Goal: Task Accomplishment & Management: Manage account settings

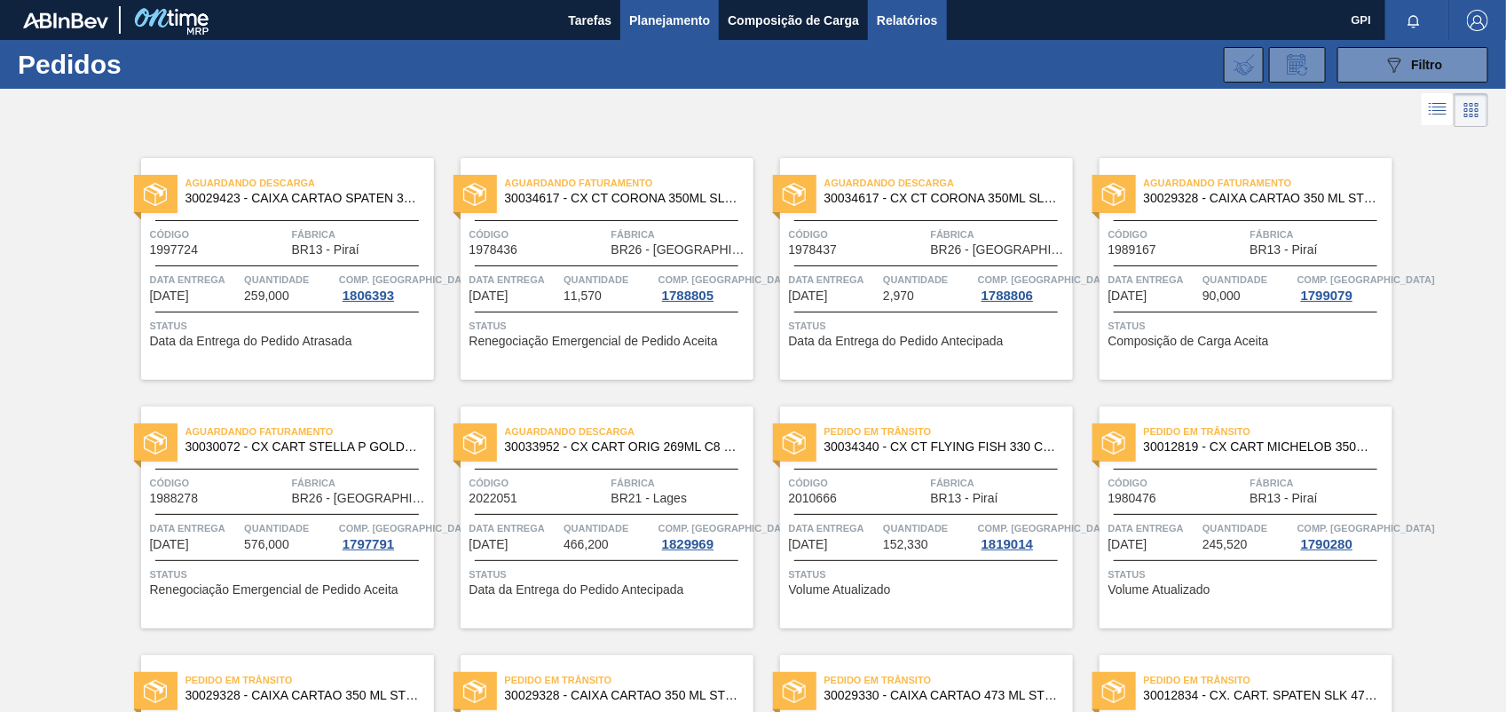
click at [915, 14] on span "Relatórios" at bounding box center [907, 20] width 60 height 21
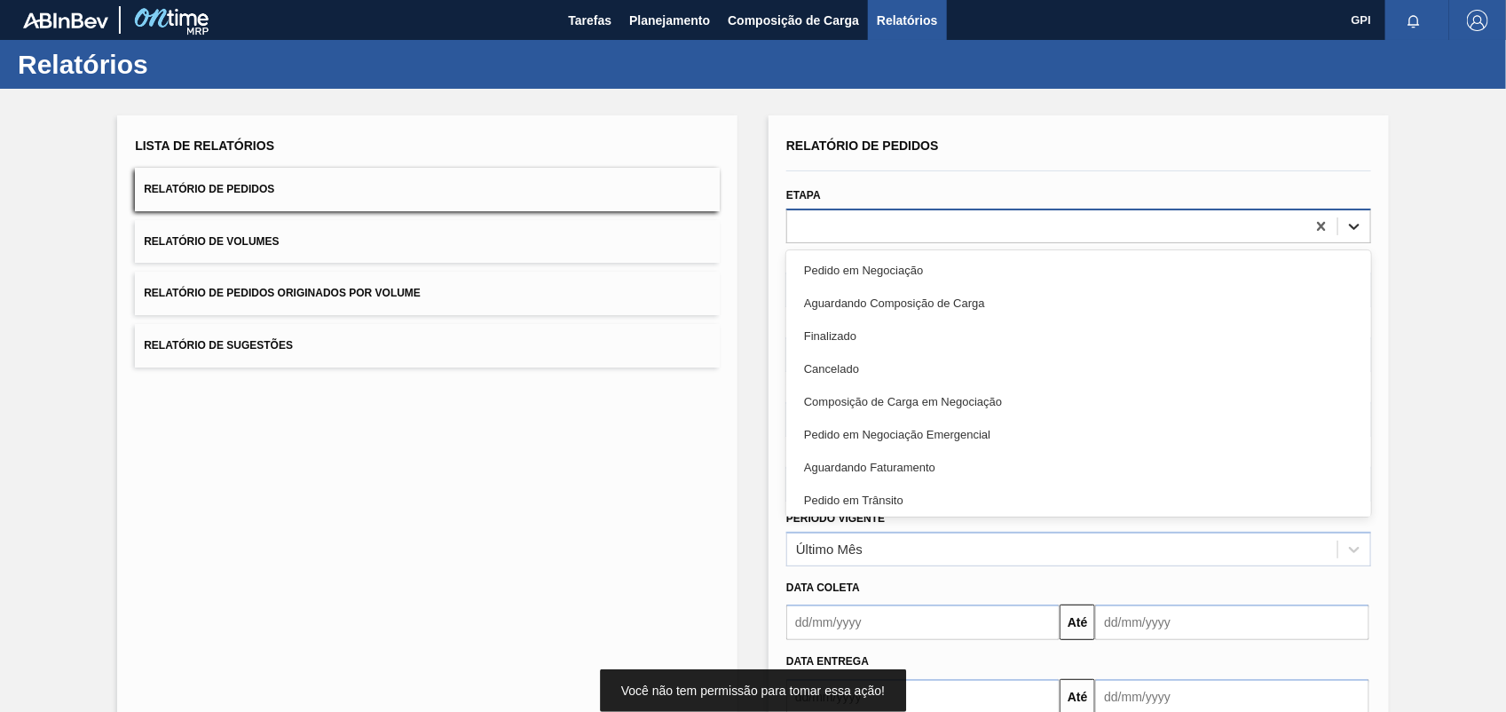
click at [1345, 217] on icon at bounding box center [1354, 226] width 18 height 18
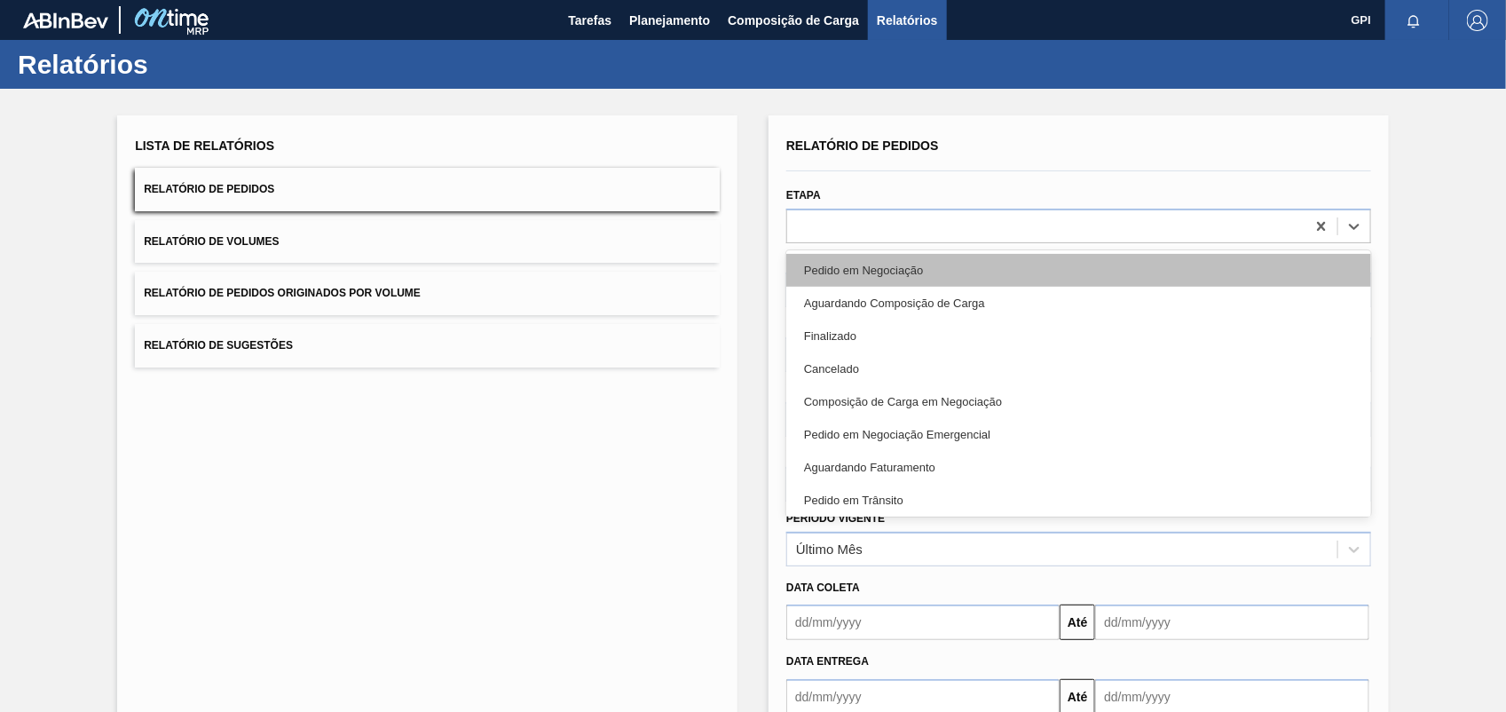
click at [884, 280] on div "Pedido em Negociação" at bounding box center [1078, 270] width 585 height 33
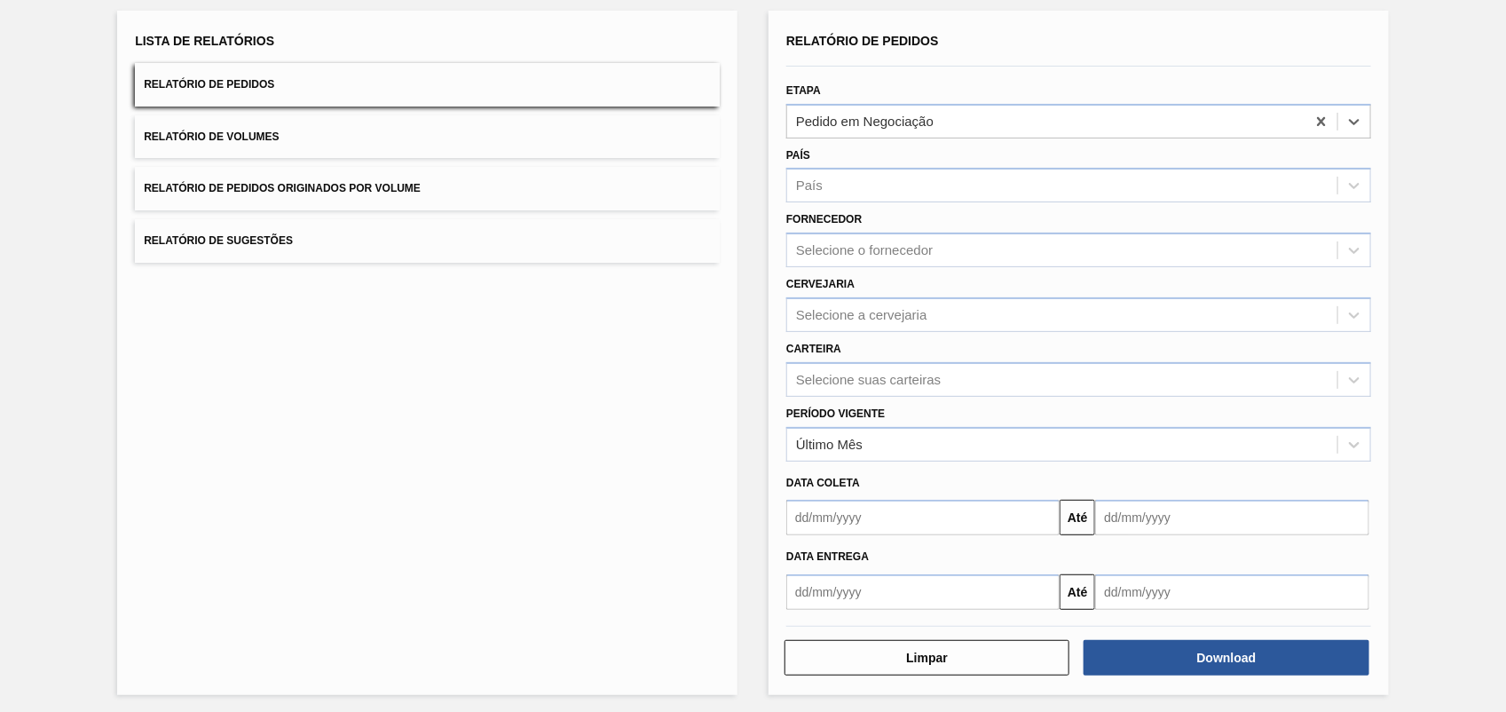
scroll to position [106, 0]
click at [1146, 663] on button "Download" at bounding box center [1225, 655] width 285 height 35
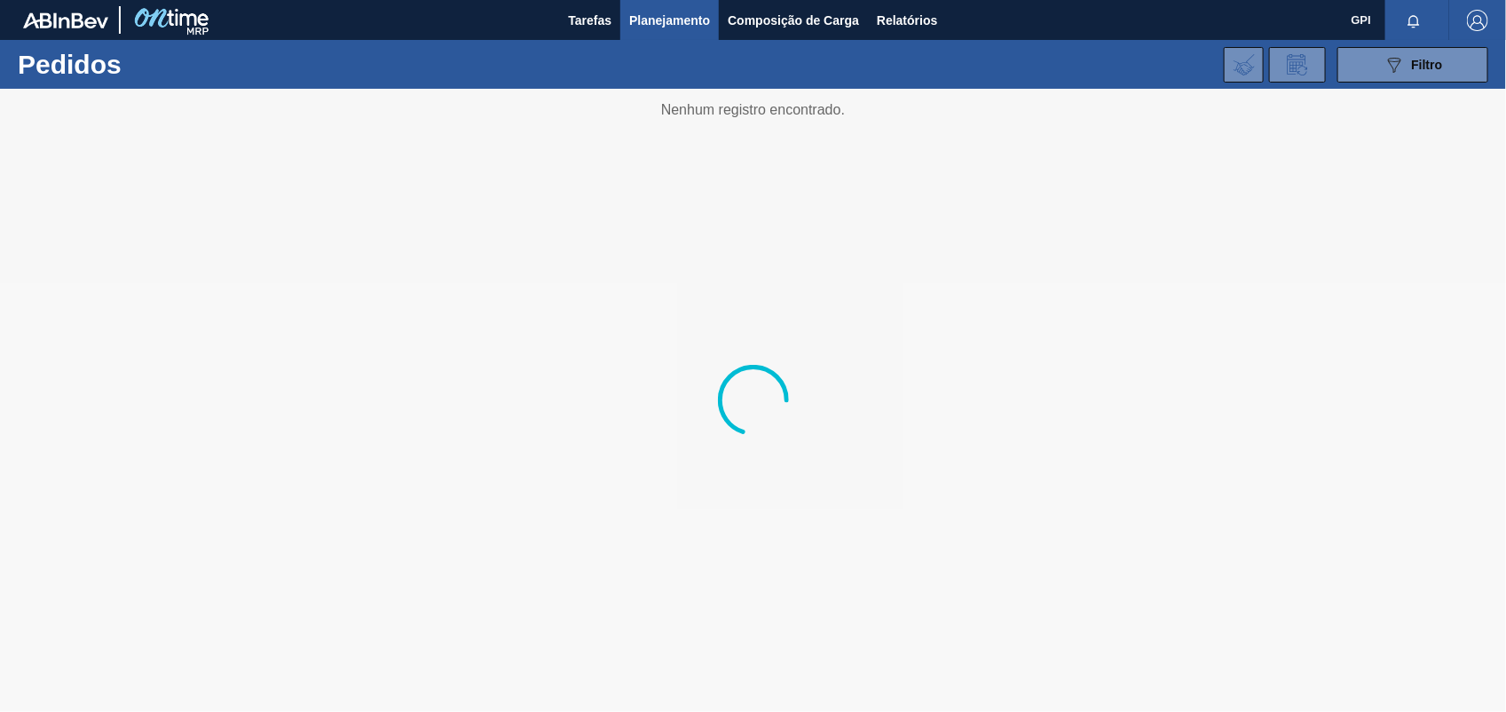
click at [668, 28] on span "Planejamento" at bounding box center [669, 20] width 81 height 21
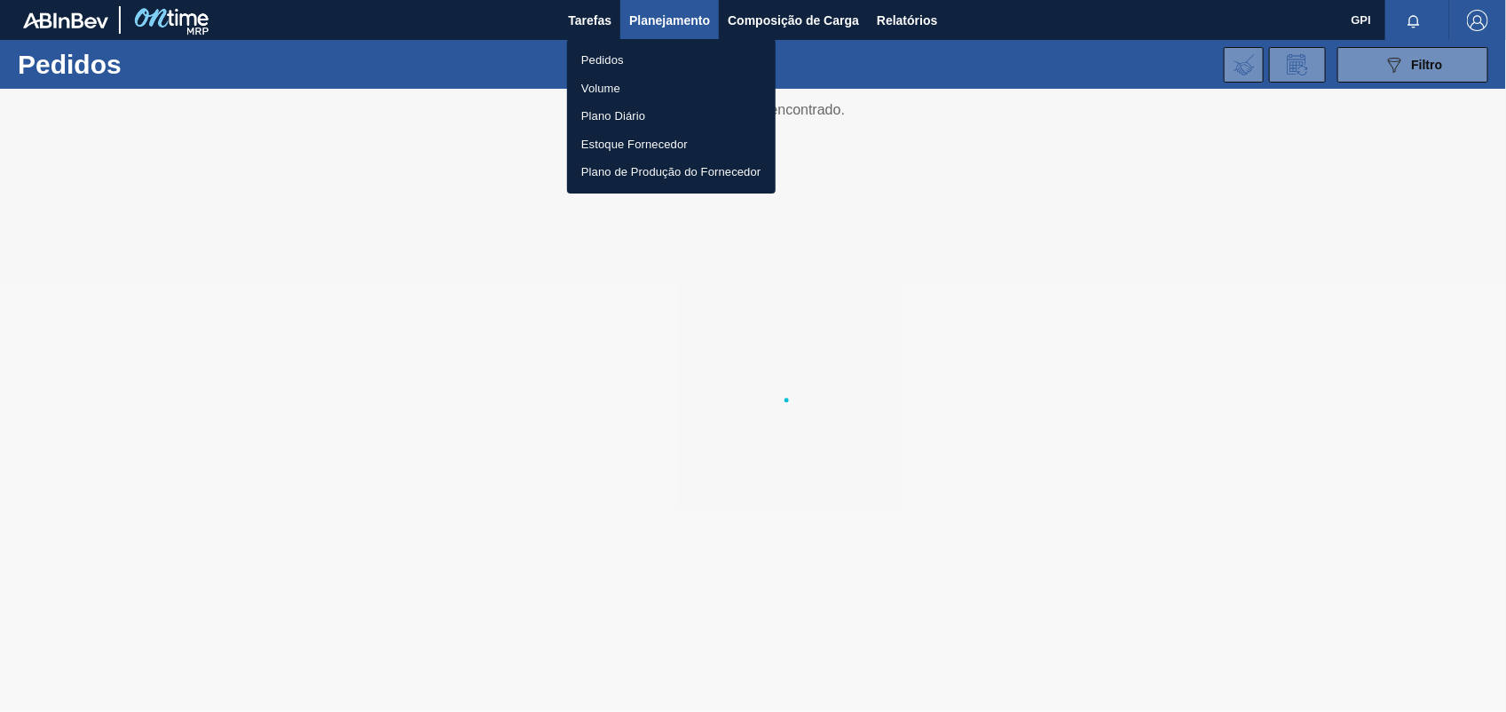
click at [630, 54] on li "Pedidos" at bounding box center [671, 60] width 208 height 28
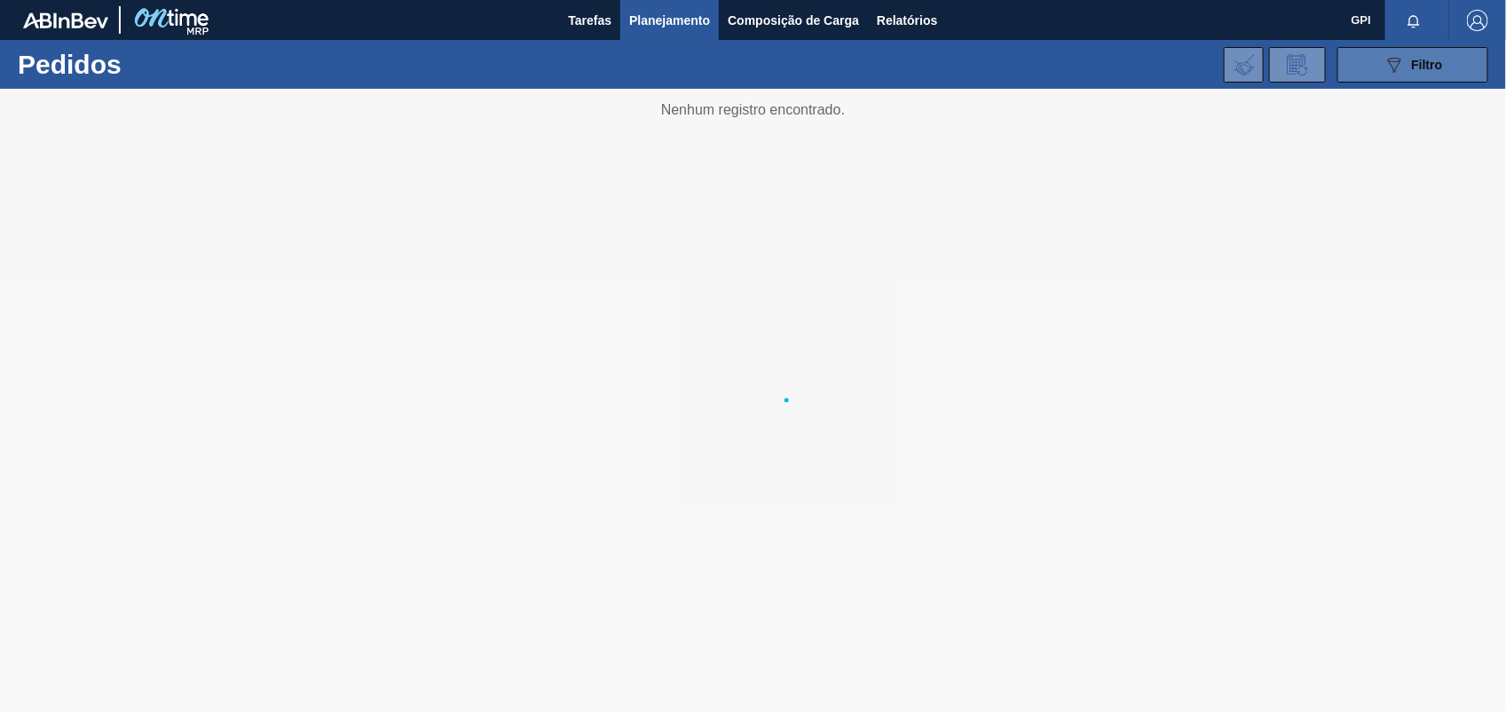
click at [1421, 60] on div "089F7B8B-B2A5-4AFE-B5C0-19BA573D28AC Filtro" at bounding box center [1412, 64] width 59 height 21
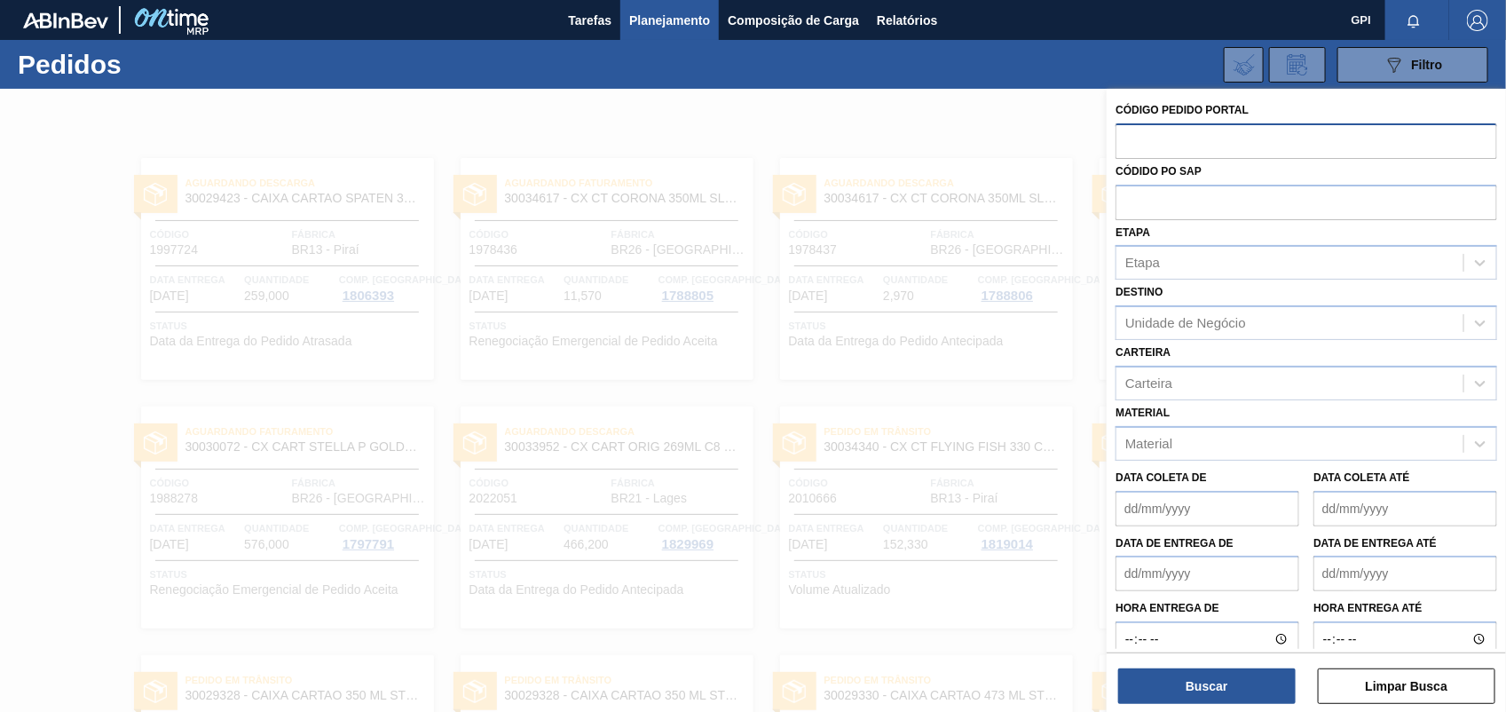
click at [1133, 148] on input "text" at bounding box center [1306, 140] width 382 height 34
paste input "text"
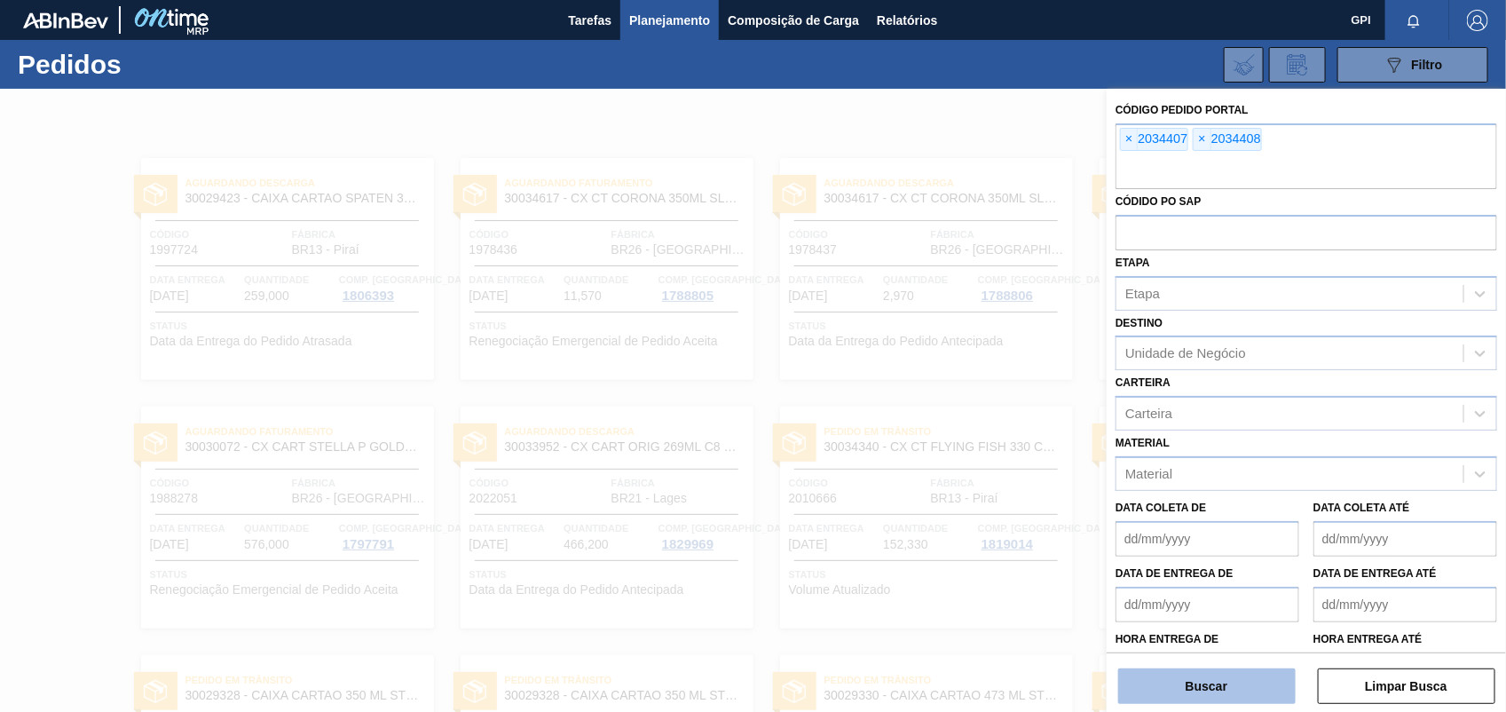
click at [1190, 681] on button "Buscar" at bounding box center [1206, 685] width 177 height 35
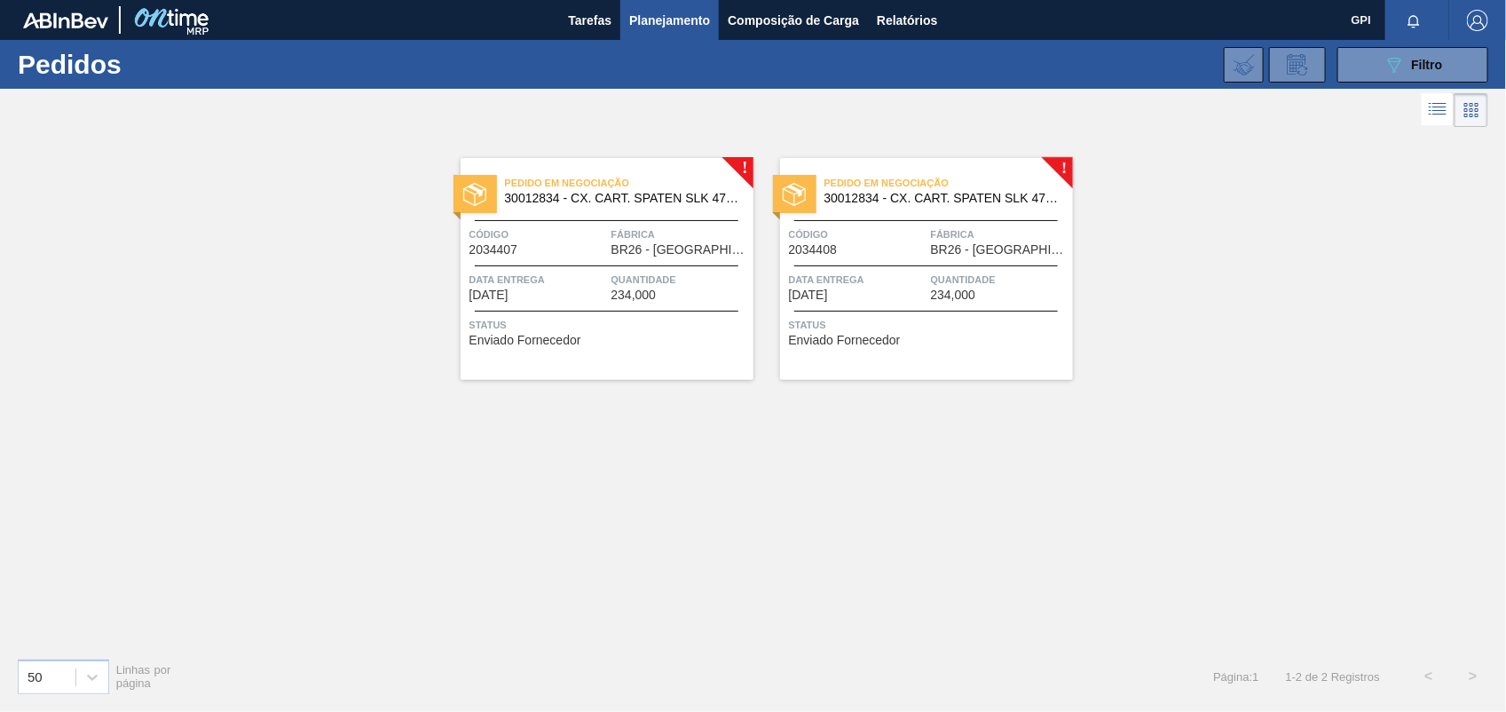
click at [559, 222] on div "Pedido em Negociação 30012834 - CX. CART. SPATEN SLK 473ML C12 429 Código 20344…" at bounding box center [606, 269] width 293 height 222
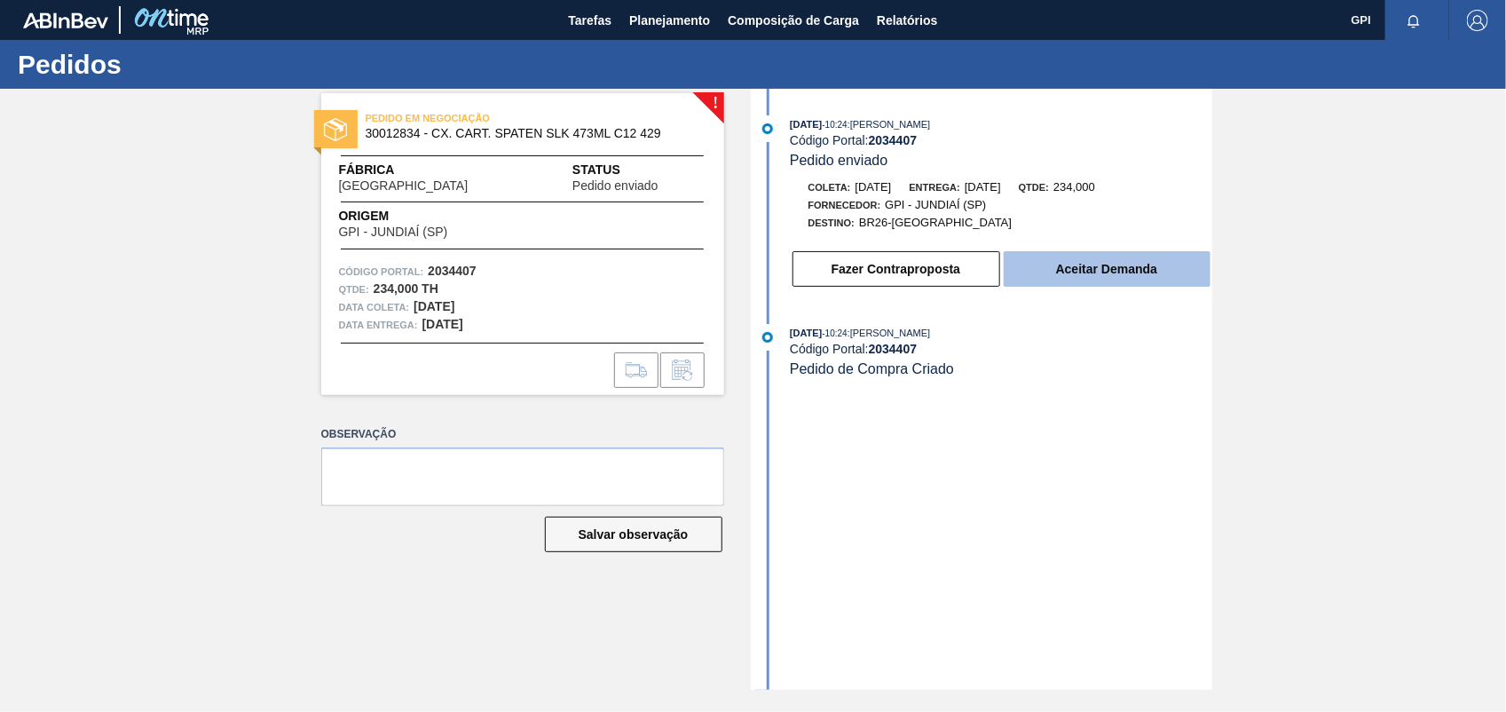
click at [1154, 278] on button "Aceitar Demanda" at bounding box center [1106, 268] width 207 height 35
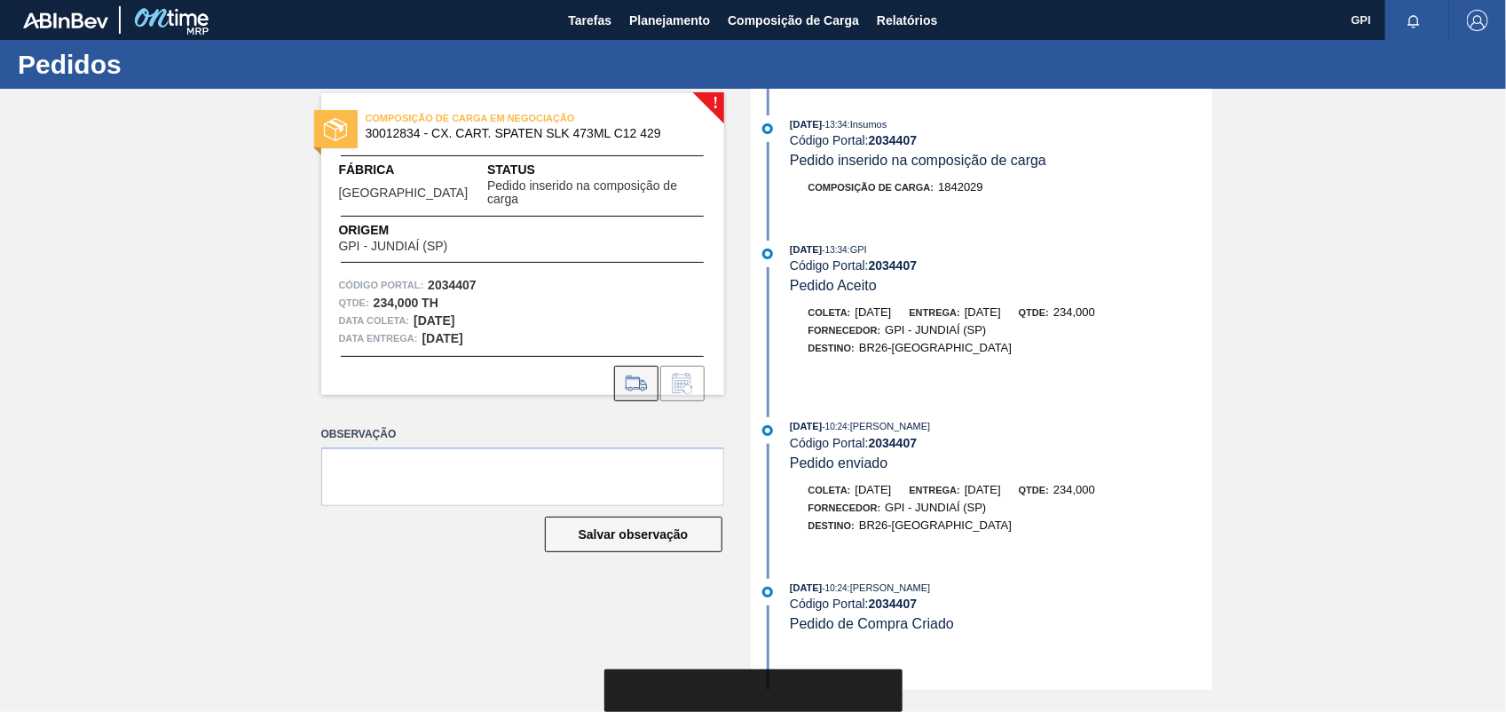
click at [636, 366] on button at bounding box center [636, 383] width 44 height 35
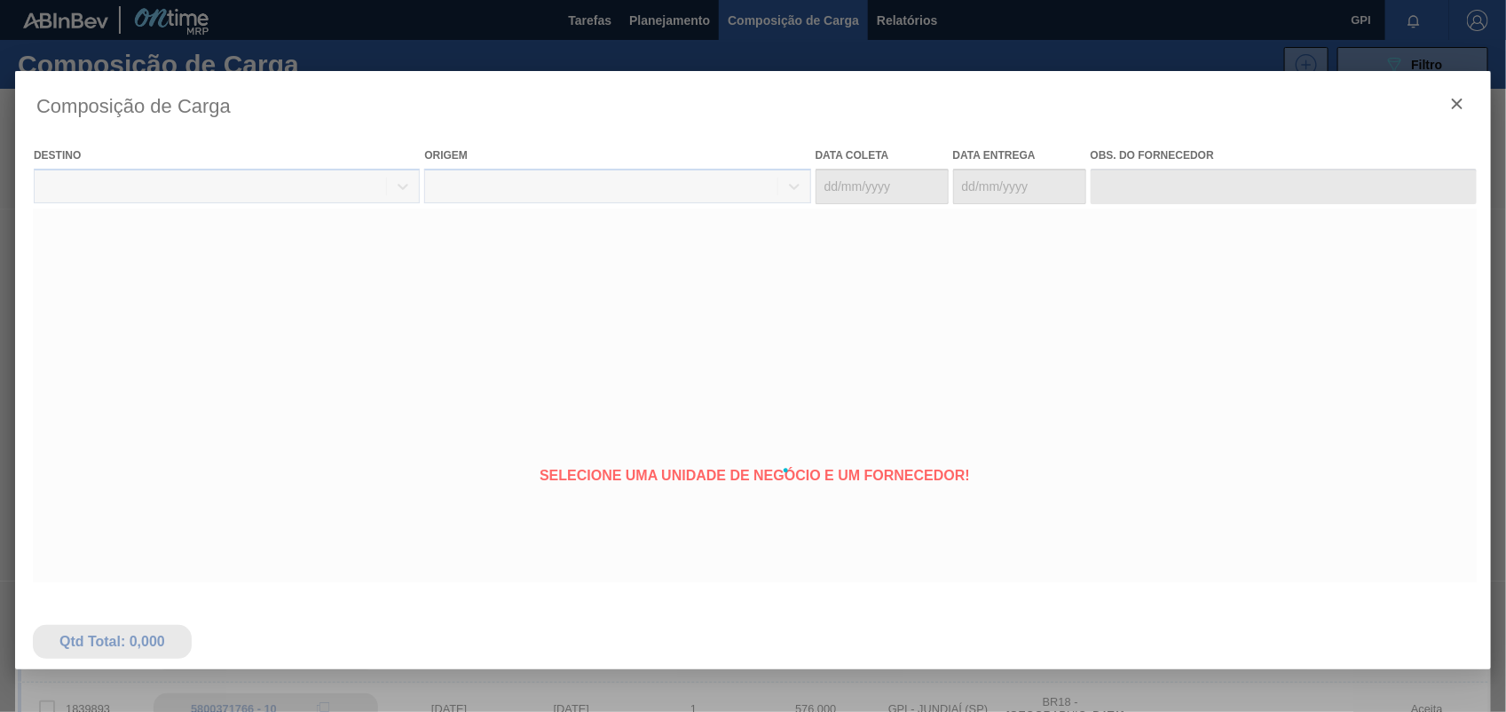
type coleta "03/11/2025"
type entrega "04/11/2025"
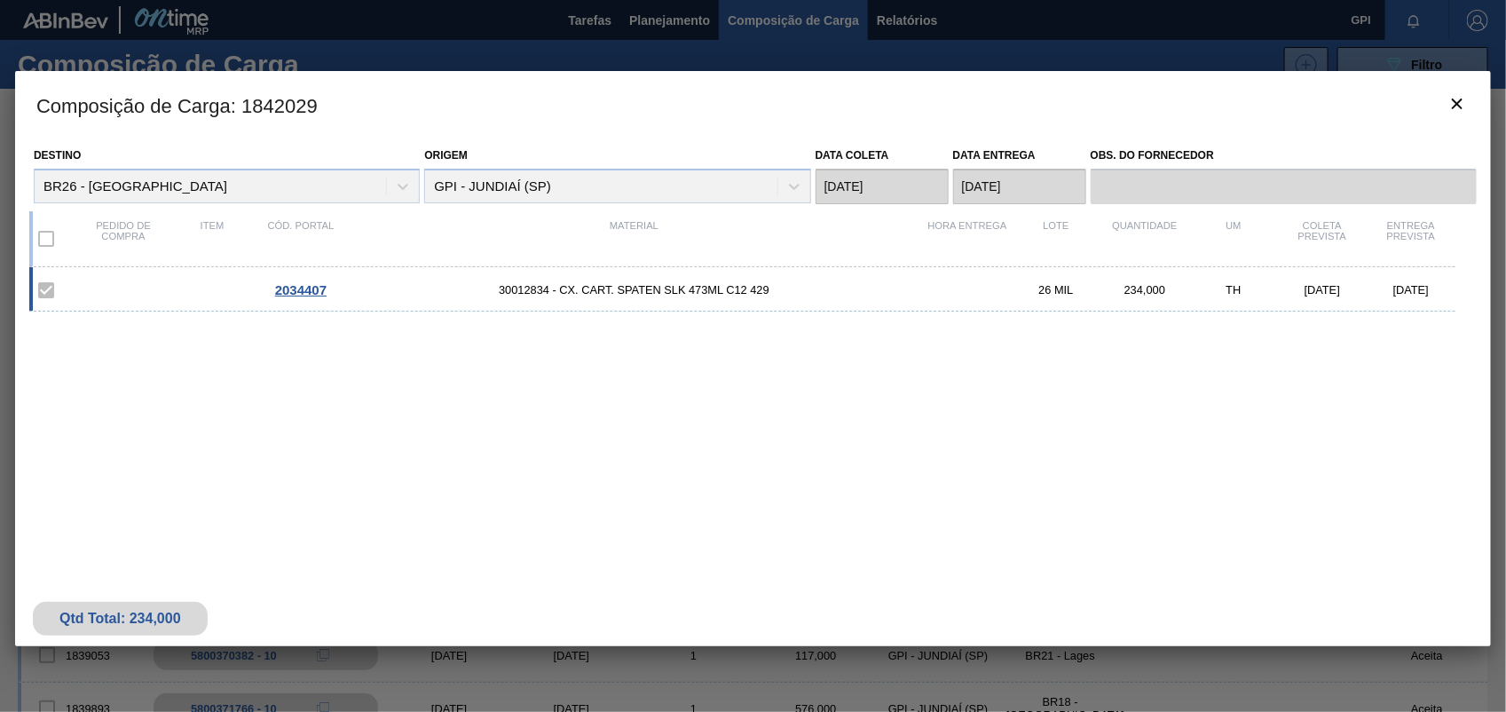
click at [1413, 98] on h3 "Composição de Carga : 1842029" at bounding box center [752, 104] width 1475 height 67
click at [1447, 104] on icon "botão de ícone" at bounding box center [1456, 103] width 21 height 21
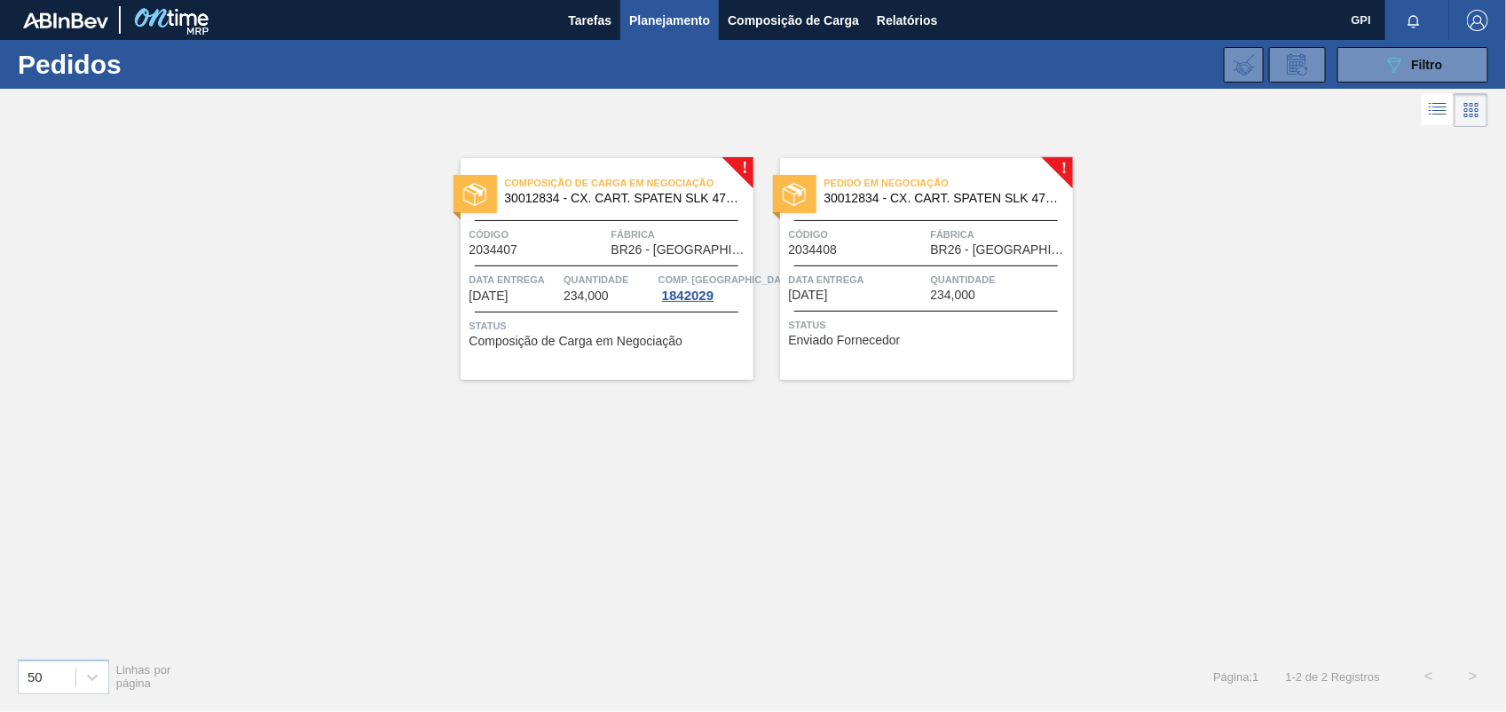
click at [602, 211] on div "Composição de Carga em Negociação 30012834 - CX. CART. SPATEN SLK 473ML C12 429…" at bounding box center [606, 269] width 293 height 222
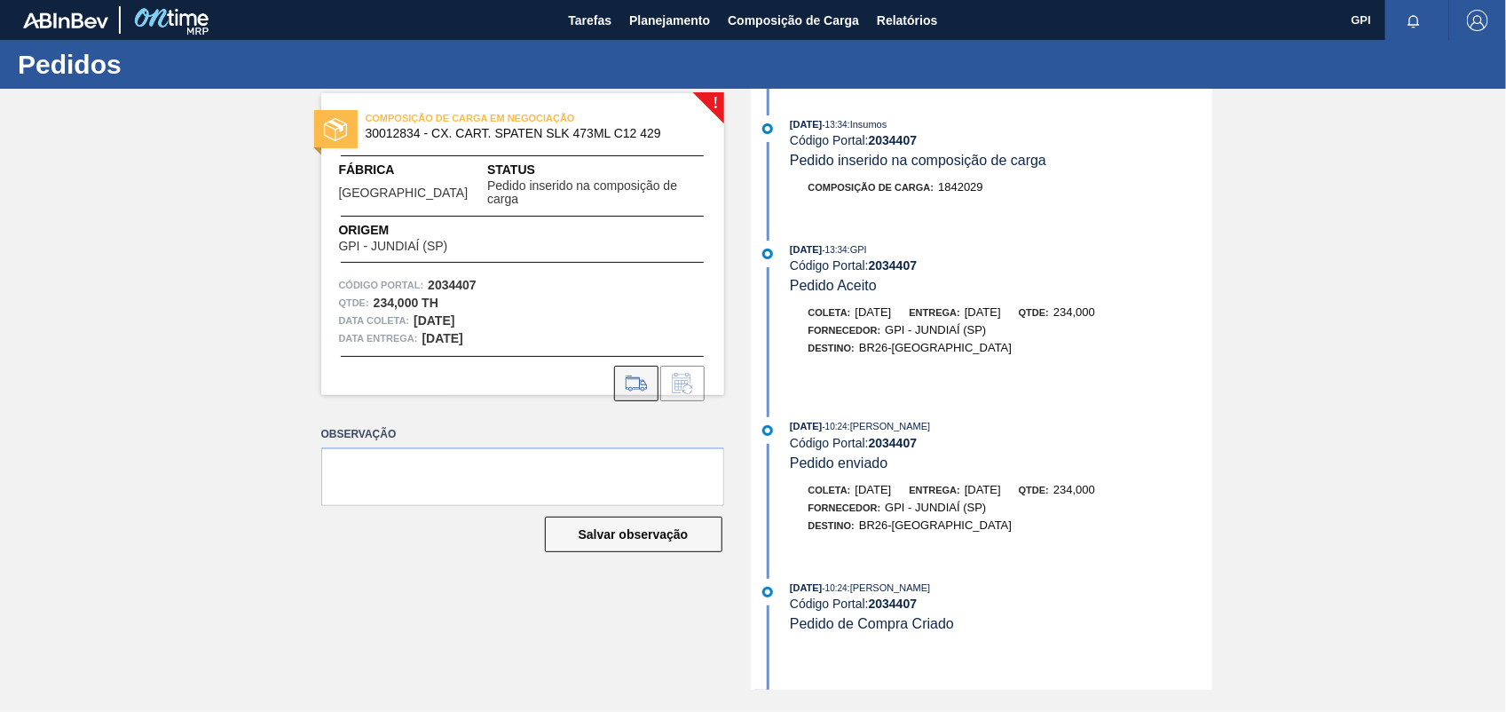
click at [641, 366] on button at bounding box center [636, 383] width 44 height 35
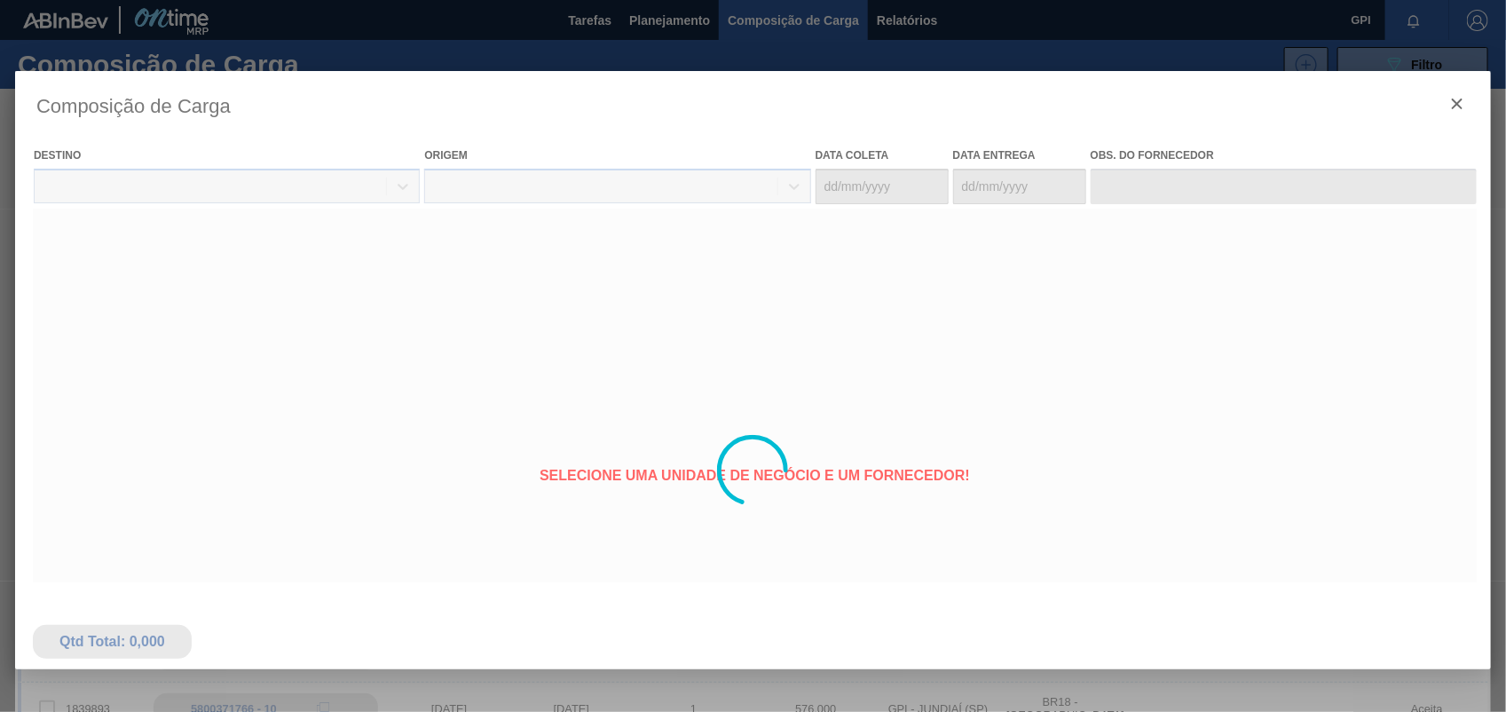
type coleta "03/11/2025"
type entrega "04/11/2025"
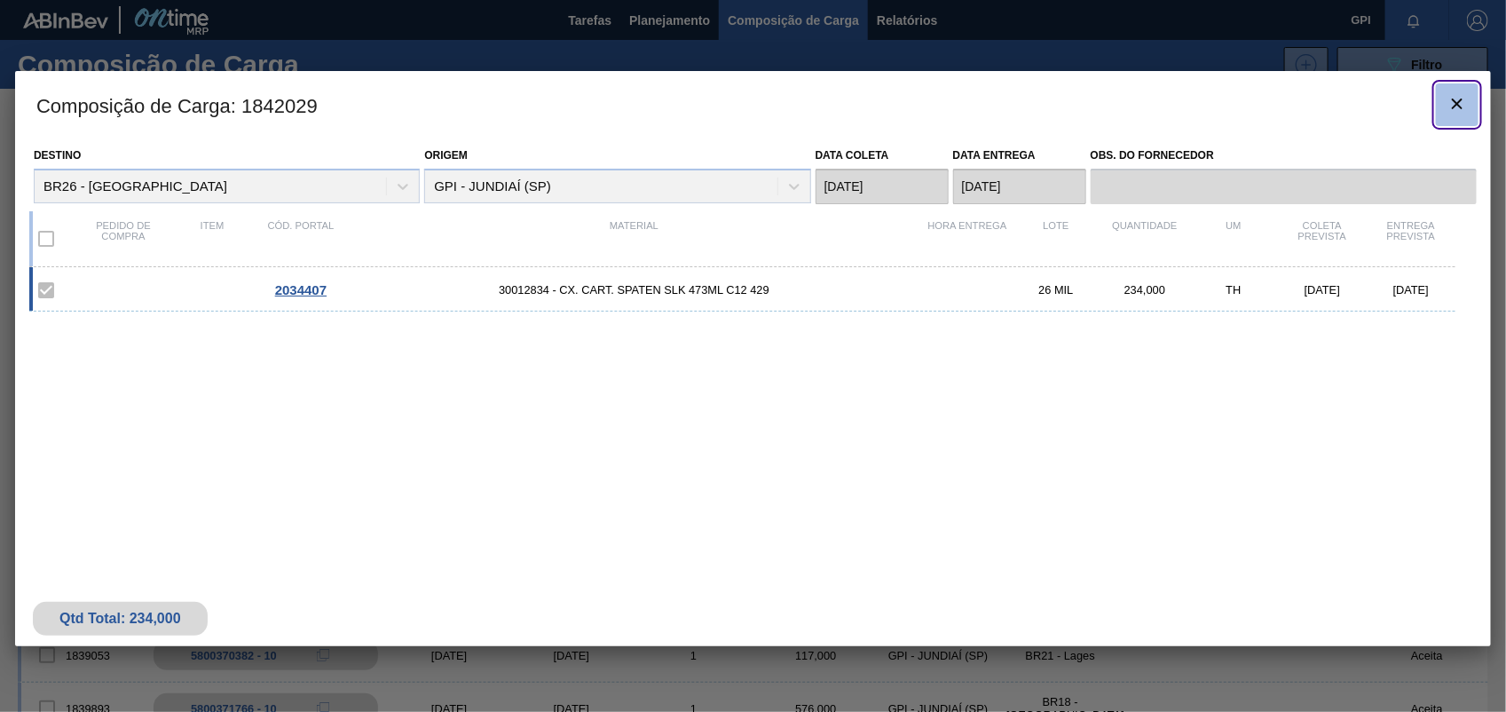
click at [1440, 99] on button "botão de ícone" at bounding box center [1457, 104] width 43 height 43
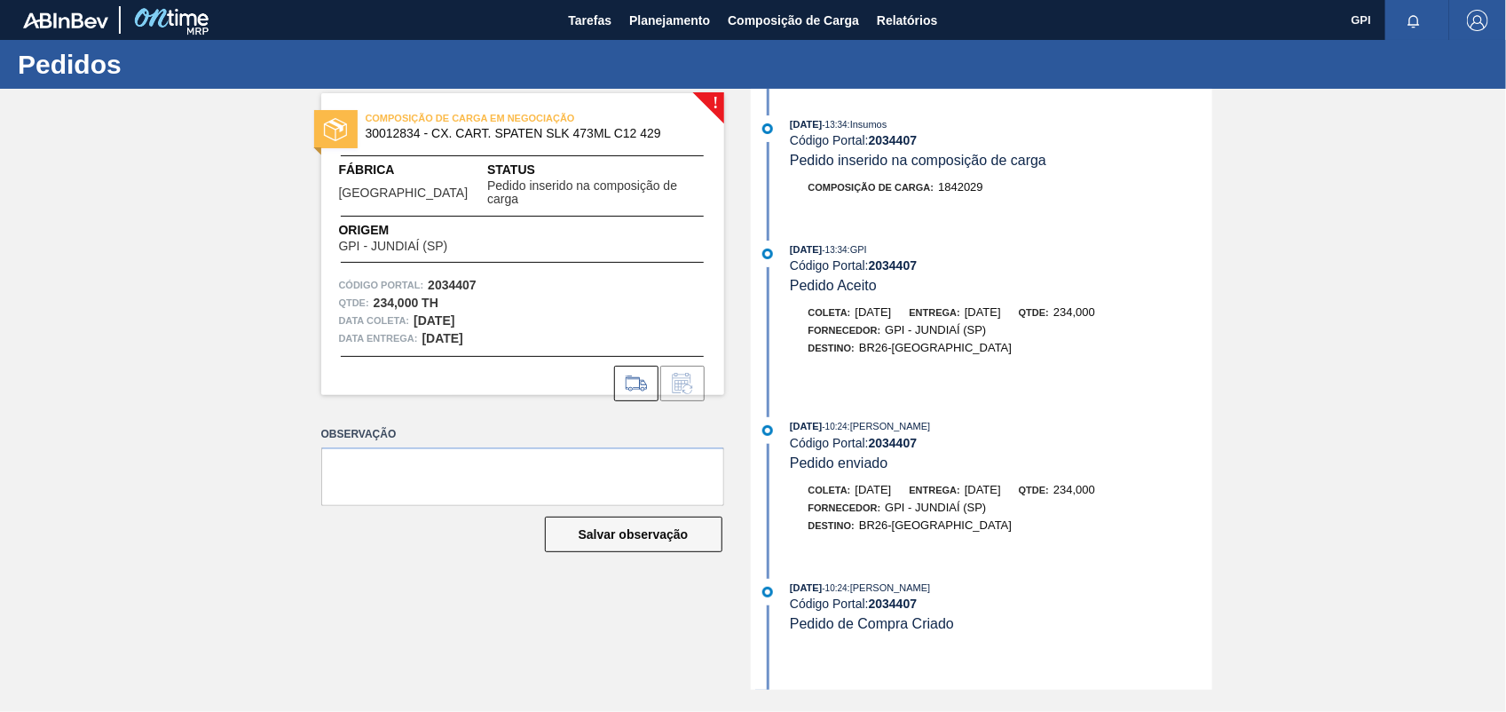
click at [462, 278] on strong "2034407" at bounding box center [452, 285] width 49 height 14
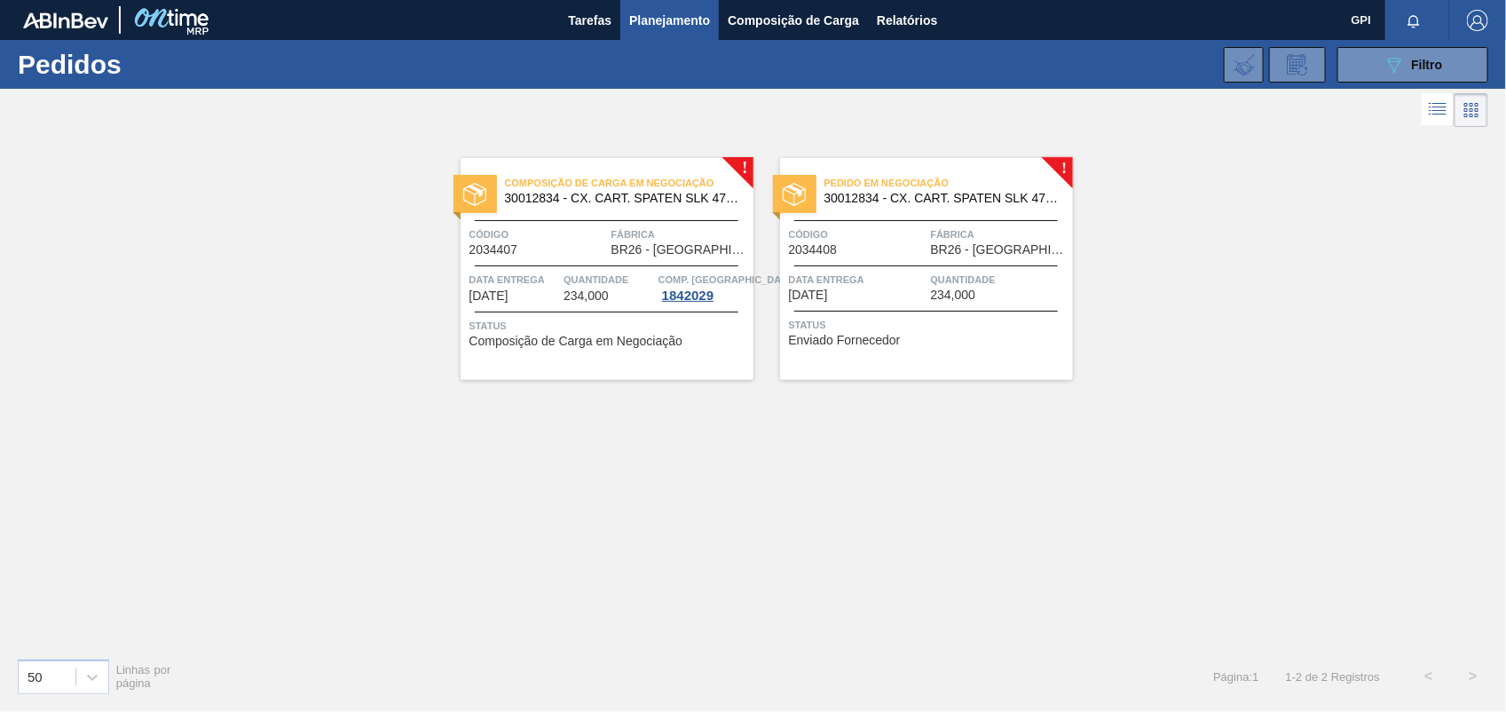
click at [869, 254] on div "Código 2034408" at bounding box center [858, 240] width 138 height 31
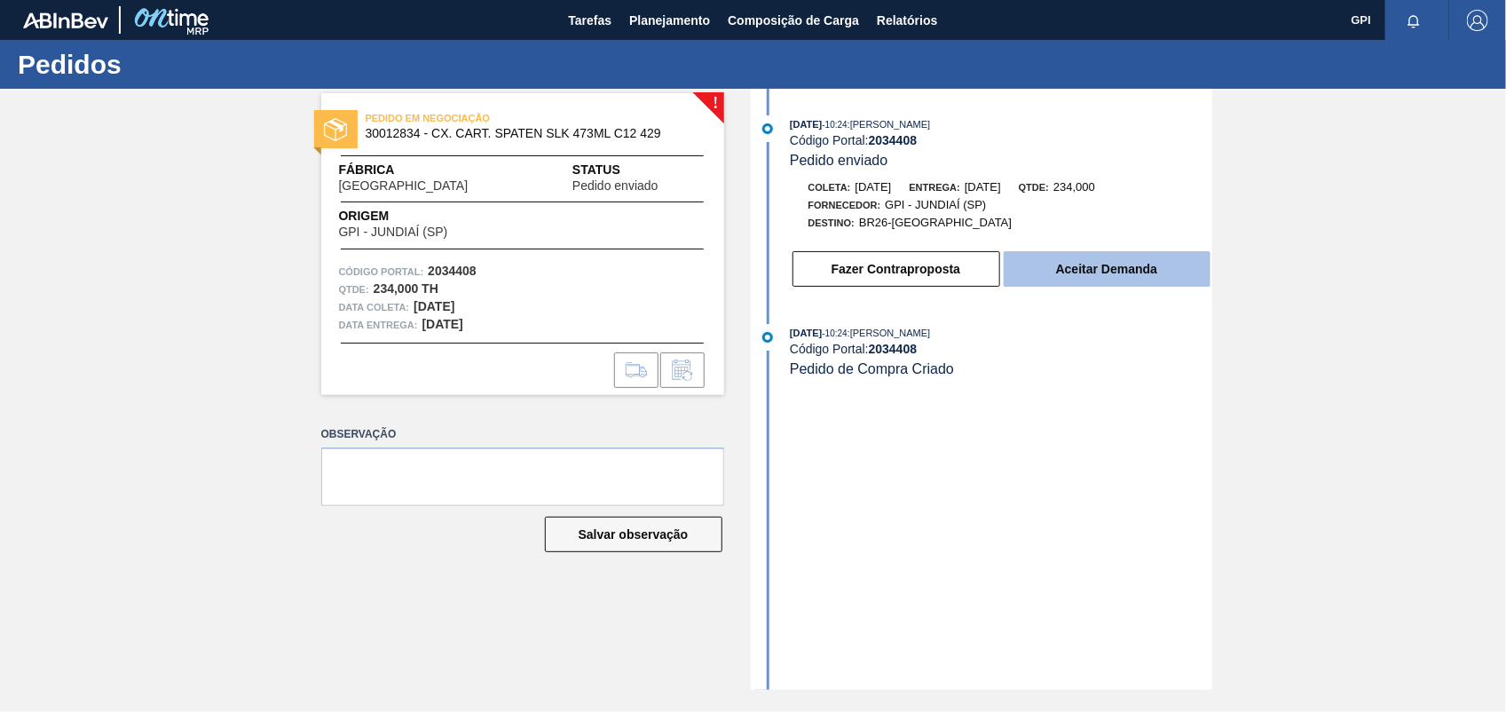
click at [1078, 260] on button "Aceitar Demanda" at bounding box center [1106, 268] width 207 height 35
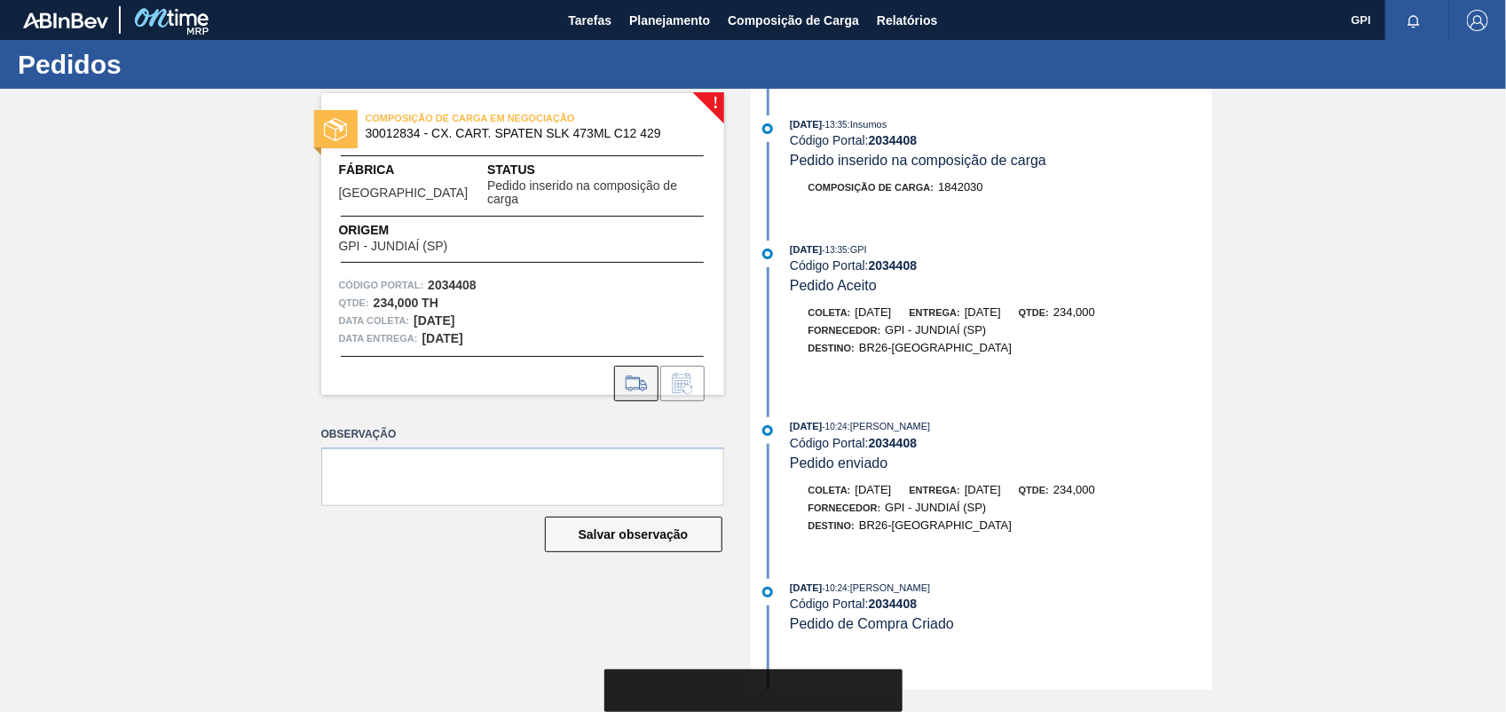
click at [625, 377] on icon at bounding box center [635, 383] width 20 height 12
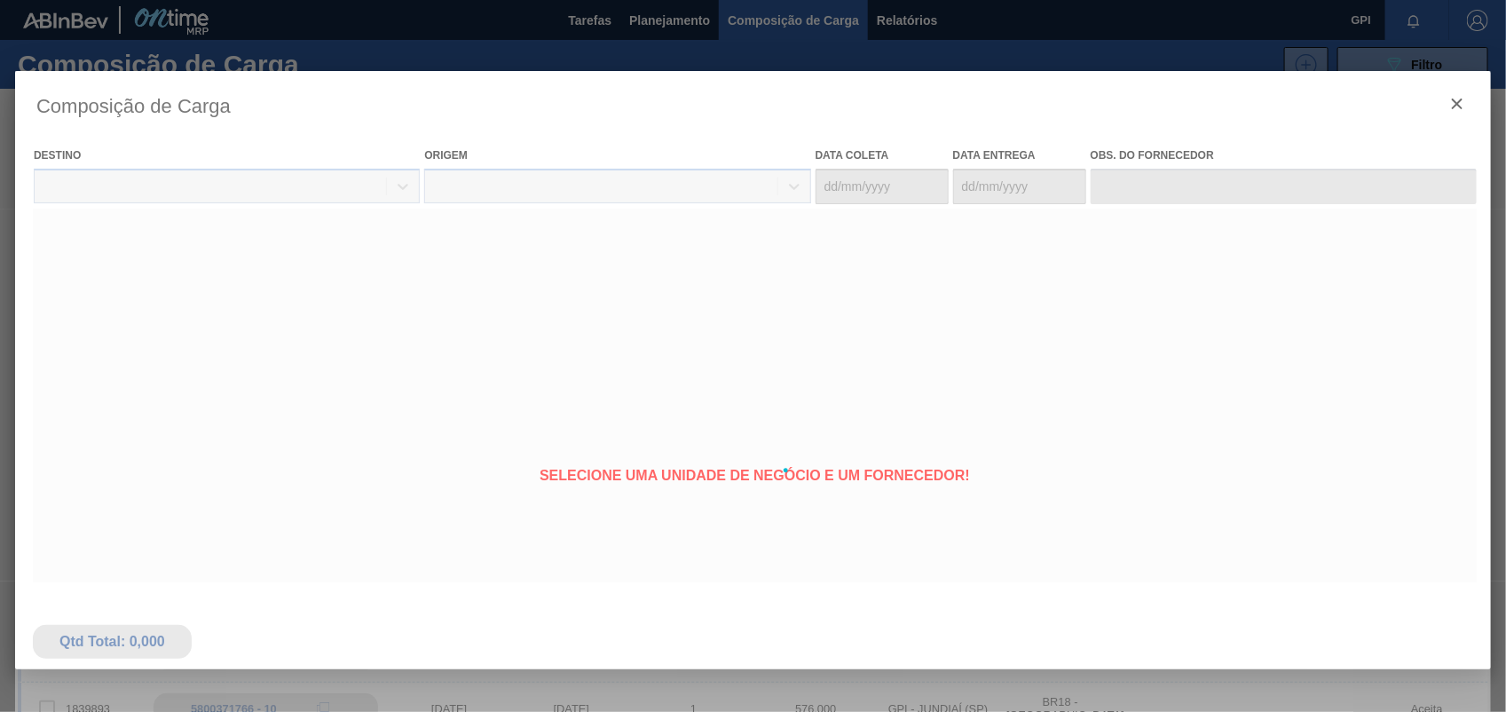
type coleta "05/11/2025"
type entrega "06/11/2025"
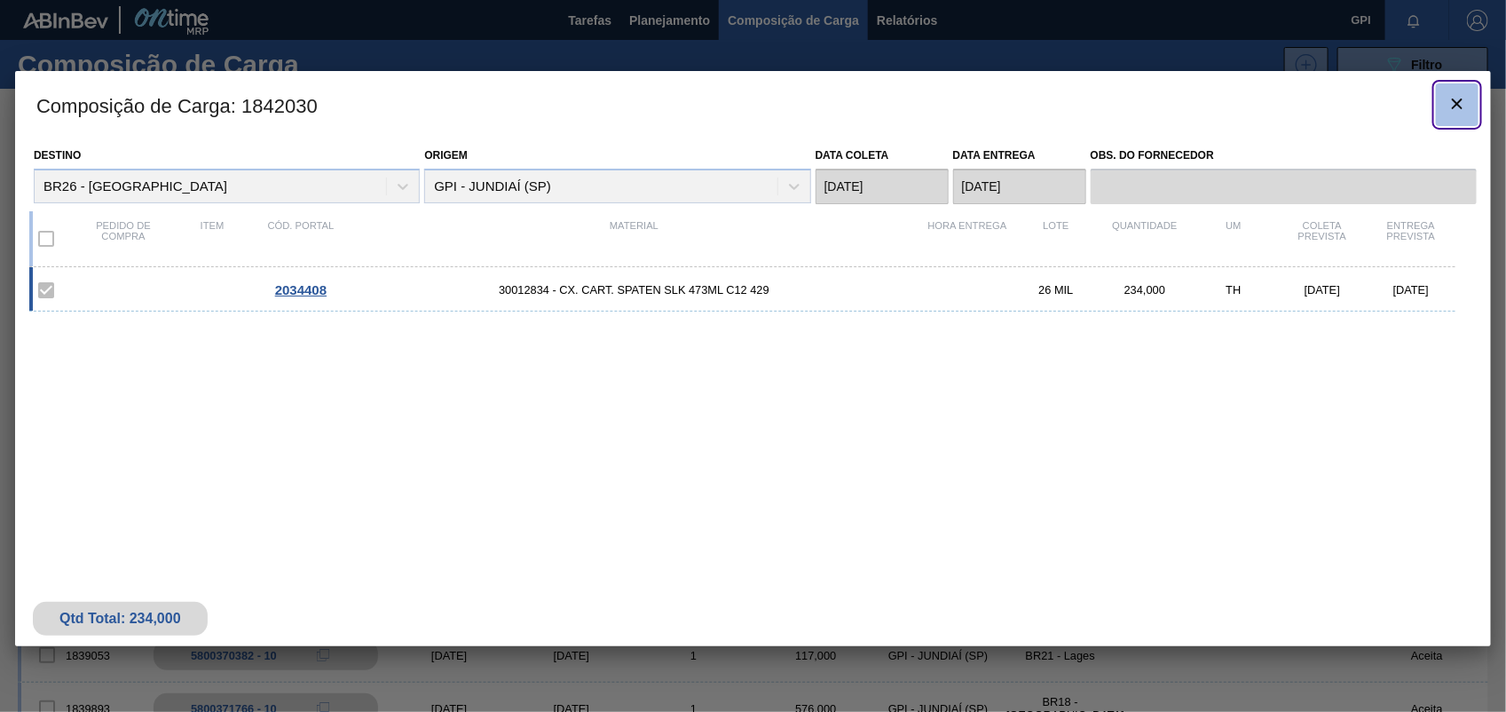
click at [1474, 96] on button "botão de ícone" at bounding box center [1457, 104] width 43 height 43
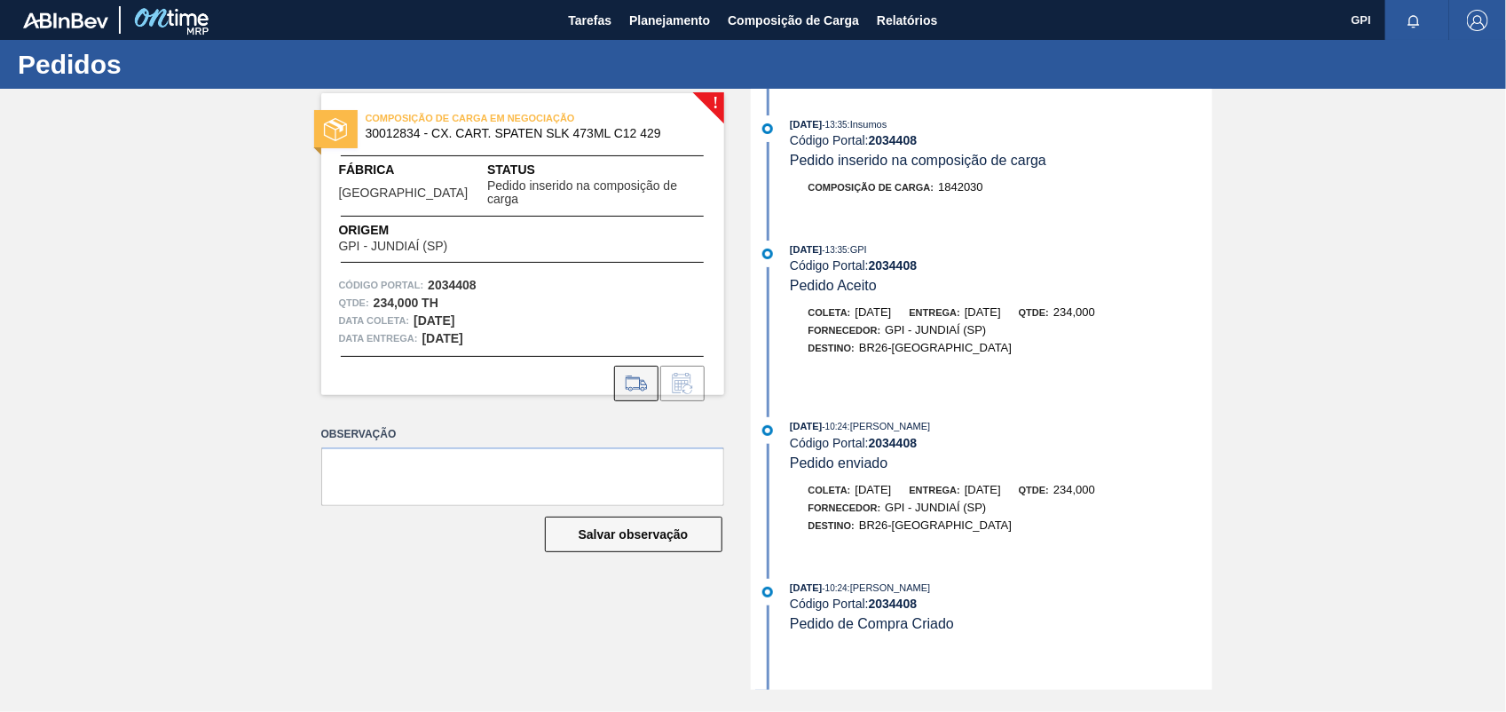
drag, startPoint x: 610, startPoint y: 356, endPoint x: 624, endPoint y: 359, distance: 13.8
click at [614, 366] on div at bounding box center [522, 383] width 403 height 35
click at [627, 373] on icon at bounding box center [636, 383] width 28 height 21
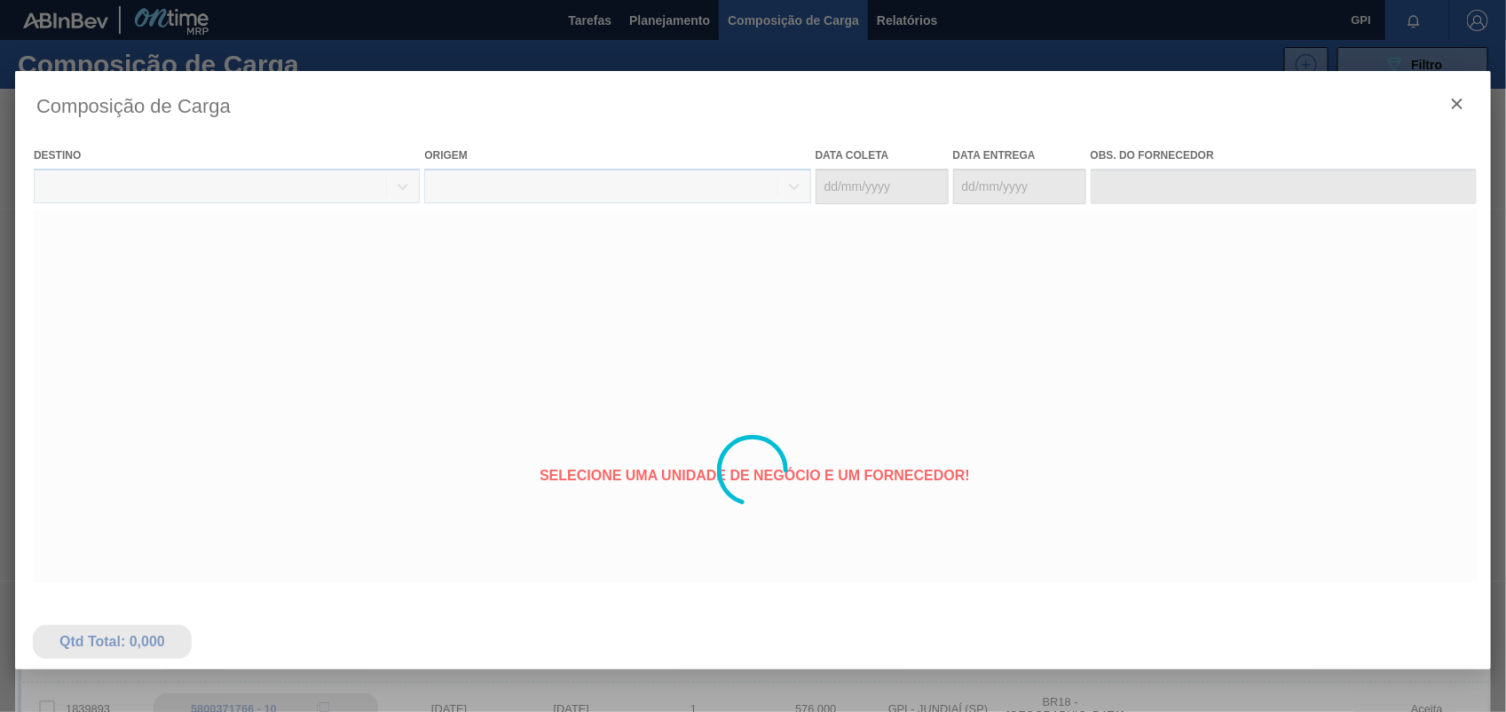
type coleta "05/11/2025"
type entrega "06/11/2025"
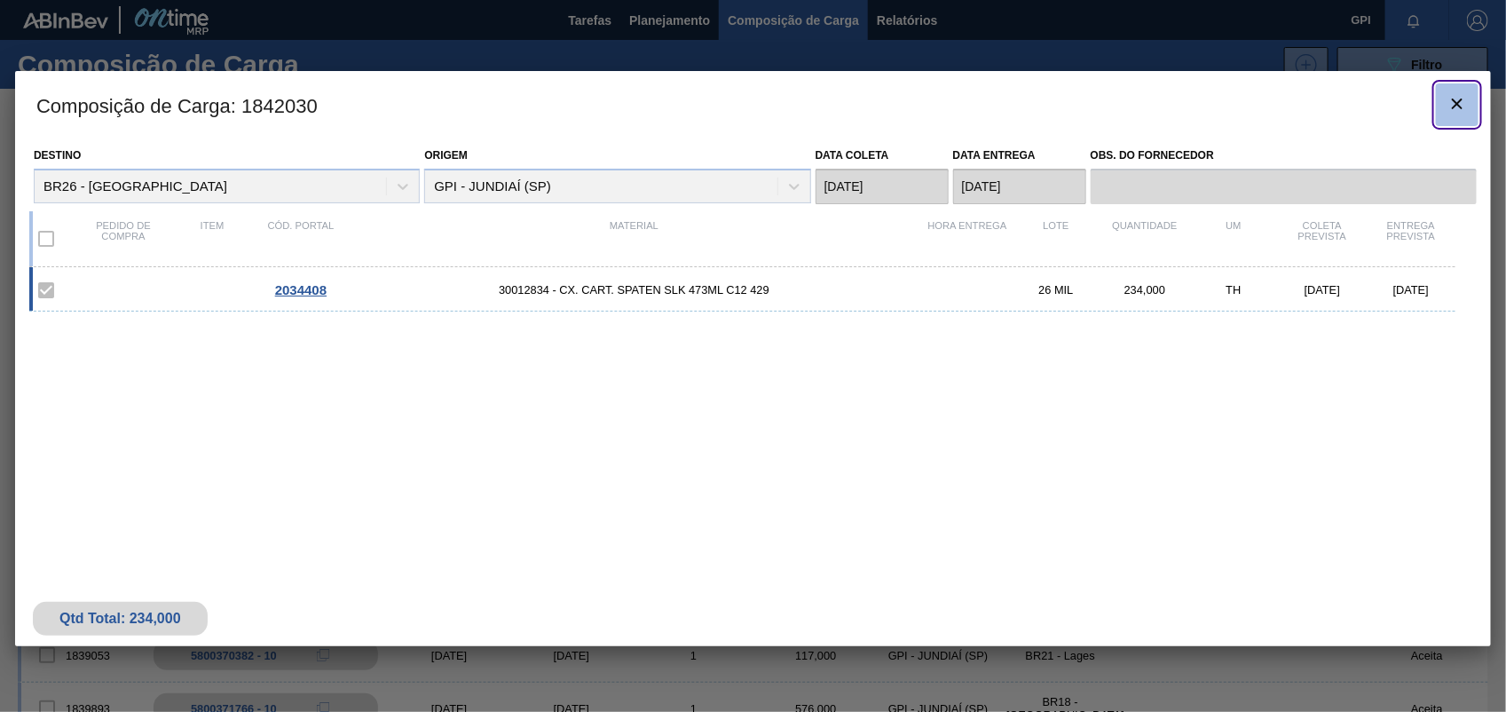
click at [1459, 120] on button "botão de ícone" at bounding box center [1457, 104] width 43 height 43
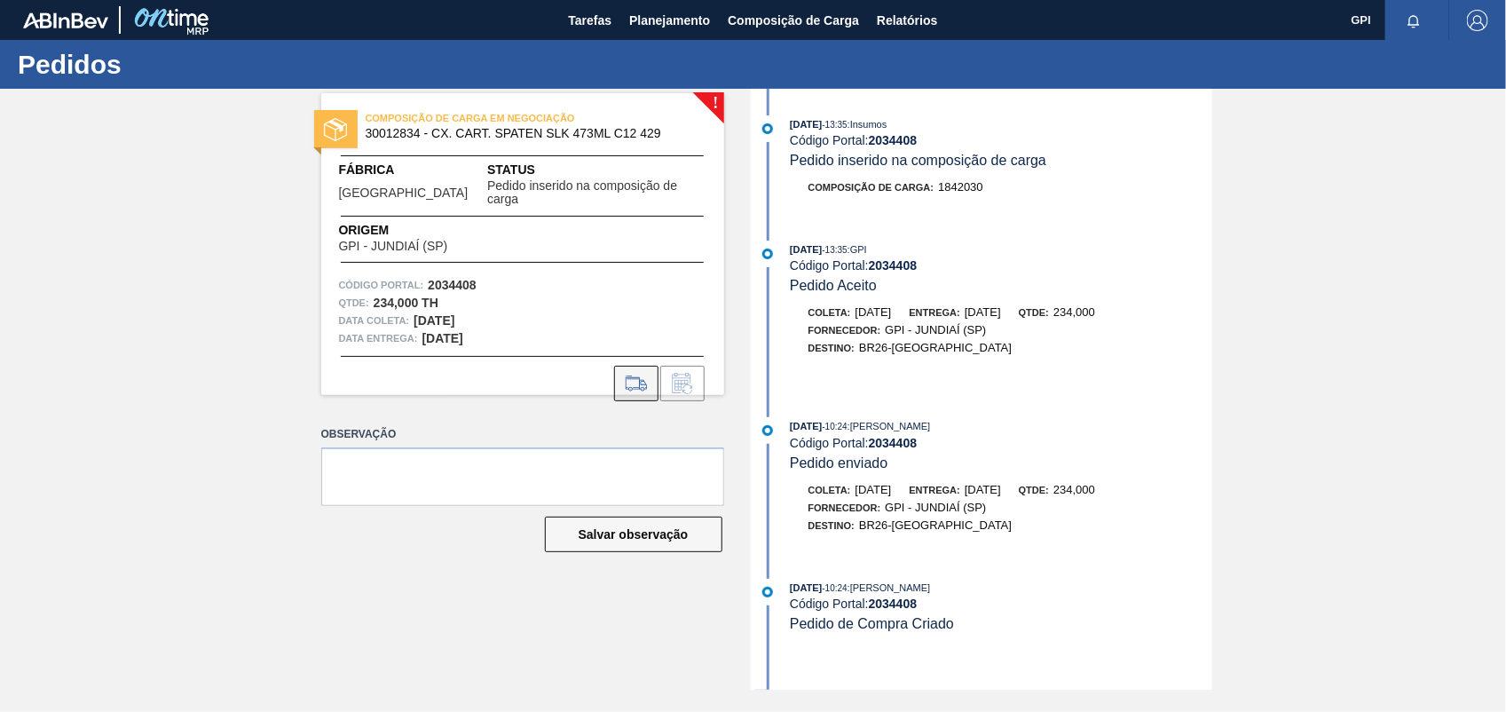
click at [637, 373] on icon at bounding box center [636, 383] width 28 height 21
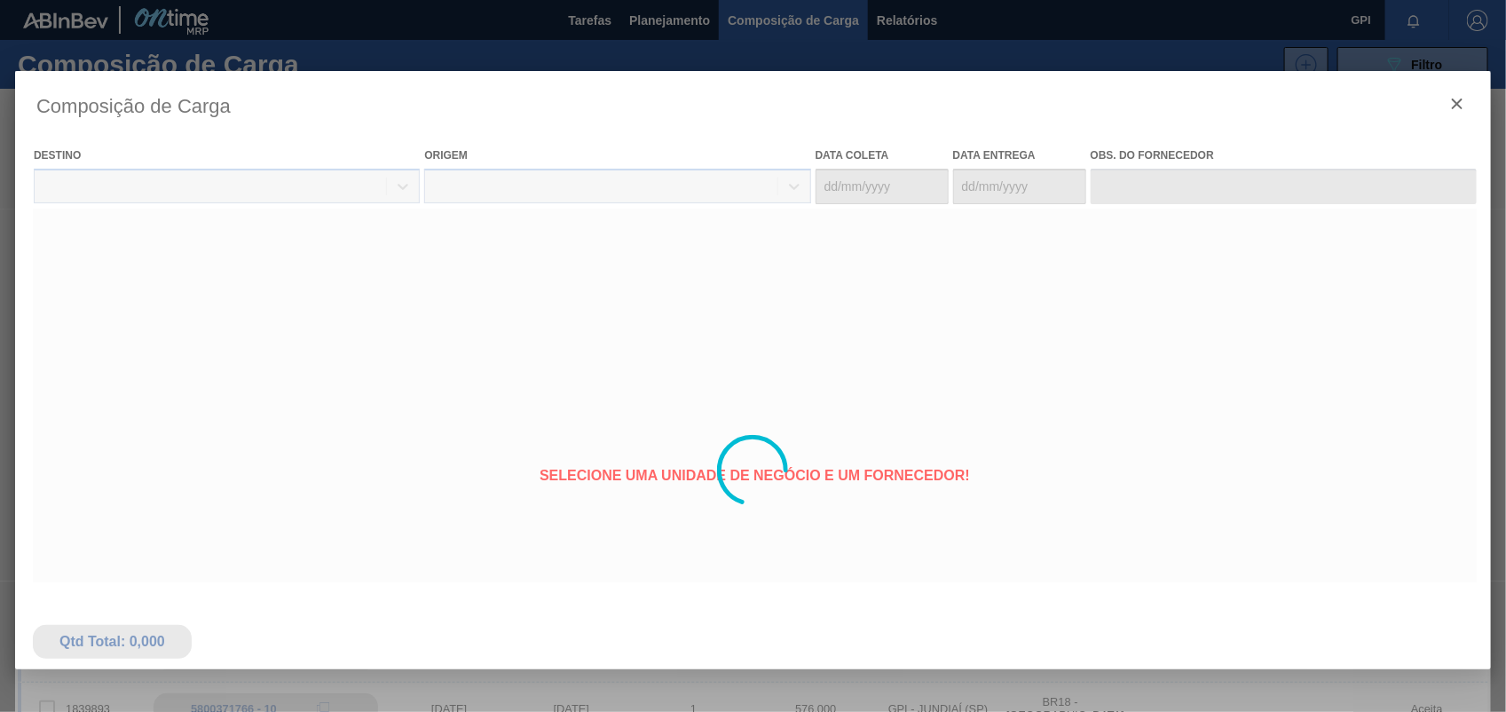
type coleta "05/11/2025"
type entrega "06/11/2025"
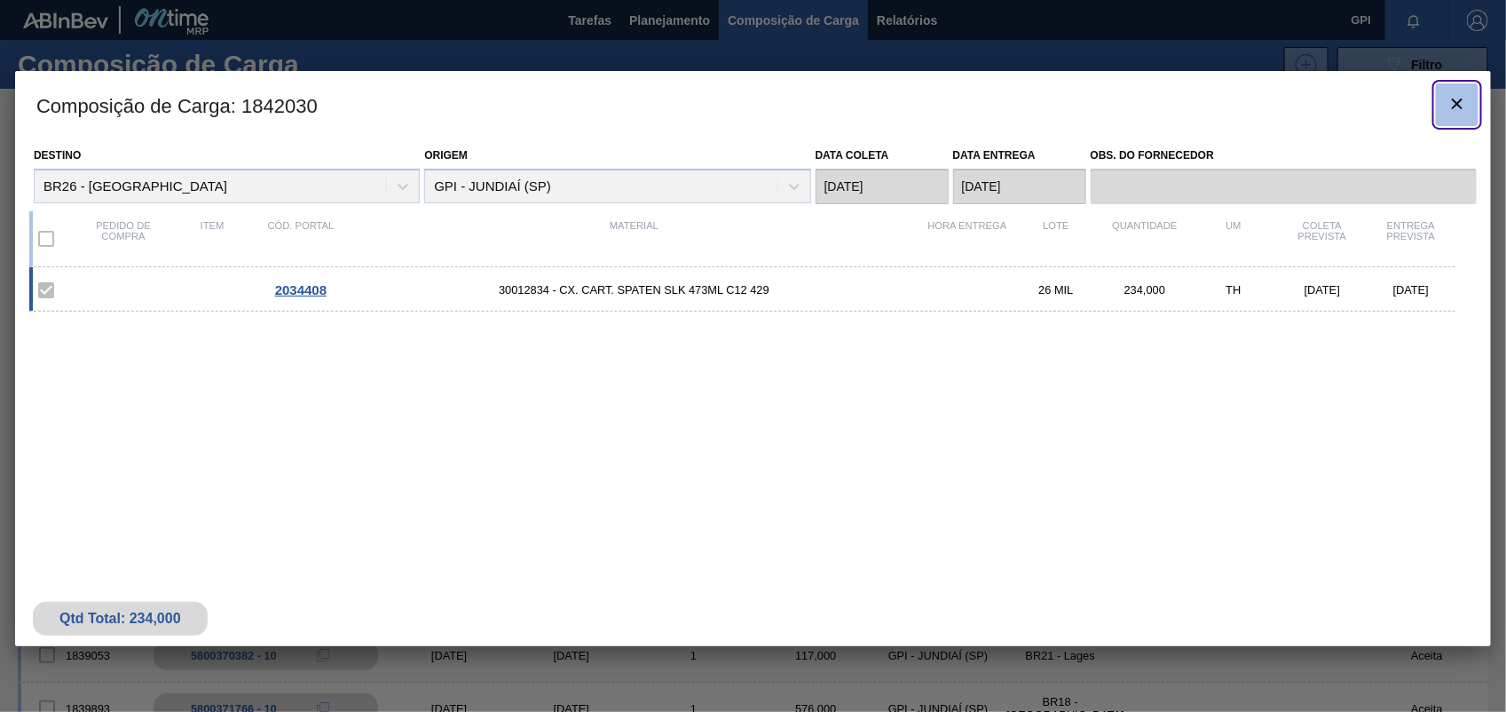
click at [1448, 89] on button "botão de ícone" at bounding box center [1457, 104] width 43 height 43
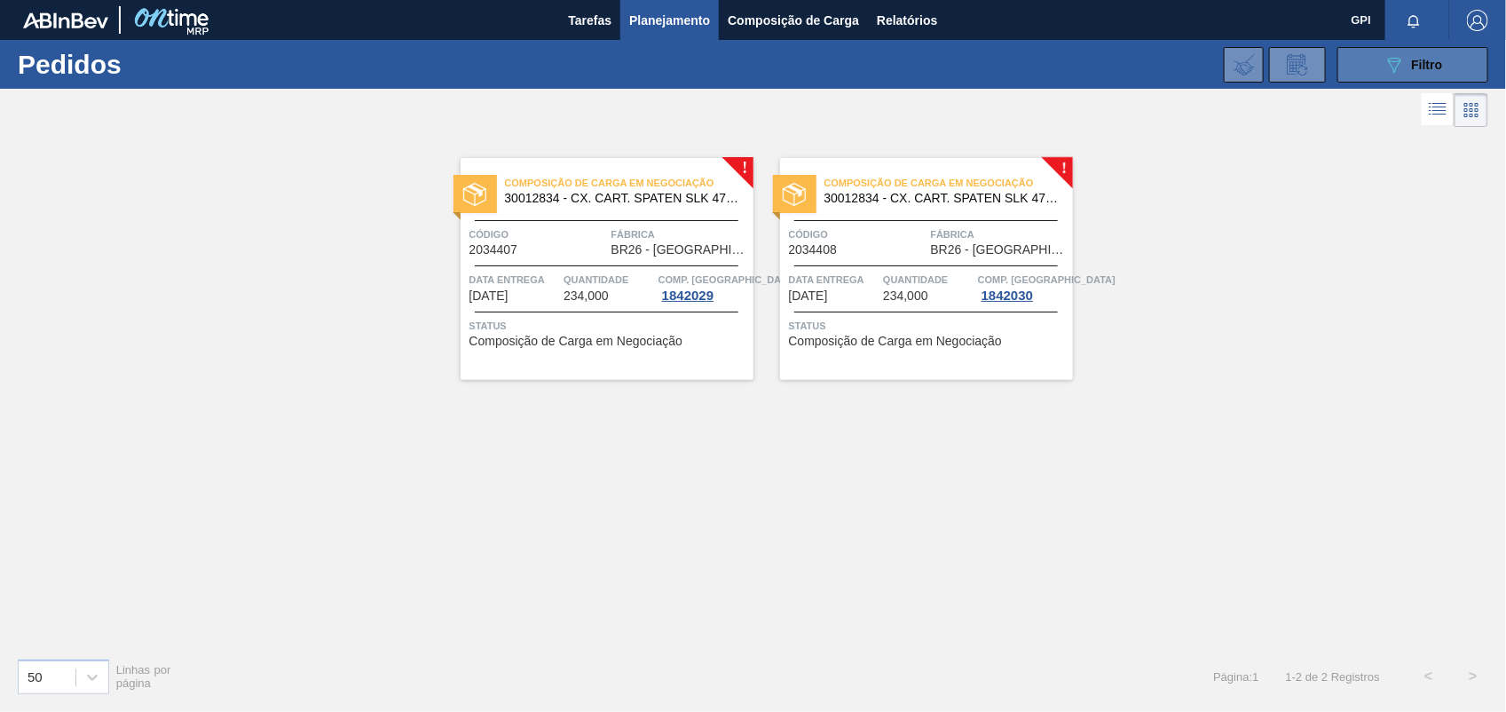
click at [1408, 73] on div "089F7B8B-B2A5-4AFE-B5C0-19BA573D28AC Filtro" at bounding box center [1412, 64] width 59 height 21
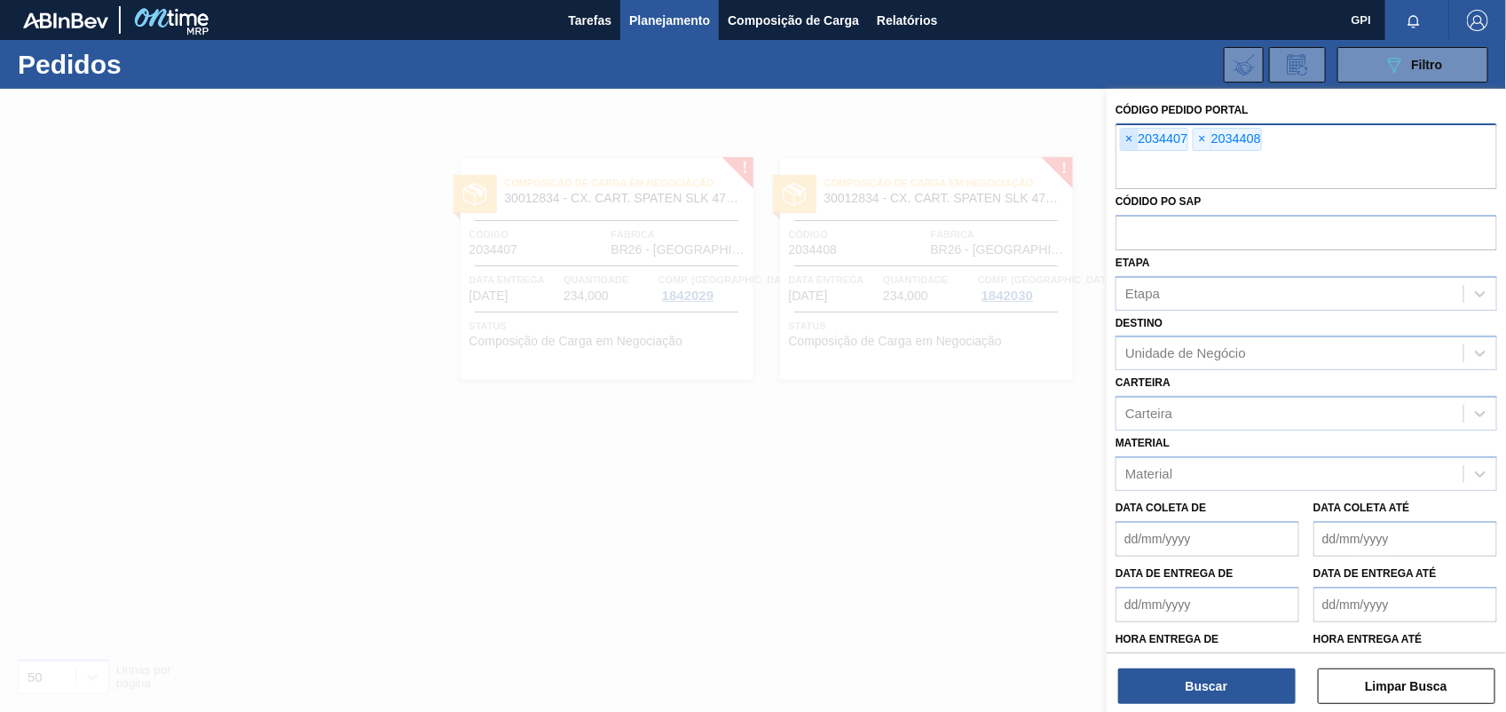
click at [1133, 139] on span "×" at bounding box center [1129, 139] width 17 height 21
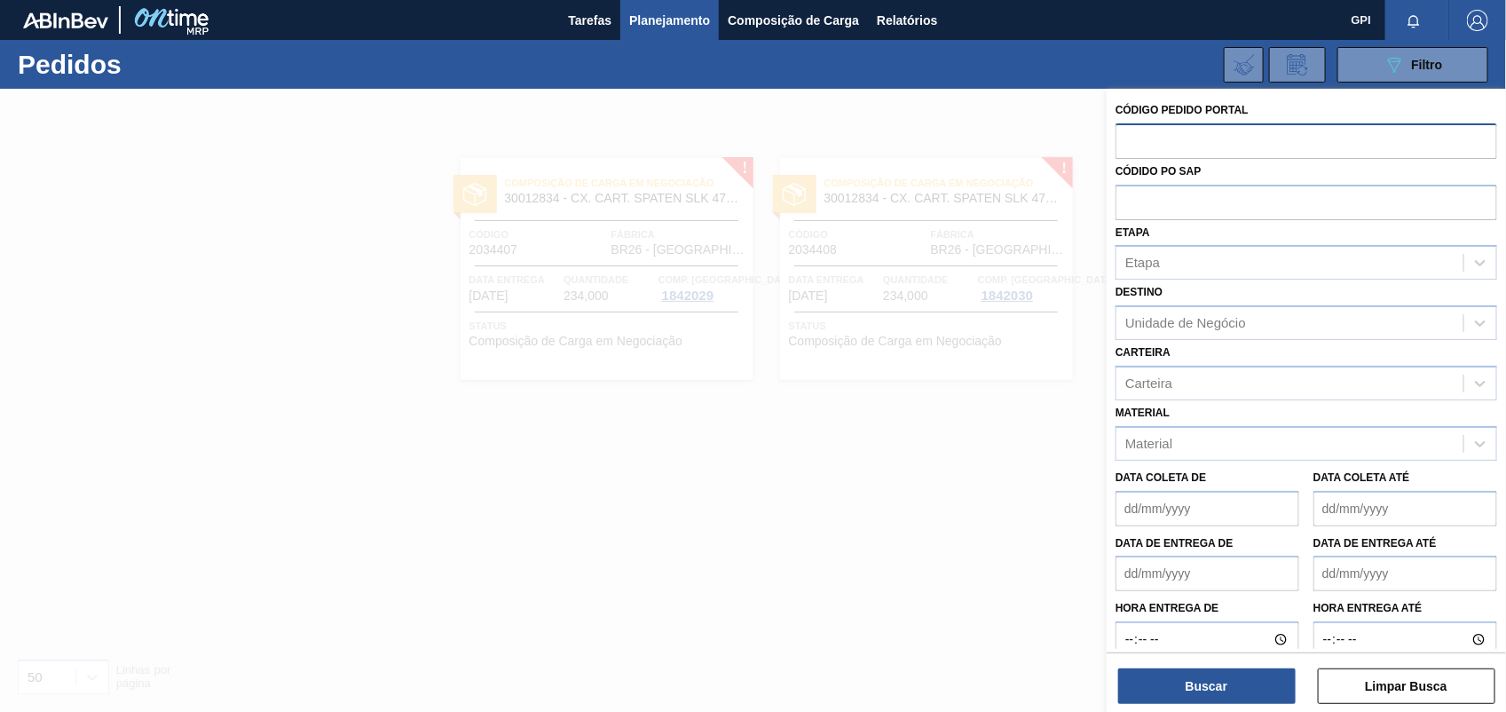
paste input "2034410"
type input "2034410"
click at [1208, 658] on div "Buscar Limpar Busca" at bounding box center [1305, 677] width 399 height 50
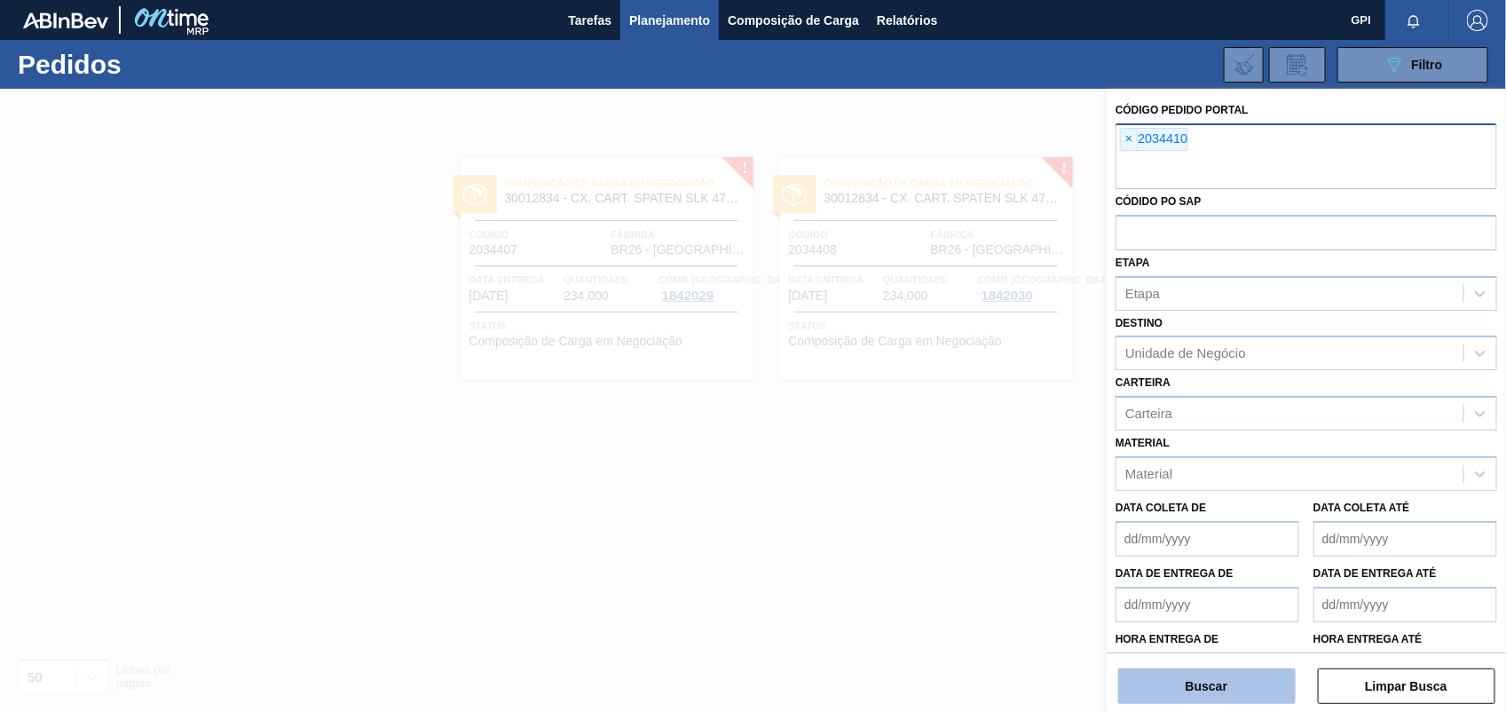
click at [1213, 673] on button "Buscar" at bounding box center [1206, 685] width 177 height 35
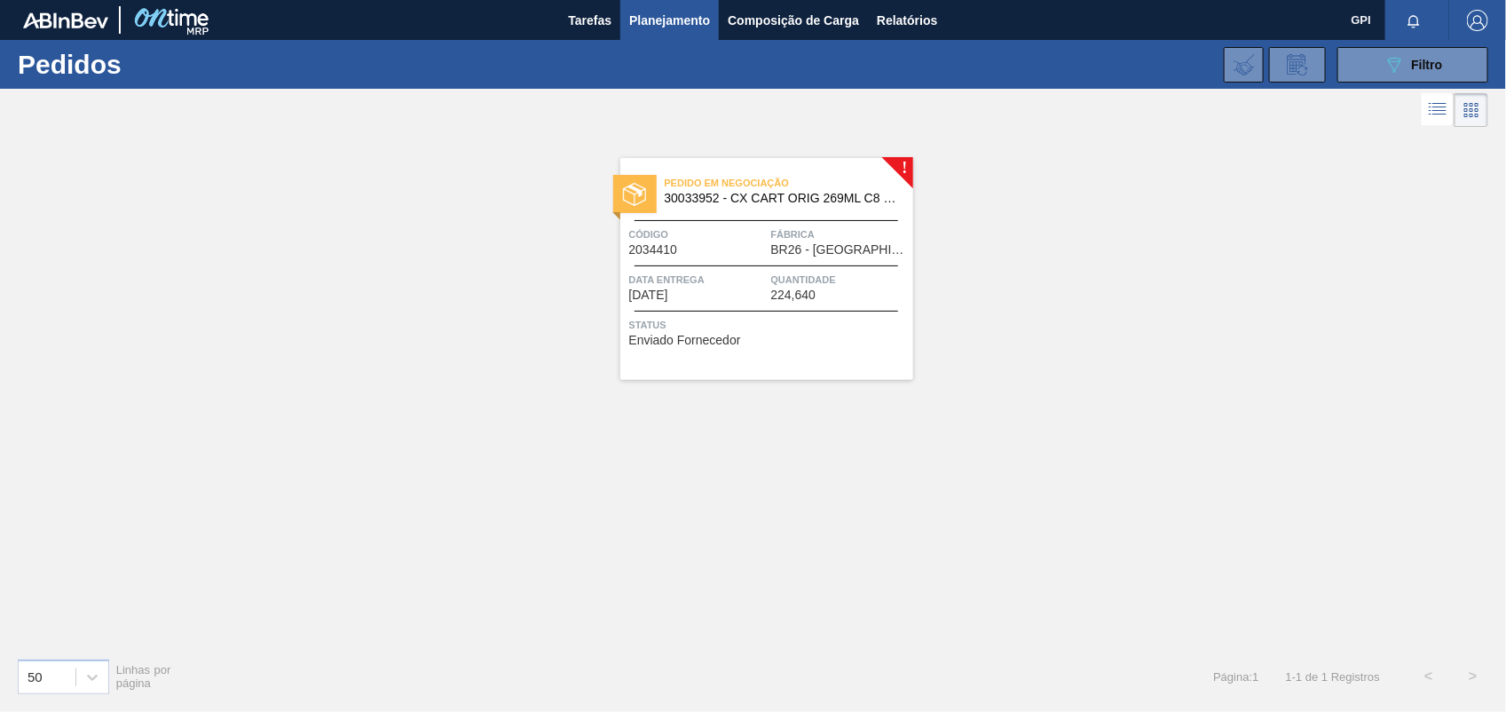
click at [752, 311] on div at bounding box center [766, 311] width 264 height 1
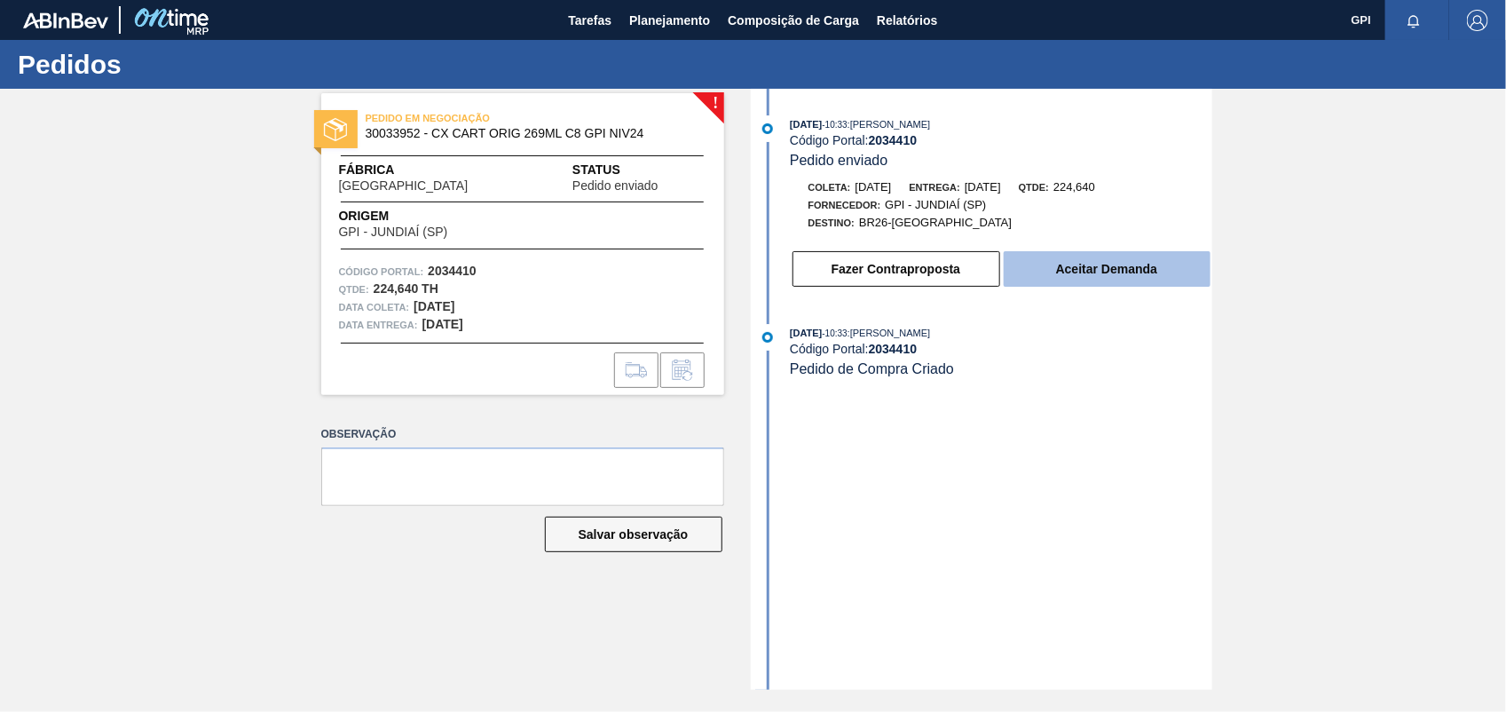
click at [1168, 272] on button "Aceitar Demanda" at bounding box center [1106, 268] width 207 height 35
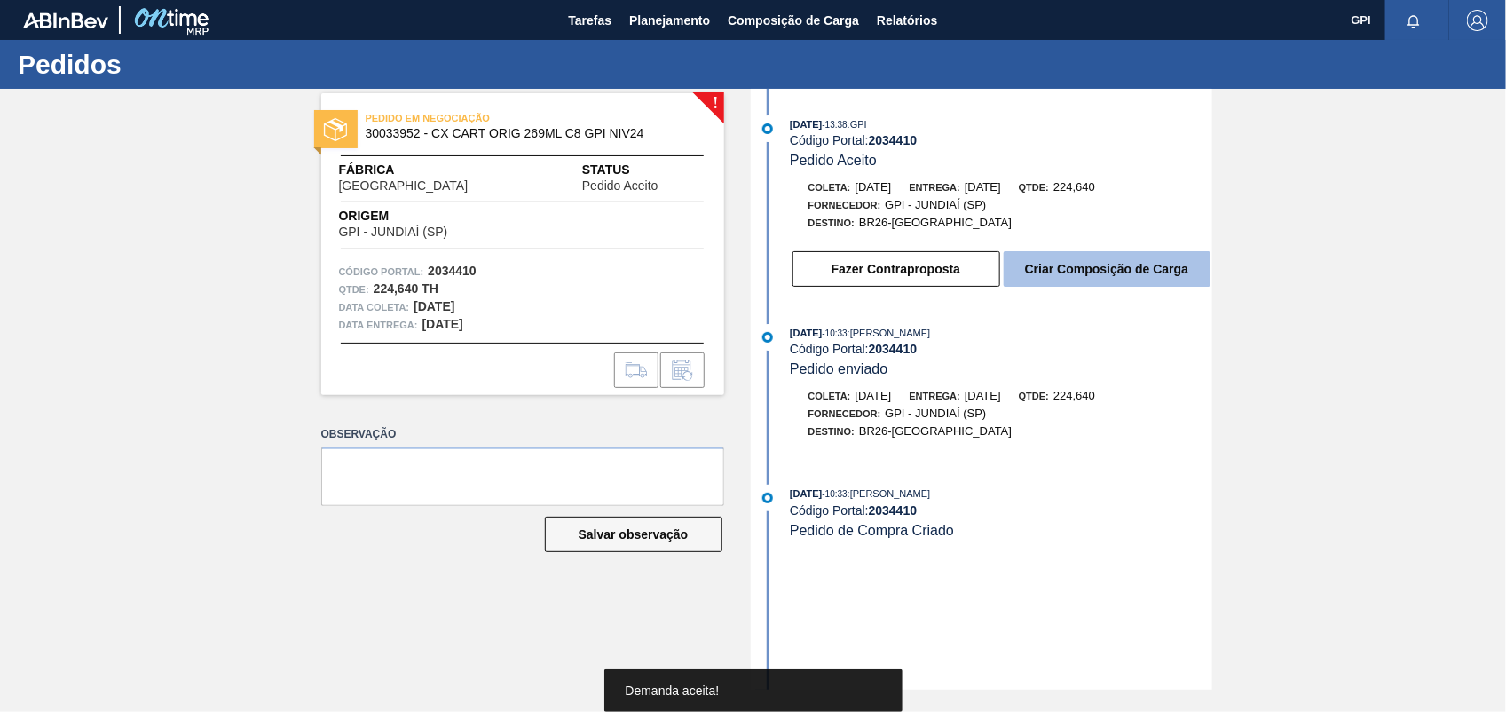
click at [1156, 272] on button "Criar Composição de Carga" at bounding box center [1106, 268] width 207 height 35
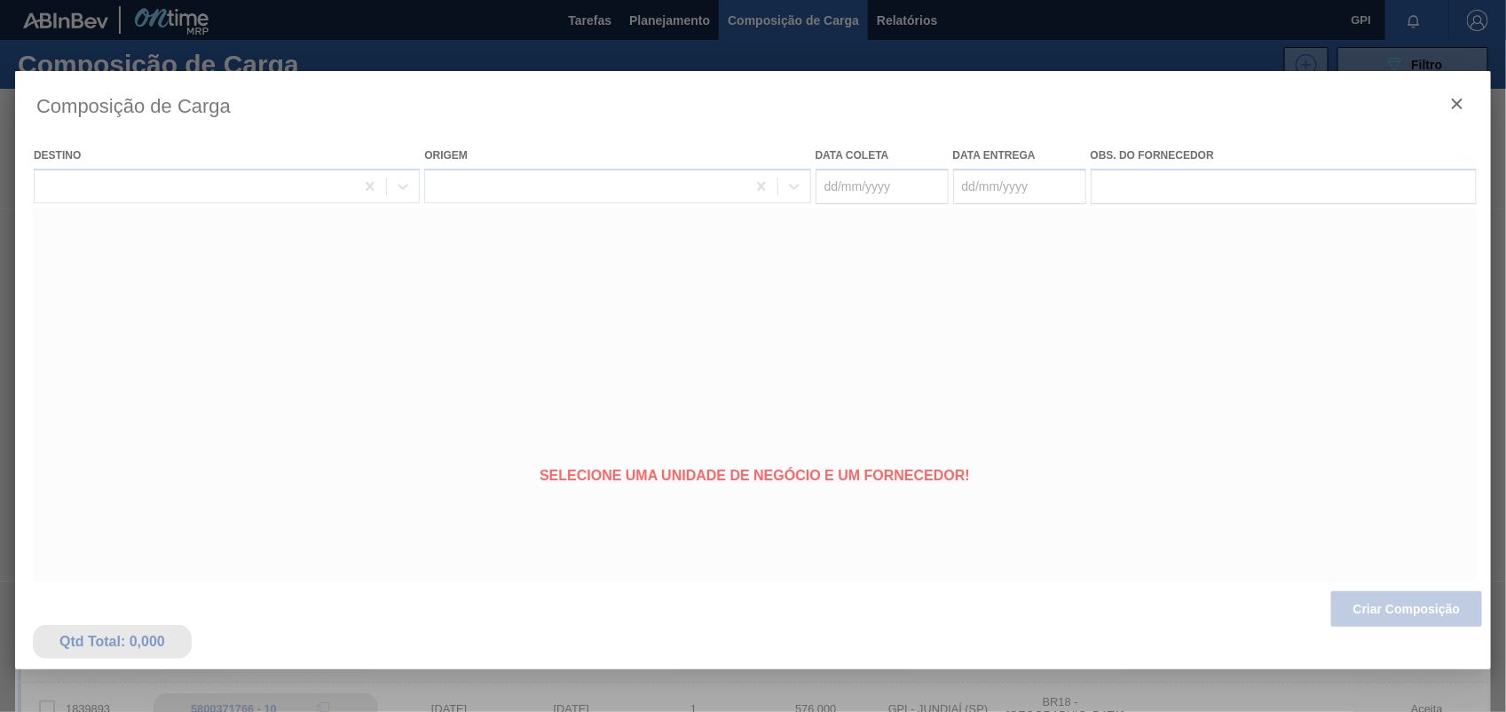
type coleta "09/11/2025"
type entrega "11/11/2025"
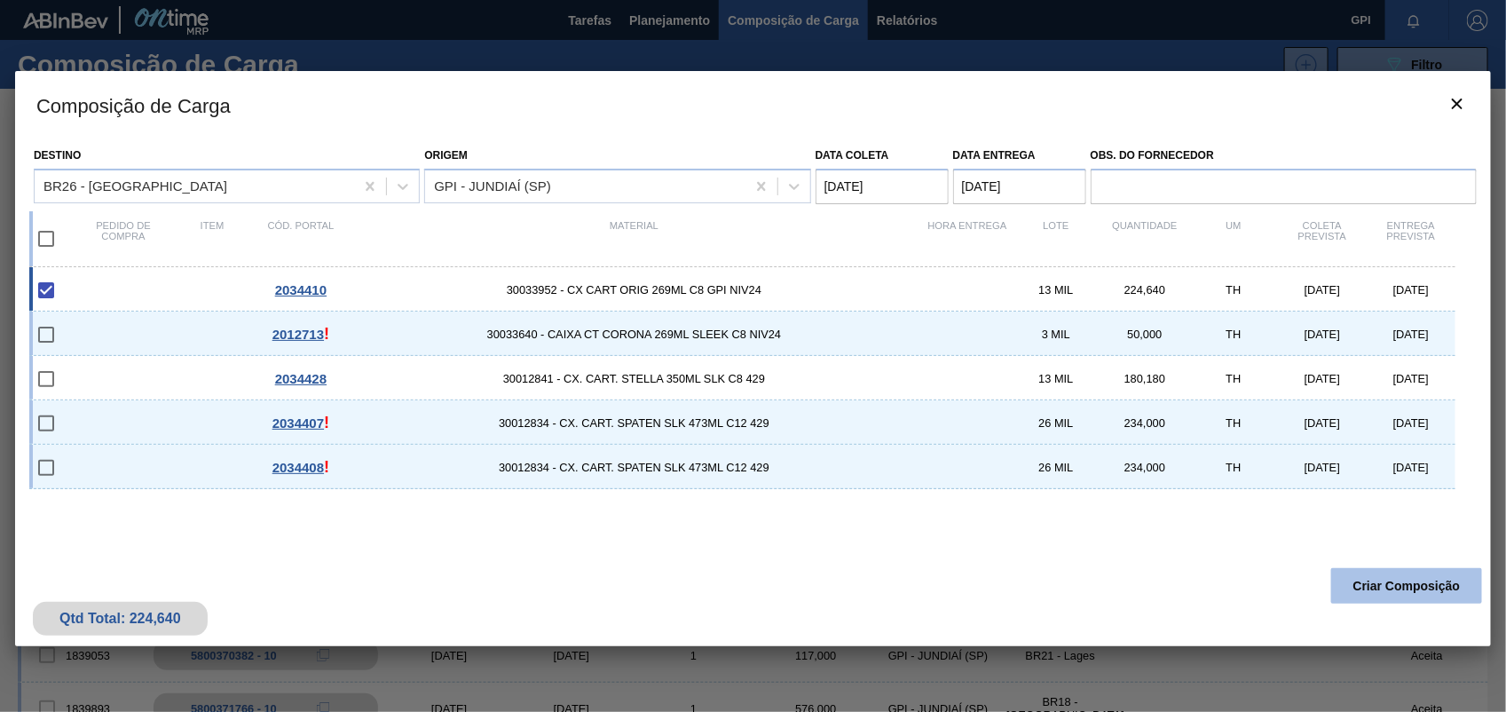
click at [1424, 592] on button "Criar Composição" at bounding box center [1406, 585] width 151 height 35
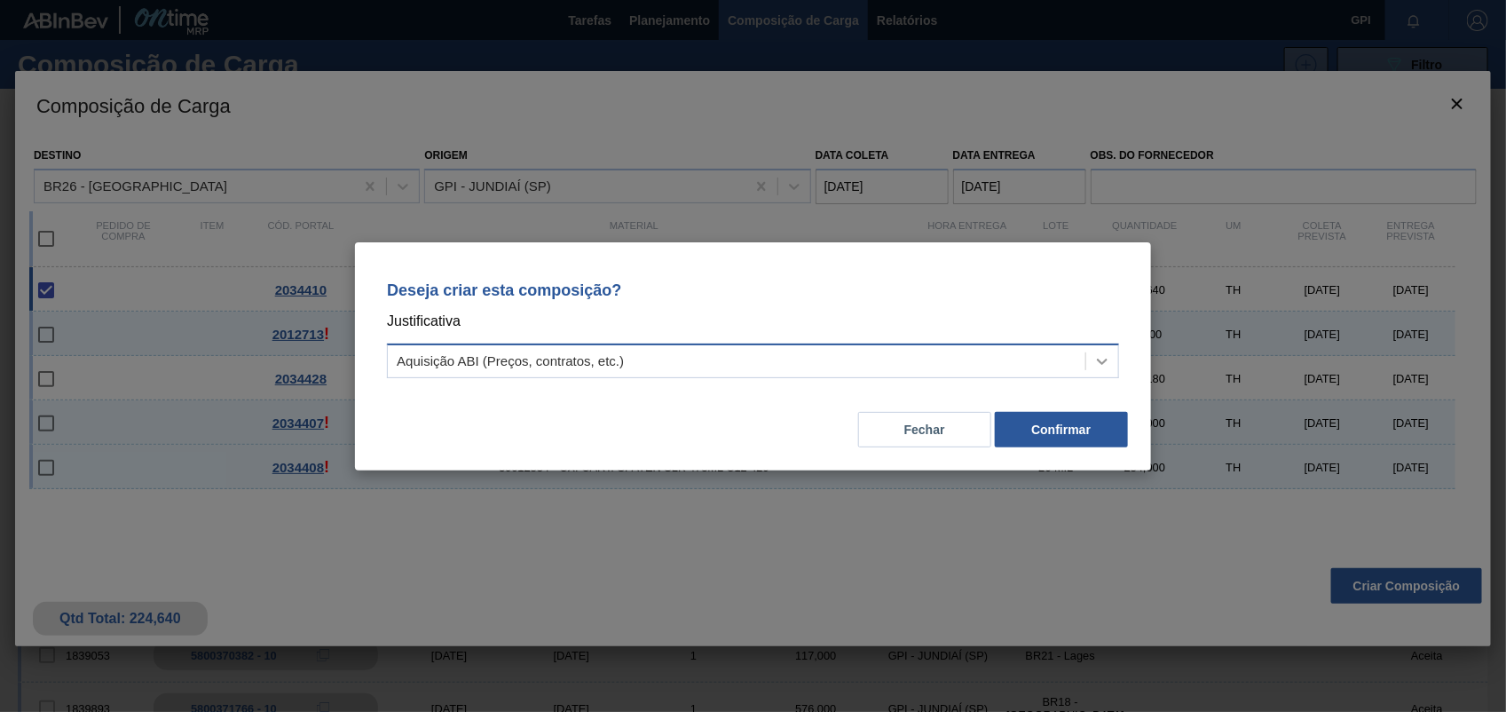
click at [1113, 366] on div at bounding box center [1102, 361] width 32 height 32
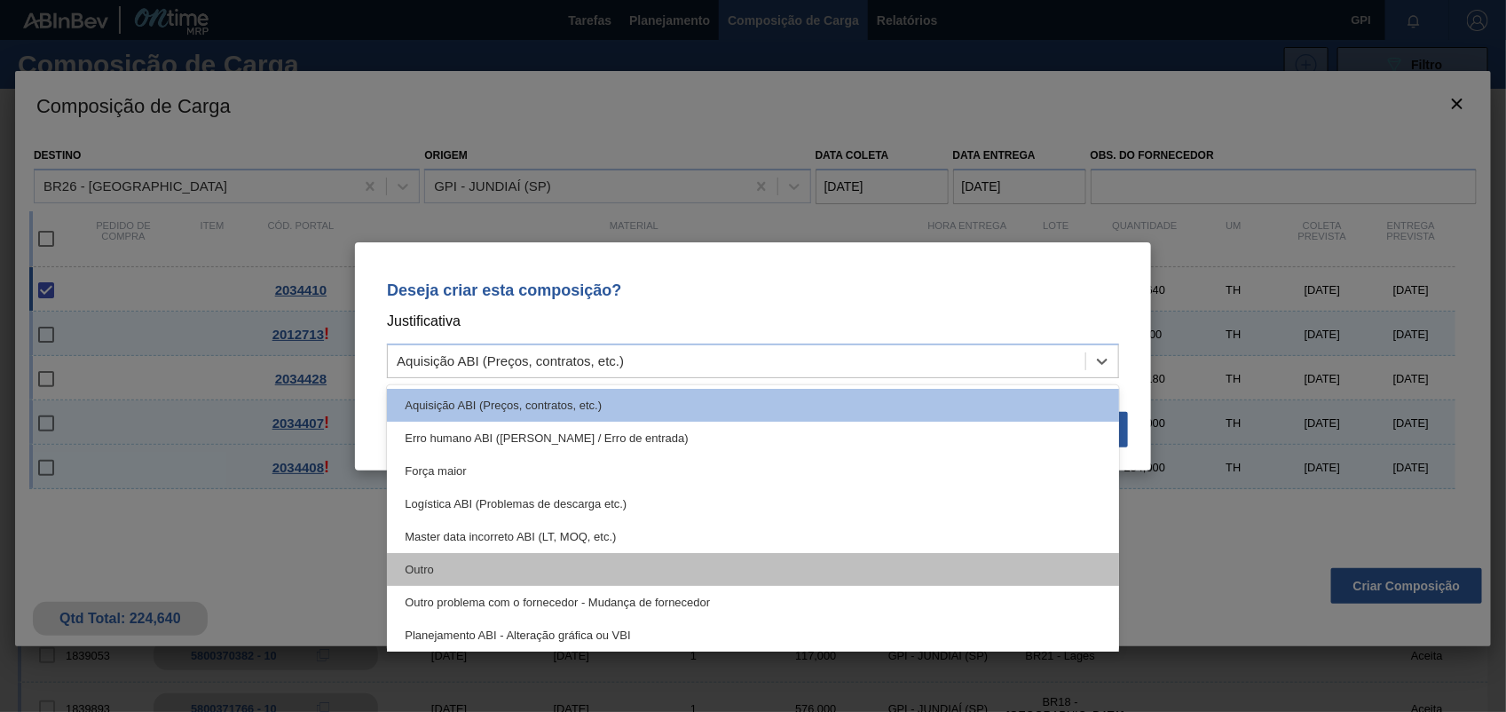
click at [460, 561] on div "Outro" at bounding box center [753, 569] width 732 height 33
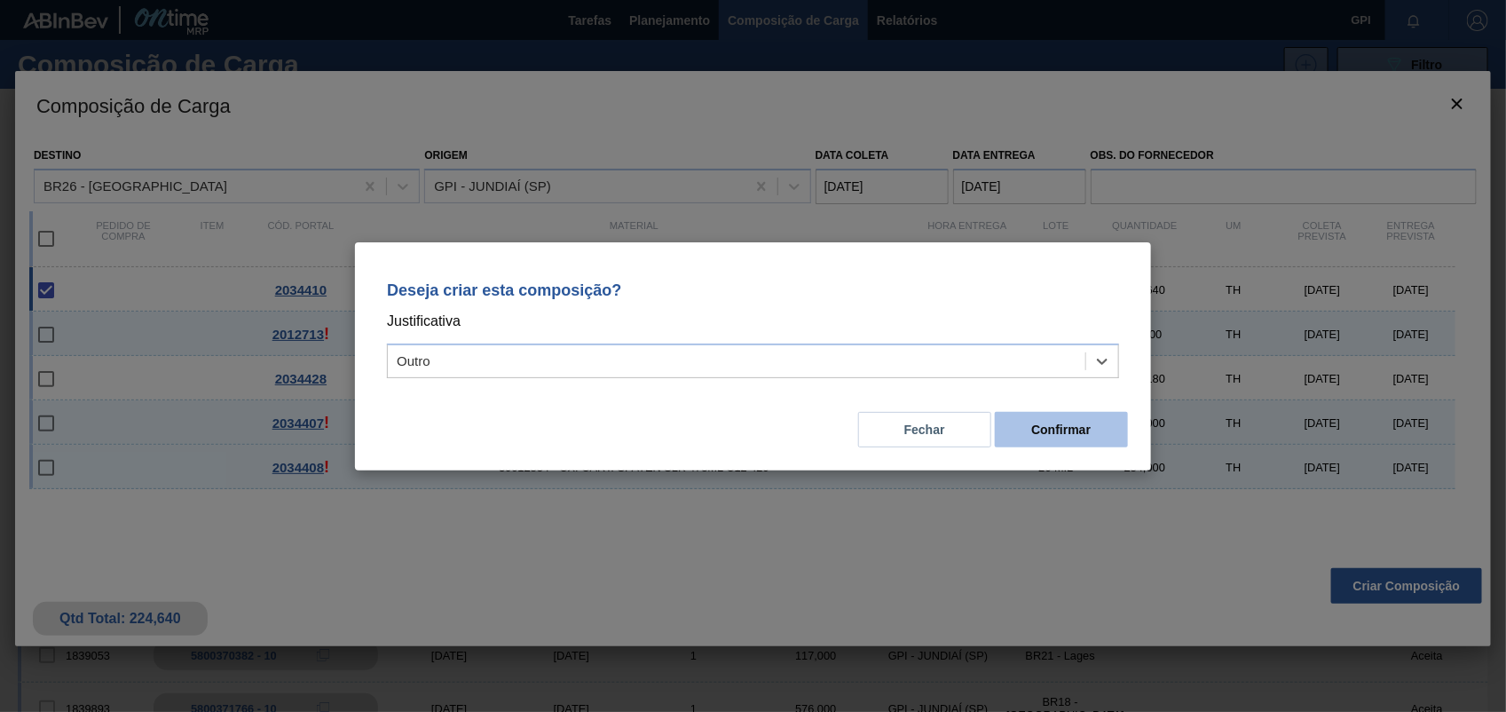
click at [998, 437] on button "Confirmar" at bounding box center [1061, 429] width 133 height 35
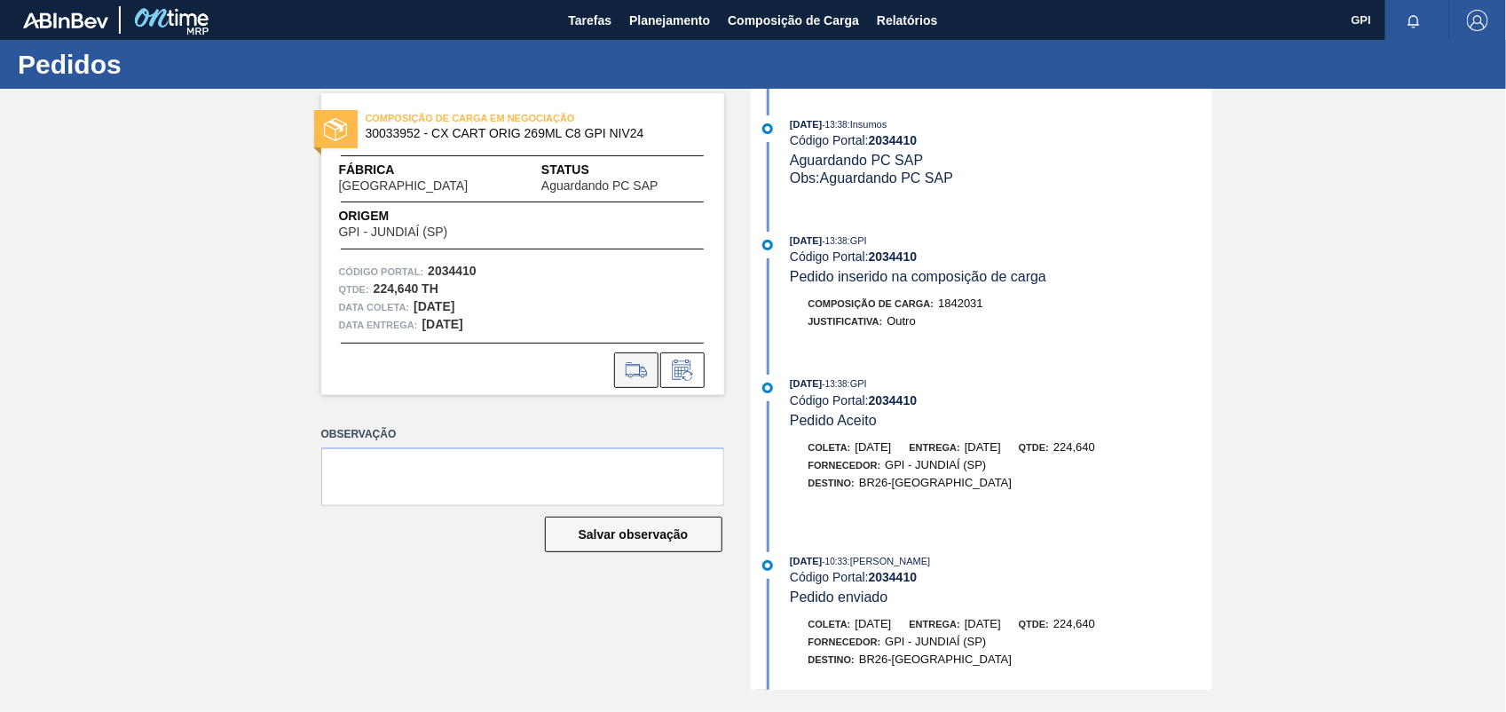
click at [634, 365] on icon at bounding box center [636, 369] width 28 height 21
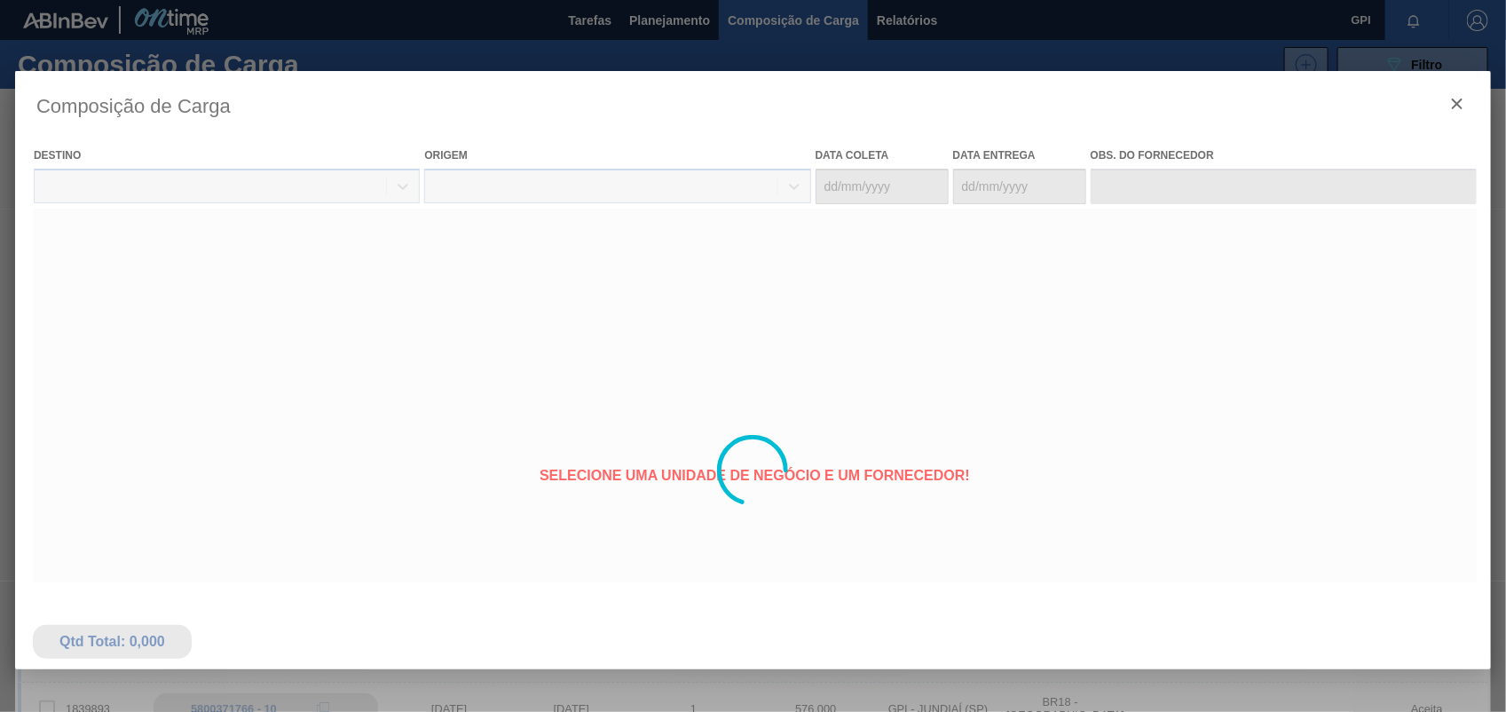
type coleta "09/11/2025"
type entrega "11/11/2025"
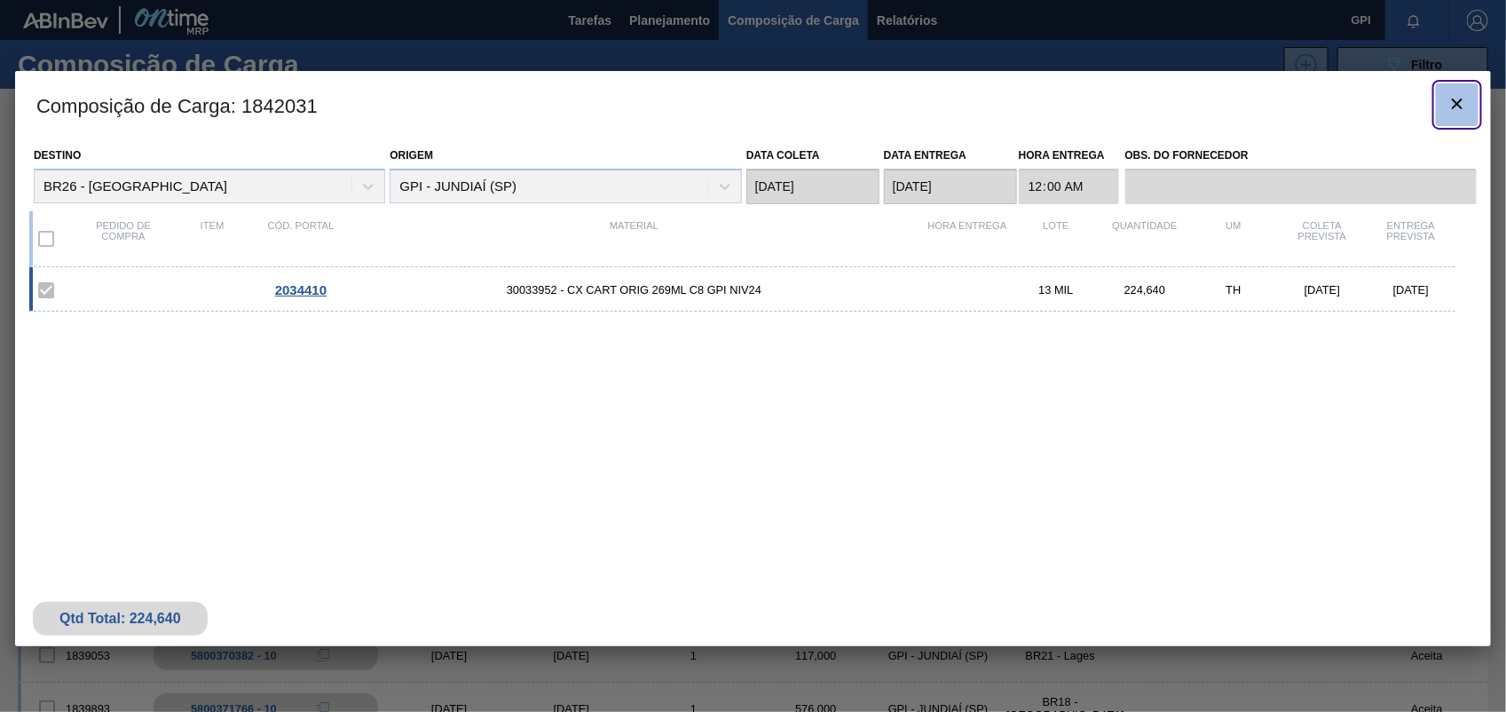
click at [1459, 112] on icon "botão de ícone" at bounding box center [1456, 103] width 21 height 21
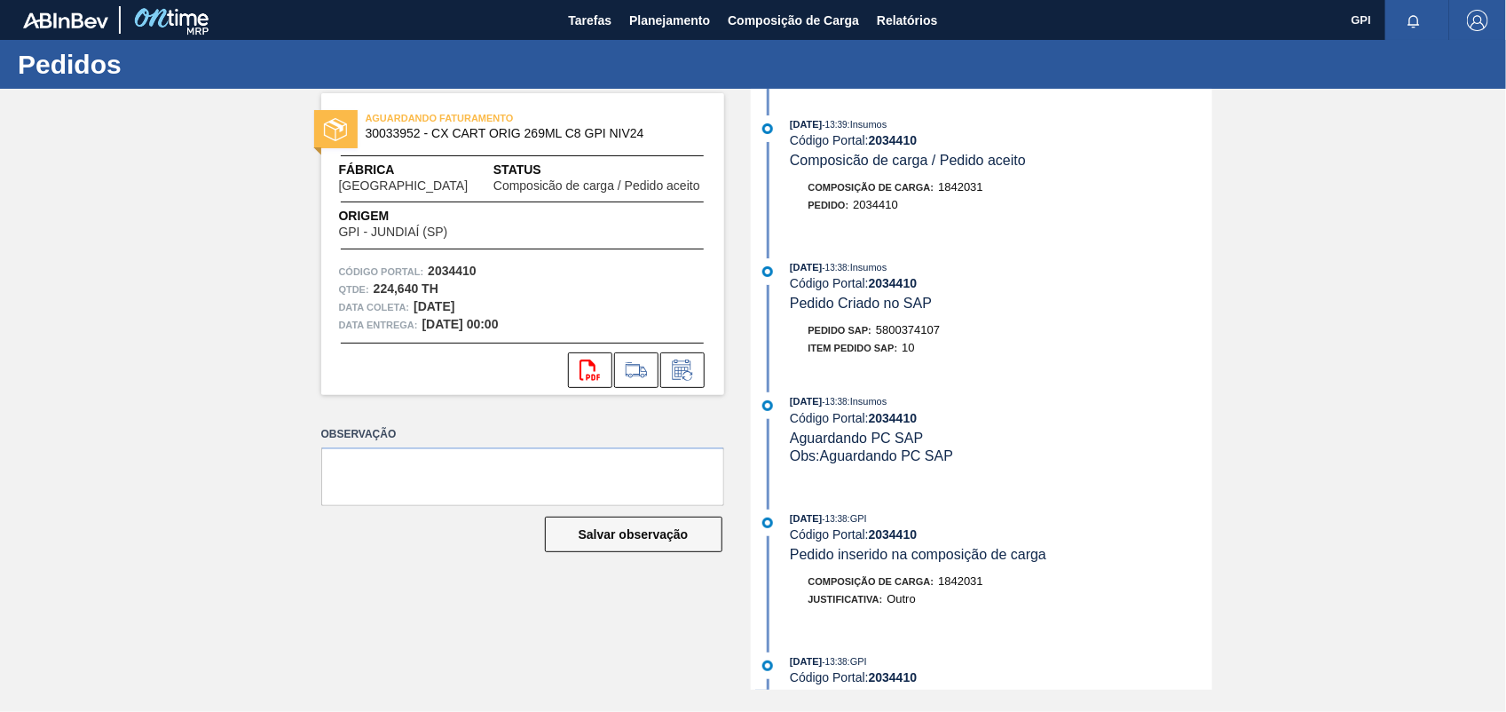
click at [914, 336] on span "5800374107" at bounding box center [908, 329] width 64 height 13
copy span "5800374107"
click at [446, 280] on div "Qtde : 224,640 TH" at bounding box center [522, 289] width 367 height 18
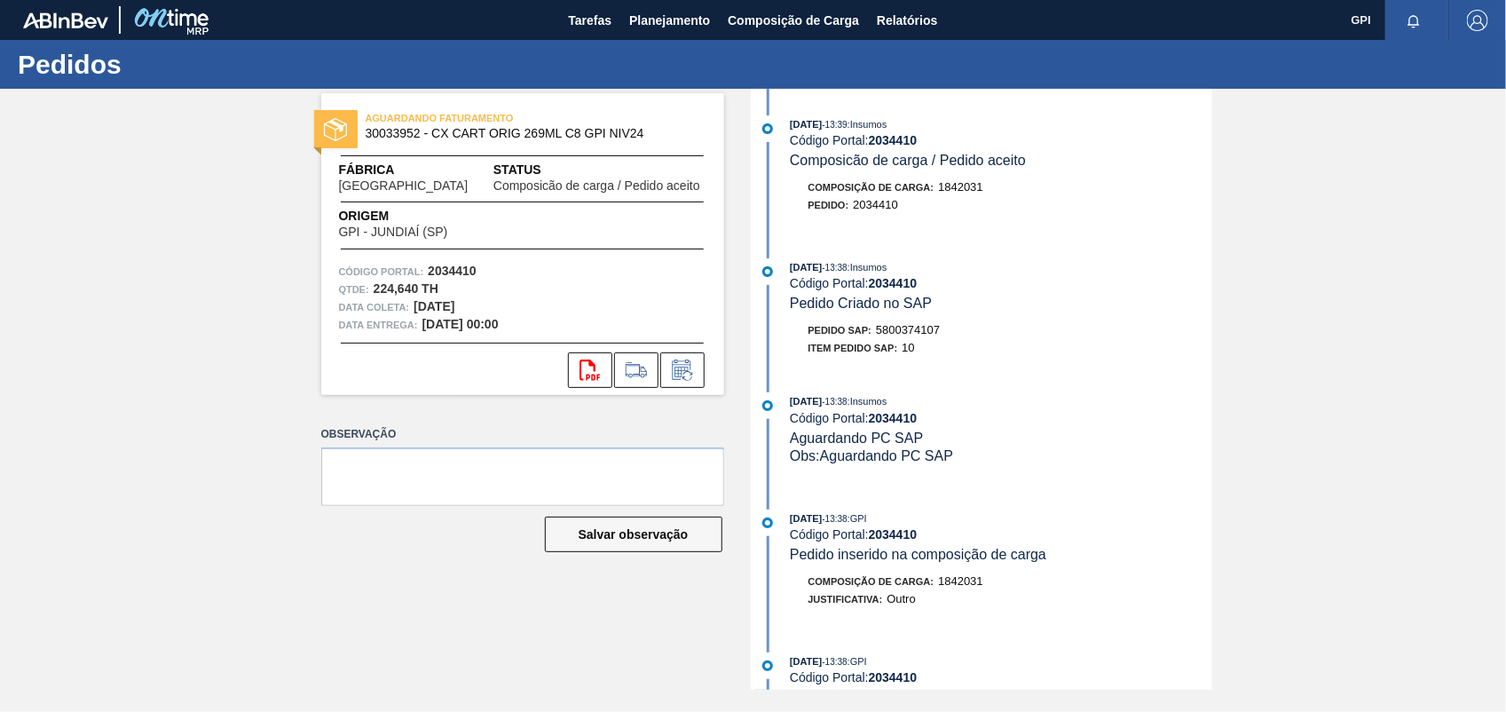
click at [448, 267] on strong "2034410" at bounding box center [452, 271] width 49 height 14
copy strong "2034410"
click at [586, 366] on icon "svg{fill:#ff0000}" at bounding box center [589, 369] width 21 height 21
click at [586, 377] on icon at bounding box center [589, 369] width 20 height 21
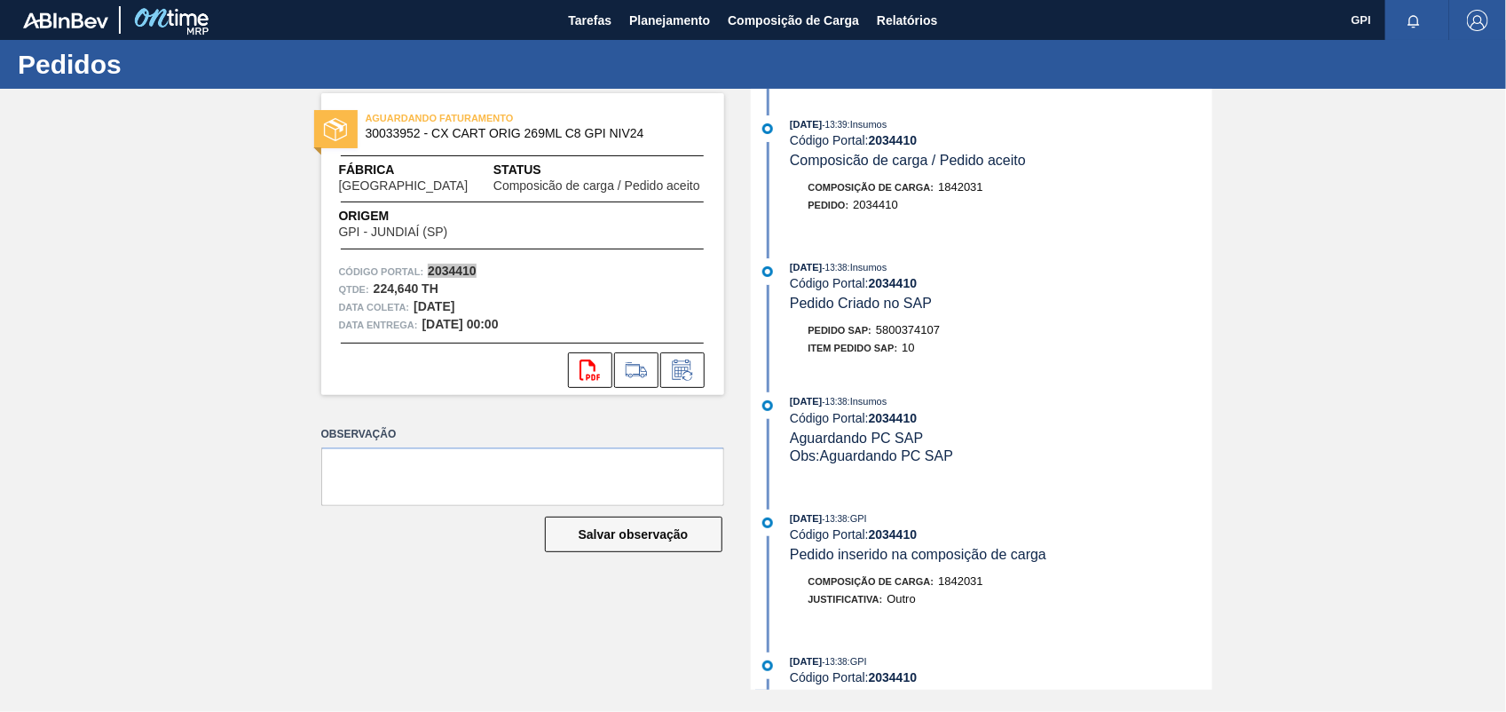
click at [170, 405] on div "AGUARDANDO FATURAMENTO 30033952 - CX CART ORIG 269ML C8 GPI NIV24 Fábrica Uberl…" at bounding box center [753, 389] width 1506 height 601
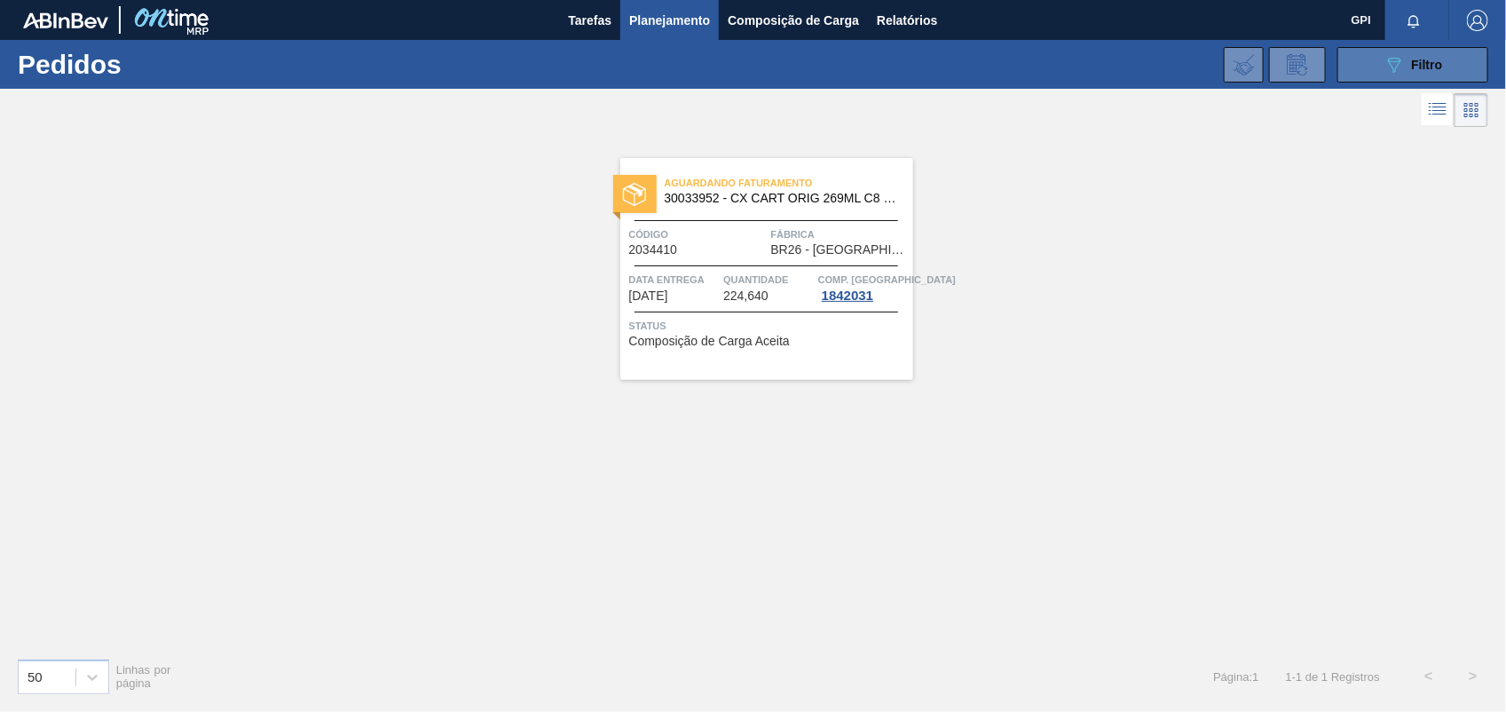
click at [1487, 73] on button "089F7B8B-B2A5-4AFE-B5C0-19BA573D28AC Filtro" at bounding box center [1412, 64] width 151 height 35
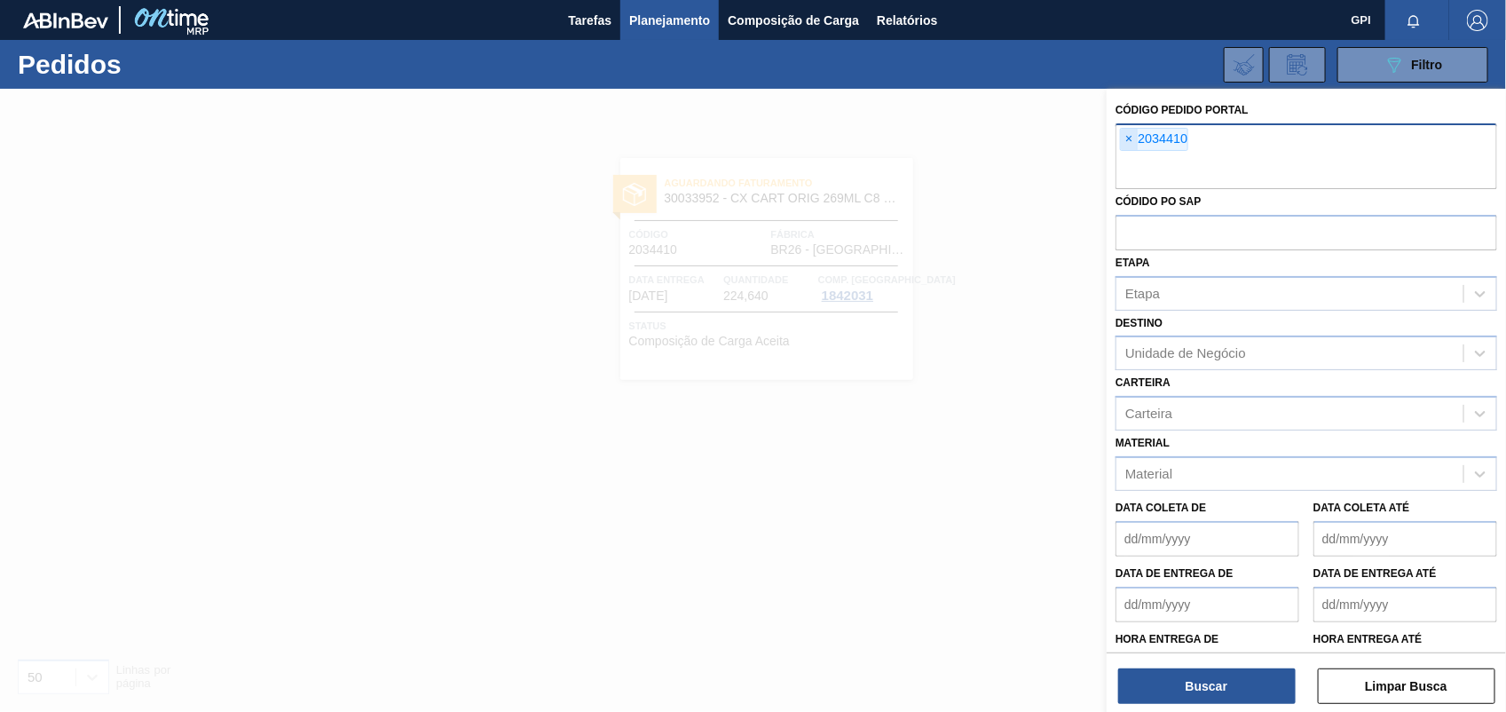
click at [1128, 139] on span "×" at bounding box center [1129, 139] width 17 height 21
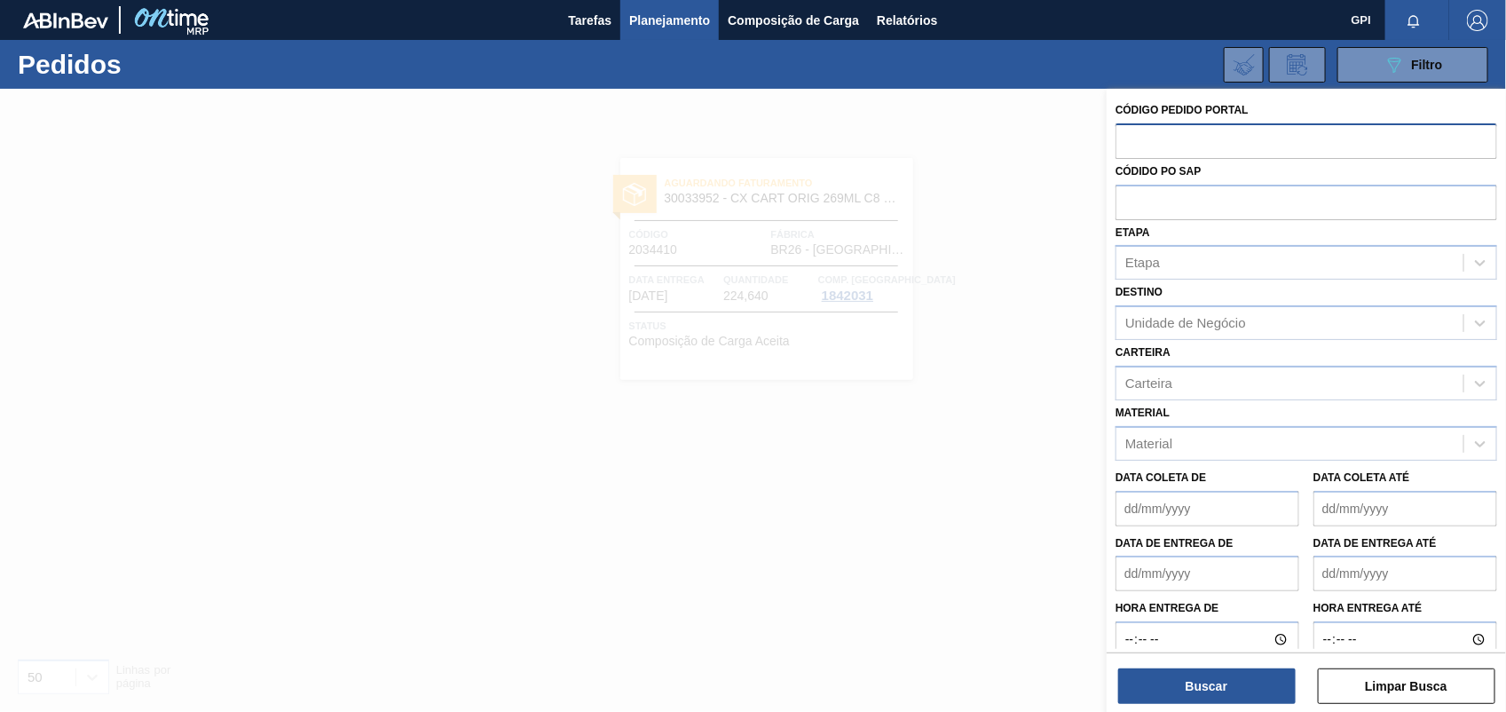
paste input "2034428"
type input "2034428"
click at [1231, 681] on button "Buscar" at bounding box center [1206, 685] width 177 height 35
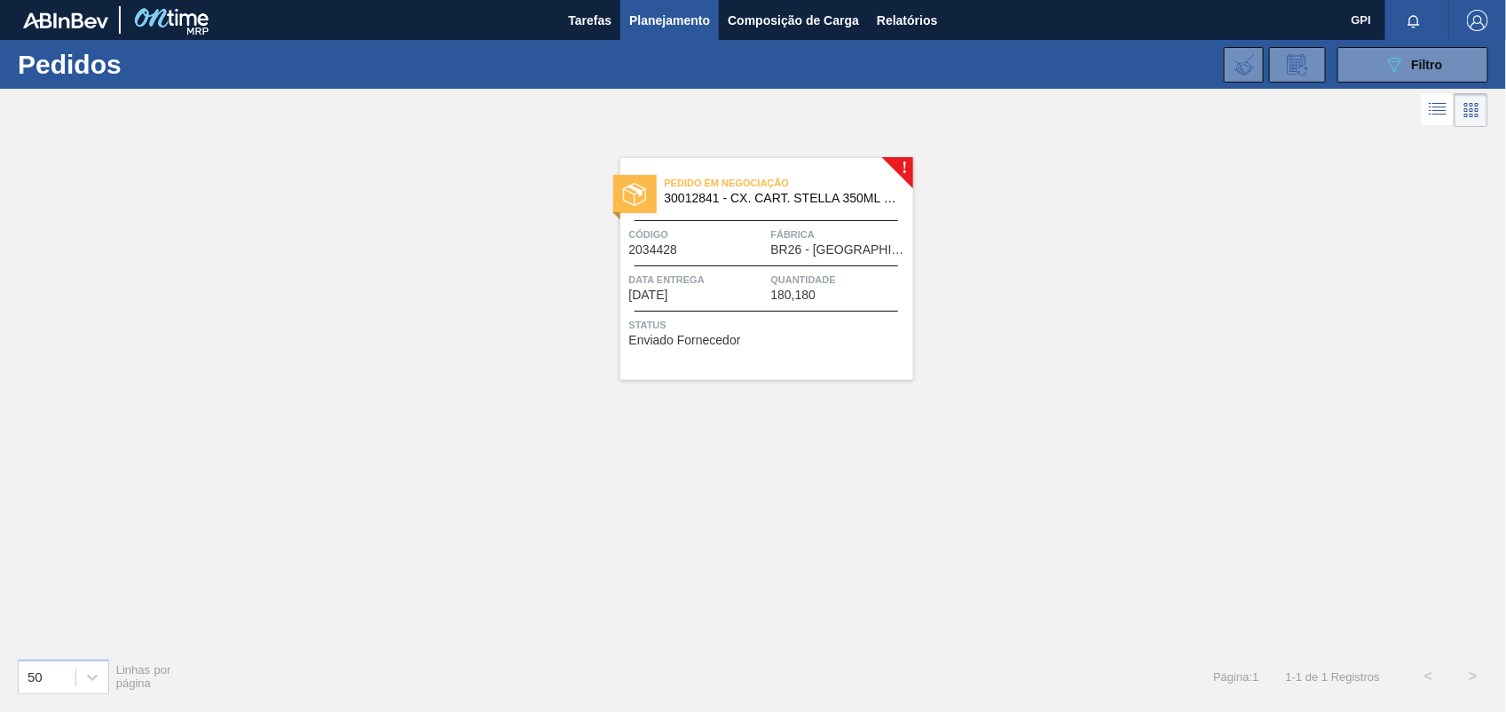
click at [742, 259] on div "Pedido em Negociação 30012841 - CX. CART. STELLA 350ML SLK C8 429 Código 203442…" at bounding box center [766, 269] width 293 height 222
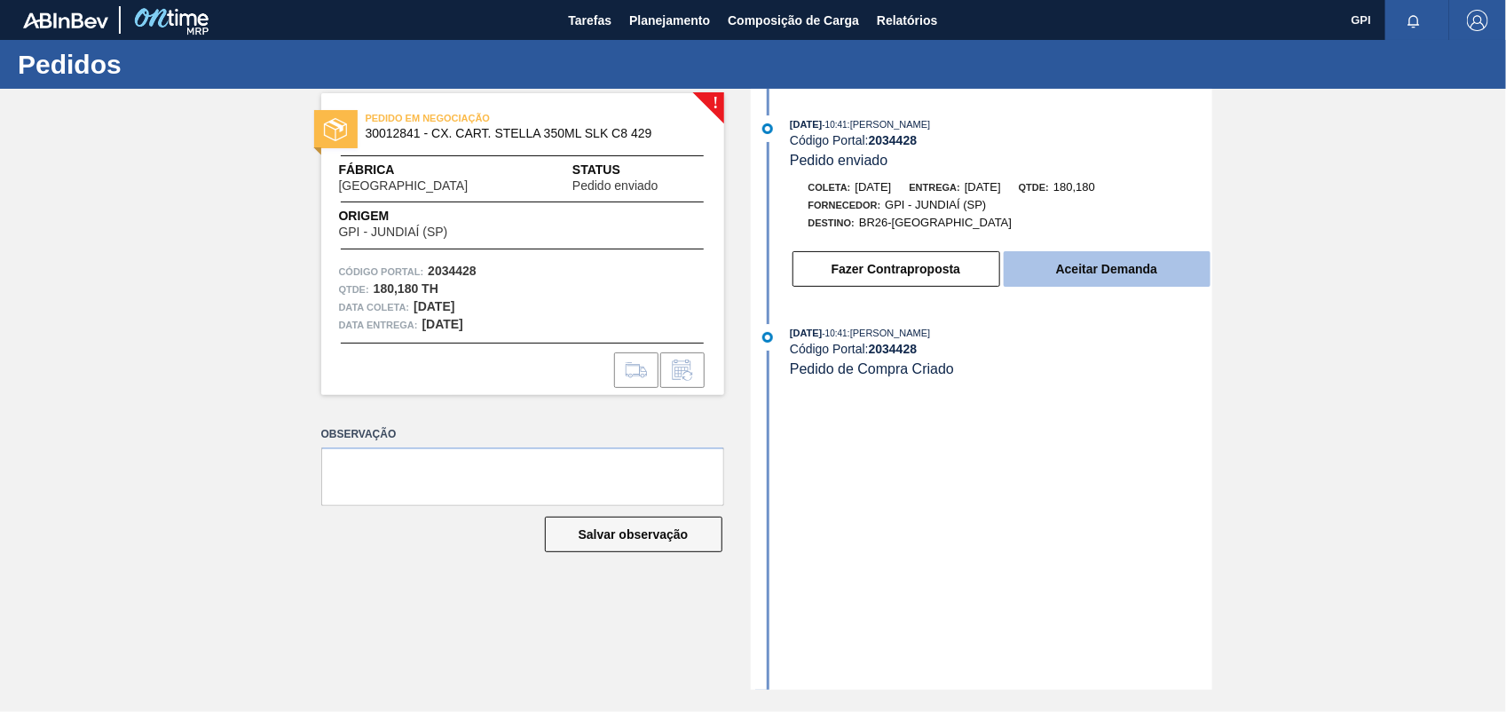
click at [1093, 272] on button "Aceitar Demanda" at bounding box center [1106, 268] width 207 height 35
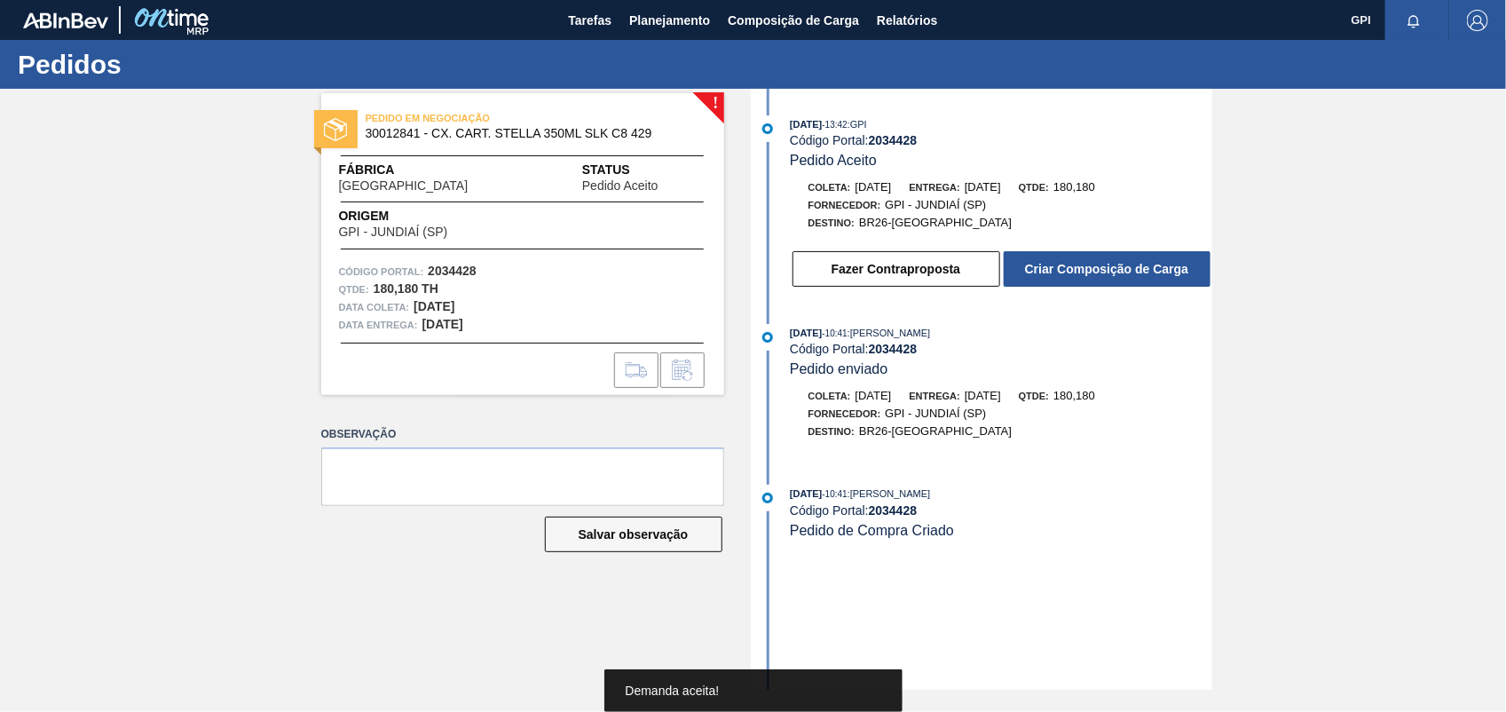
click at [1093, 272] on button "Criar Composição de Carga" at bounding box center [1106, 268] width 207 height 35
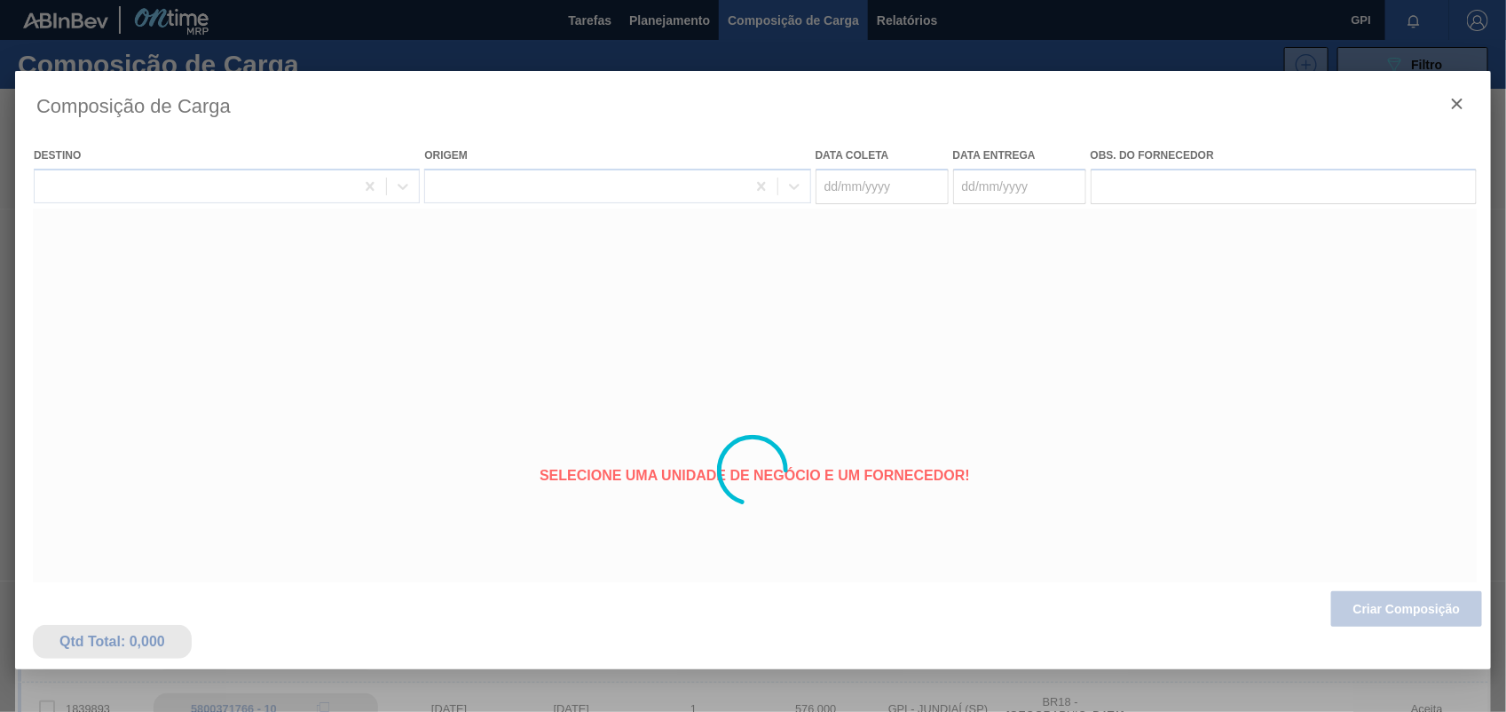
type coleta "28/10/2025"
type entrega "31/10/2025"
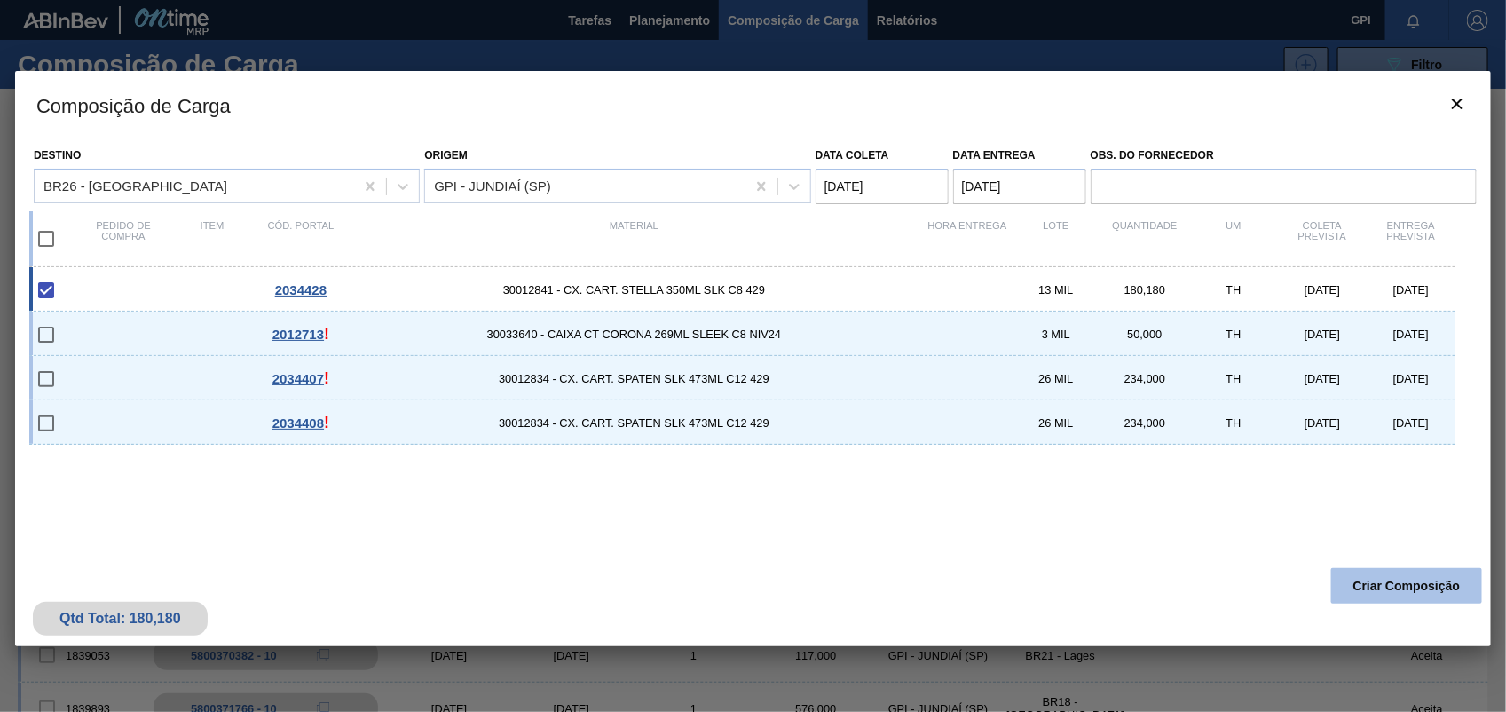
click at [1398, 586] on button "Criar Composição" at bounding box center [1406, 585] width 151 height 35
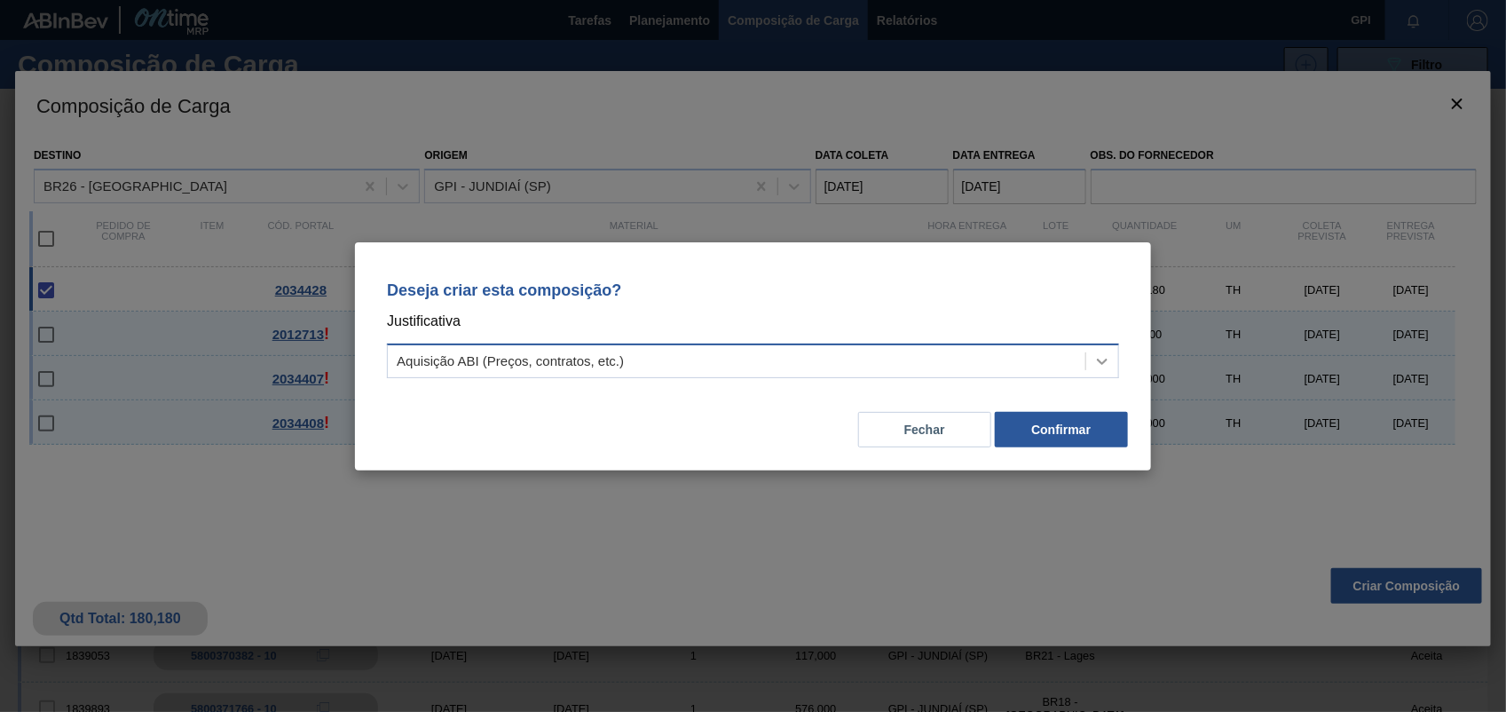
click at [1100, 358] on icon at bounding box center [1102, 361] width 18 height 18
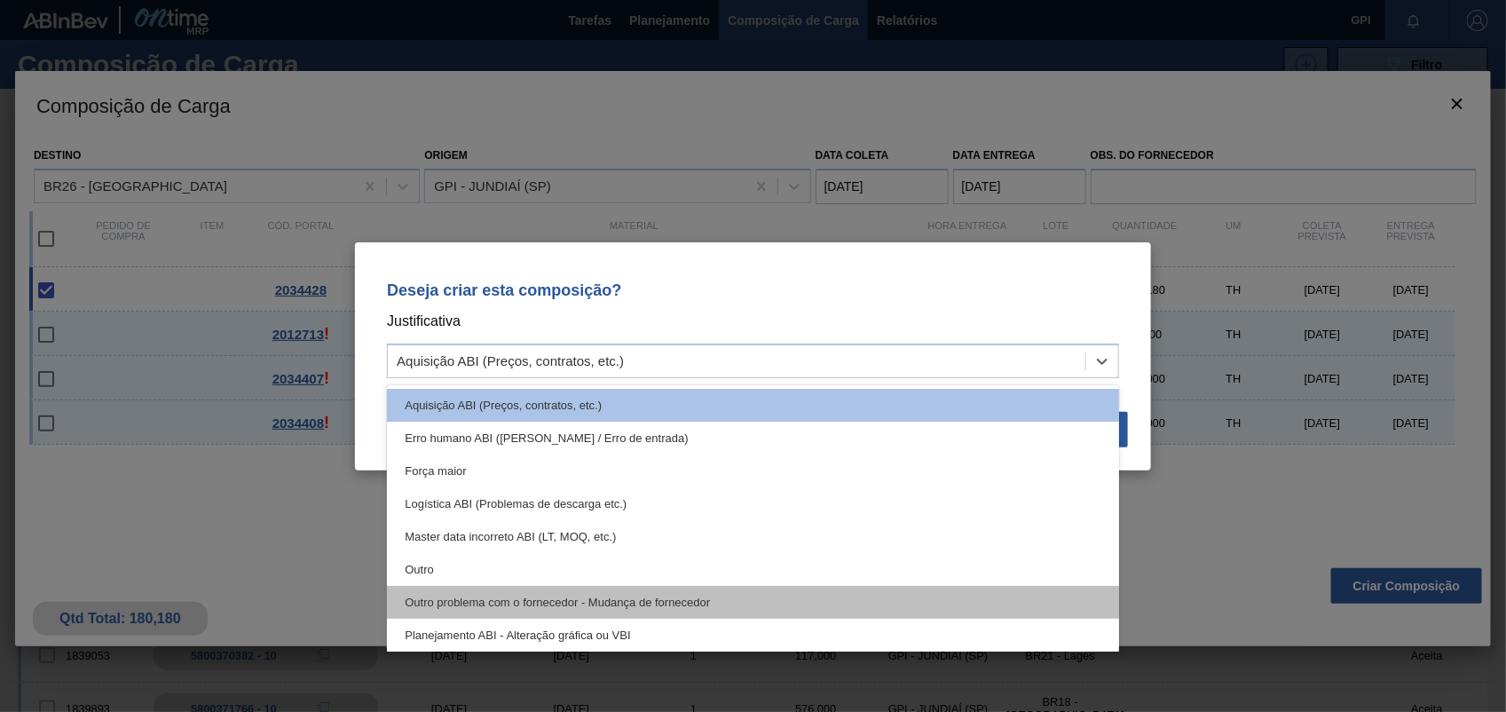
click at [490, 586] on div "Outro problema com o fornecedor - Mudança de fornecedor" at bounding box center [753, 602] width 732 height 33
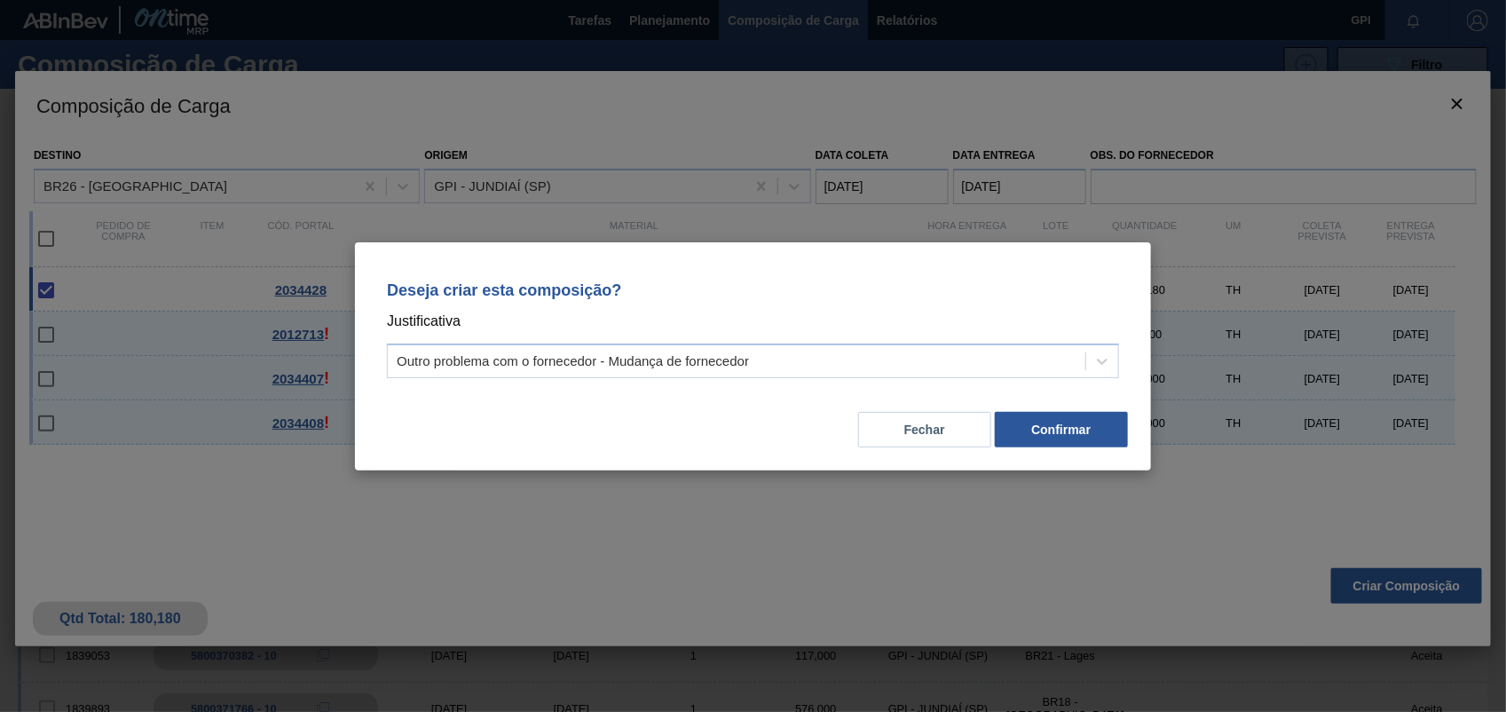
click at [1129, 358] on div "Deseja criar esta composição? Justificativa Outro problema com o fornecedor - M…" at bounding box center [753, 356] width 796 height 228
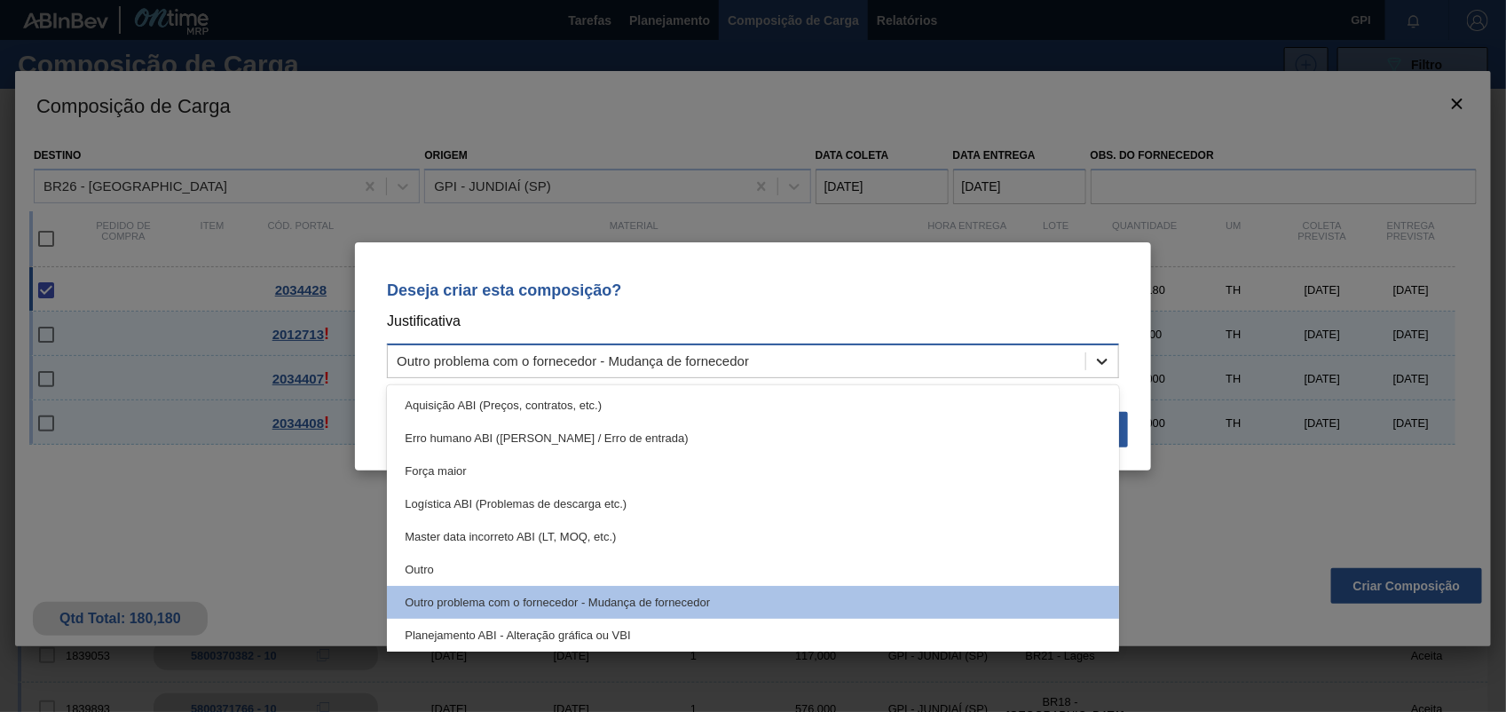
click at [1111, 359] on div at bounding box center [1102, 361] width 32 height 32
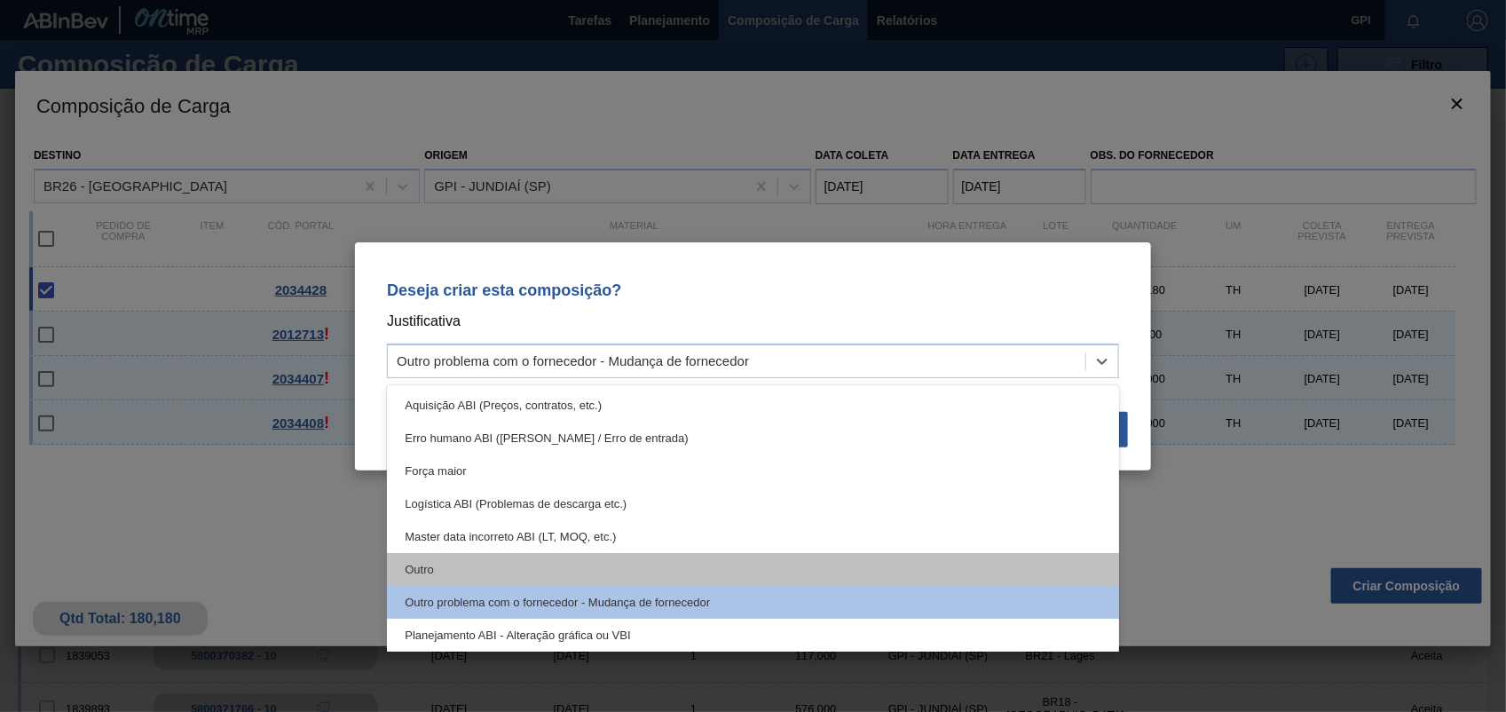
click at [411, 564] on div "Outro" at bounding box center [753, 569] width 732 height 33
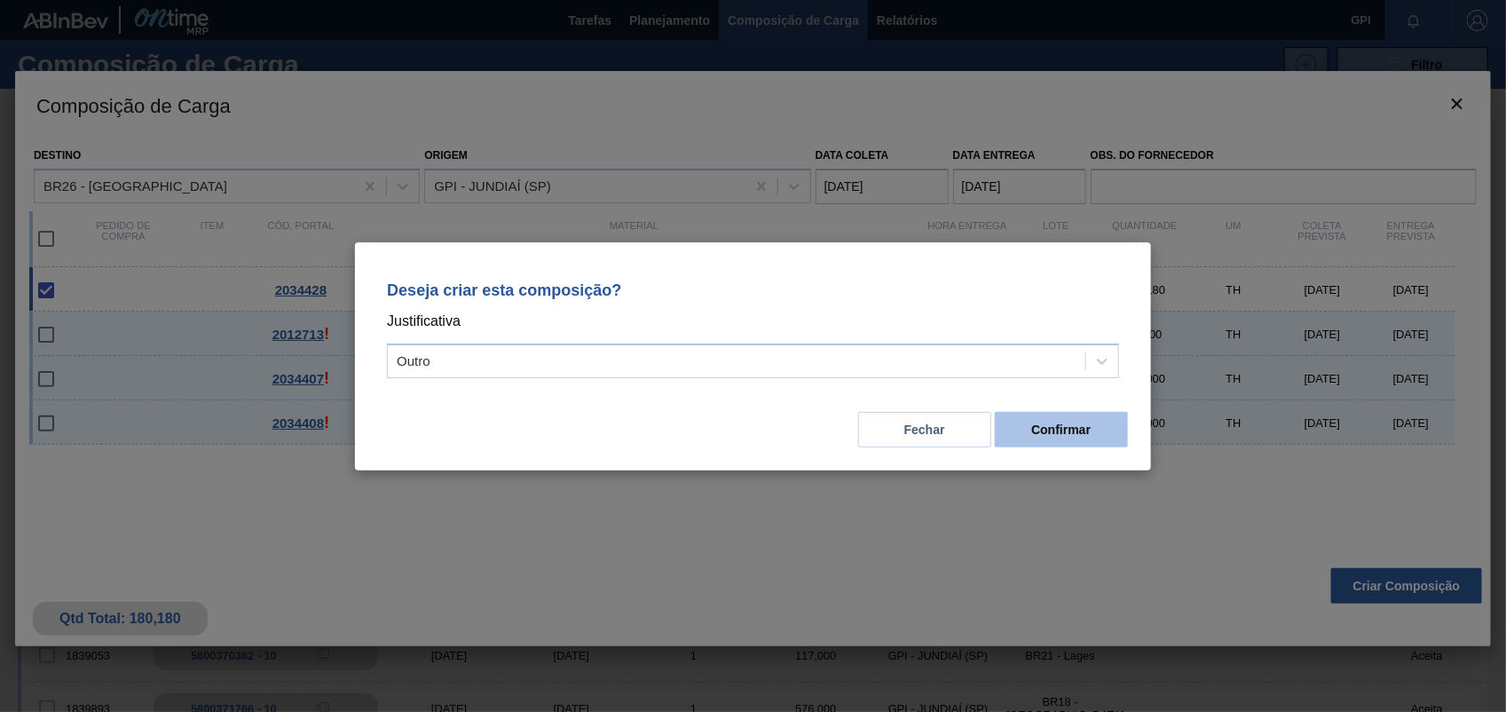
click at [1041, 421] on button "Confirmar" at bounding box center [1061, 429] width 133 height 35
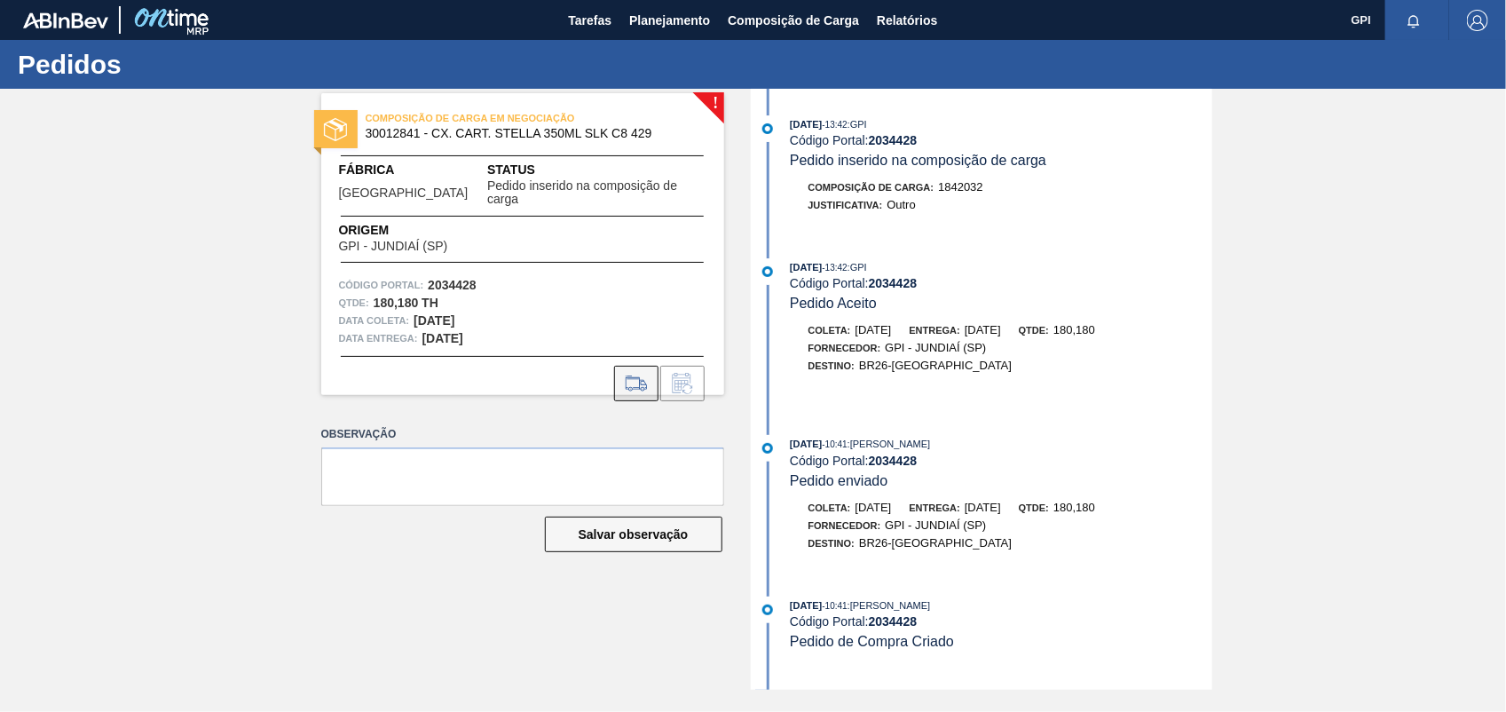
click at [624, 373] on icon at bounding box center [636, 383] width 28 height 21
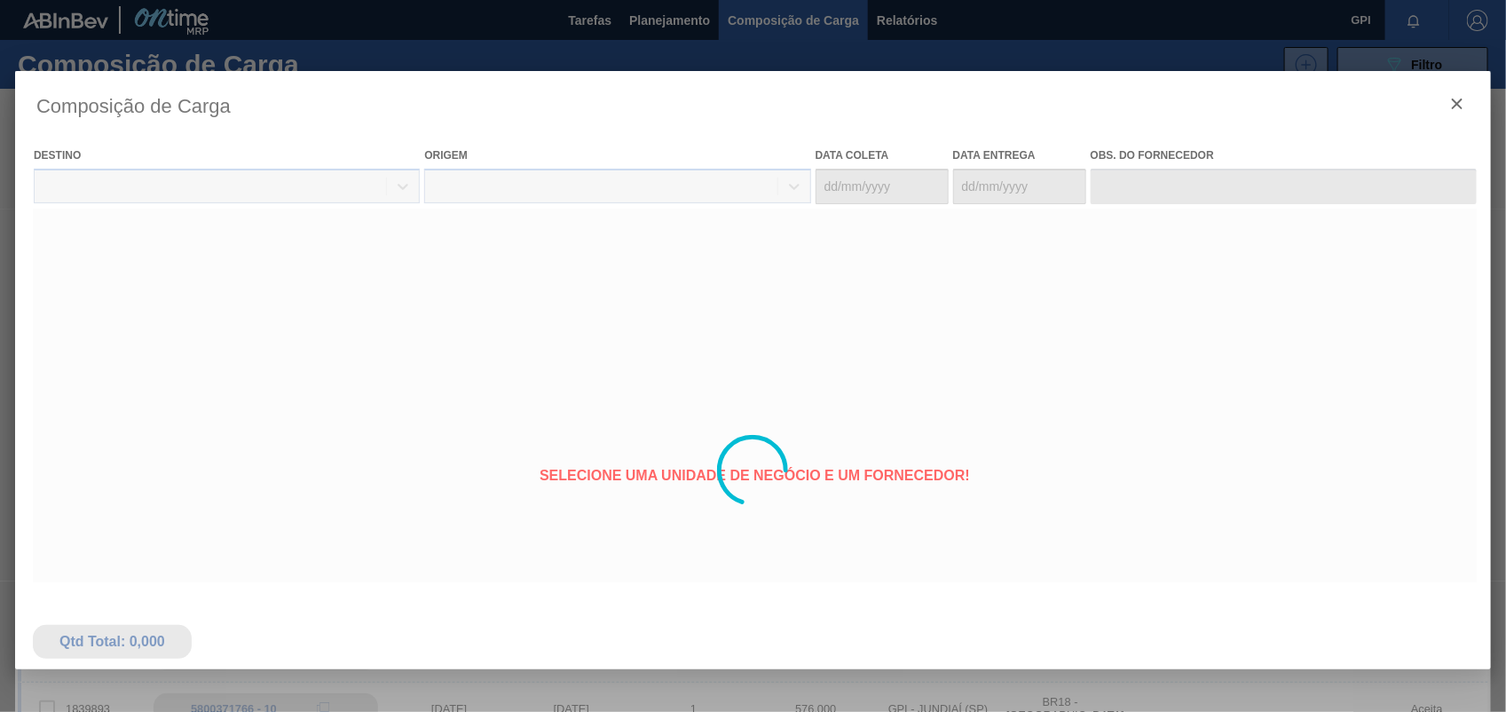
type coleta "28/10/2025"
type entrega "31/10/2025"
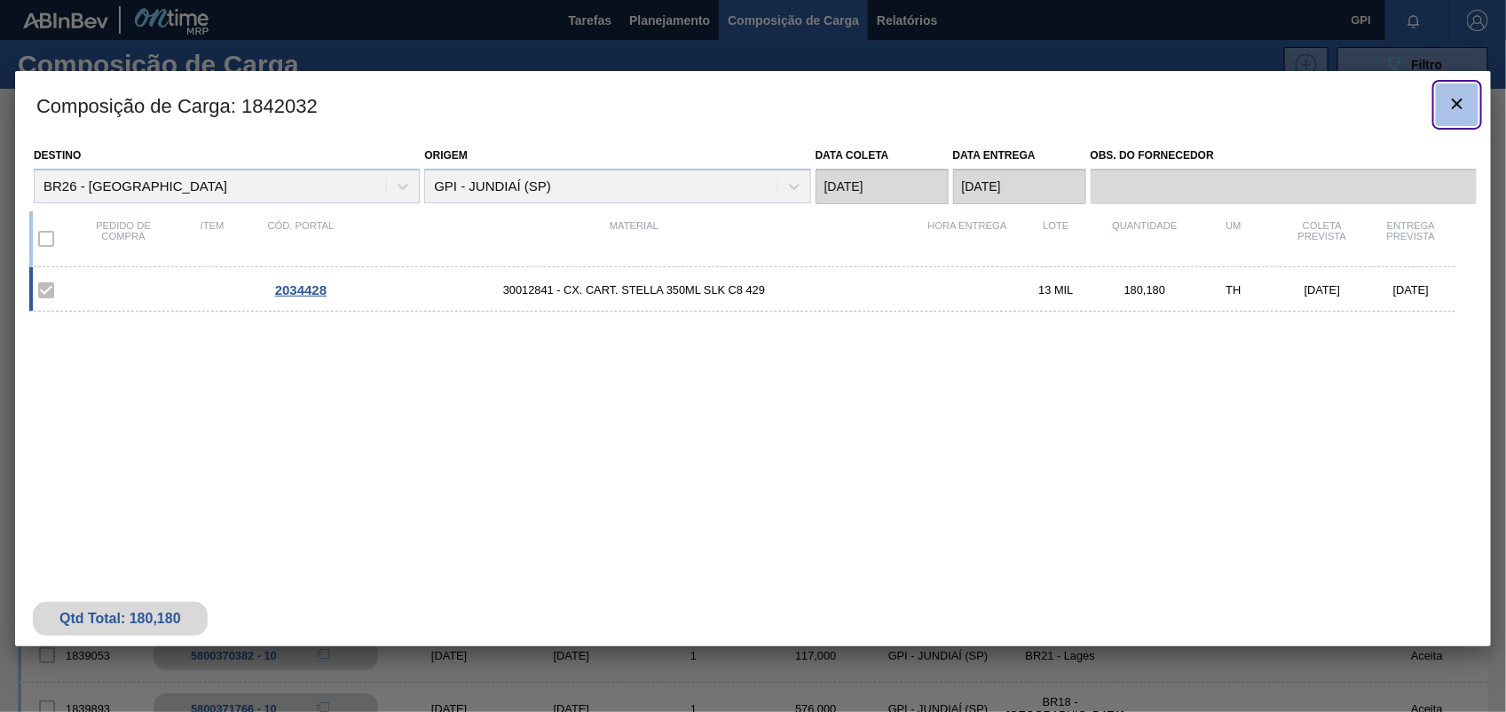
click at [1451, 102] on icon "botão de ícone" at bounding box center [1456, 103] width 21 height 21
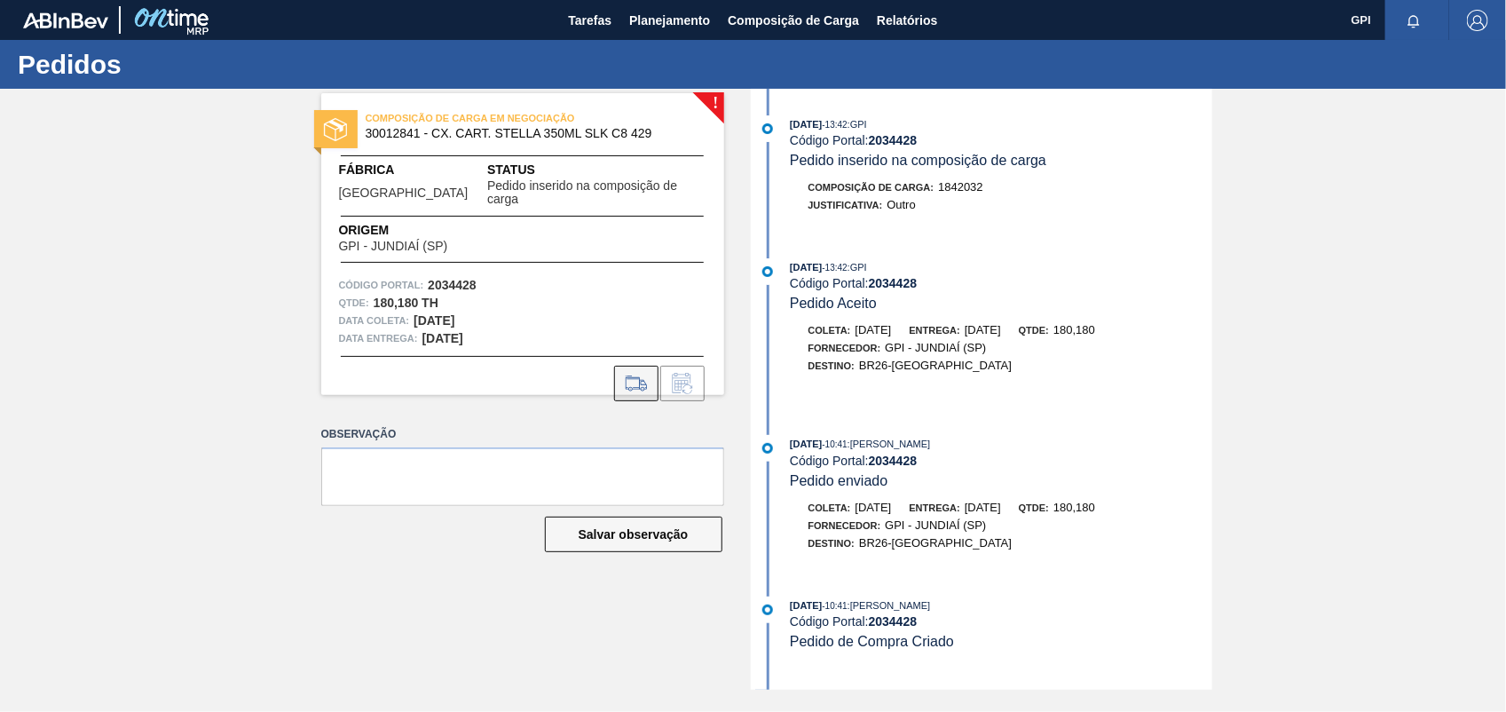
click at [627, 377] on icon at bounding box center [636, 383] width 28 height 21
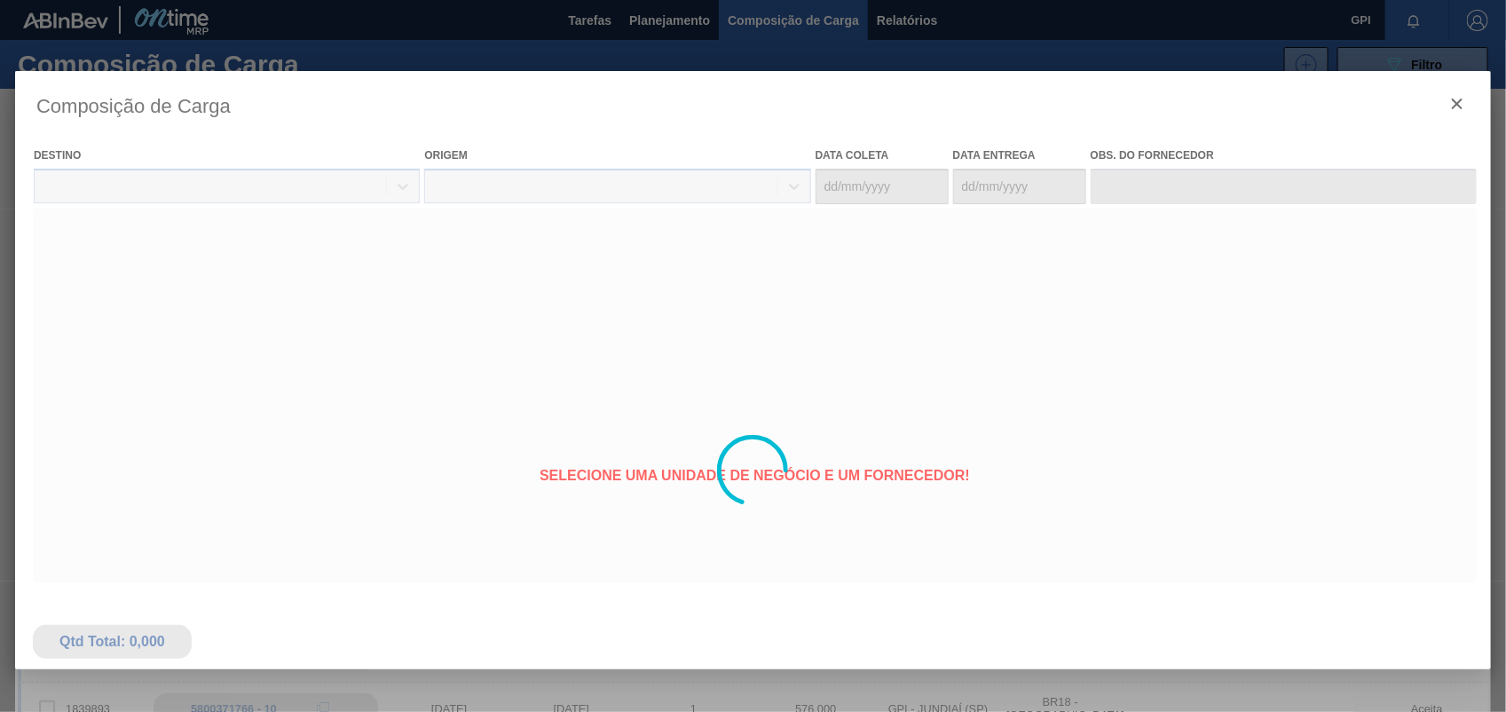
type coleta "28/10/2025"
type entrega "31/10/2025"
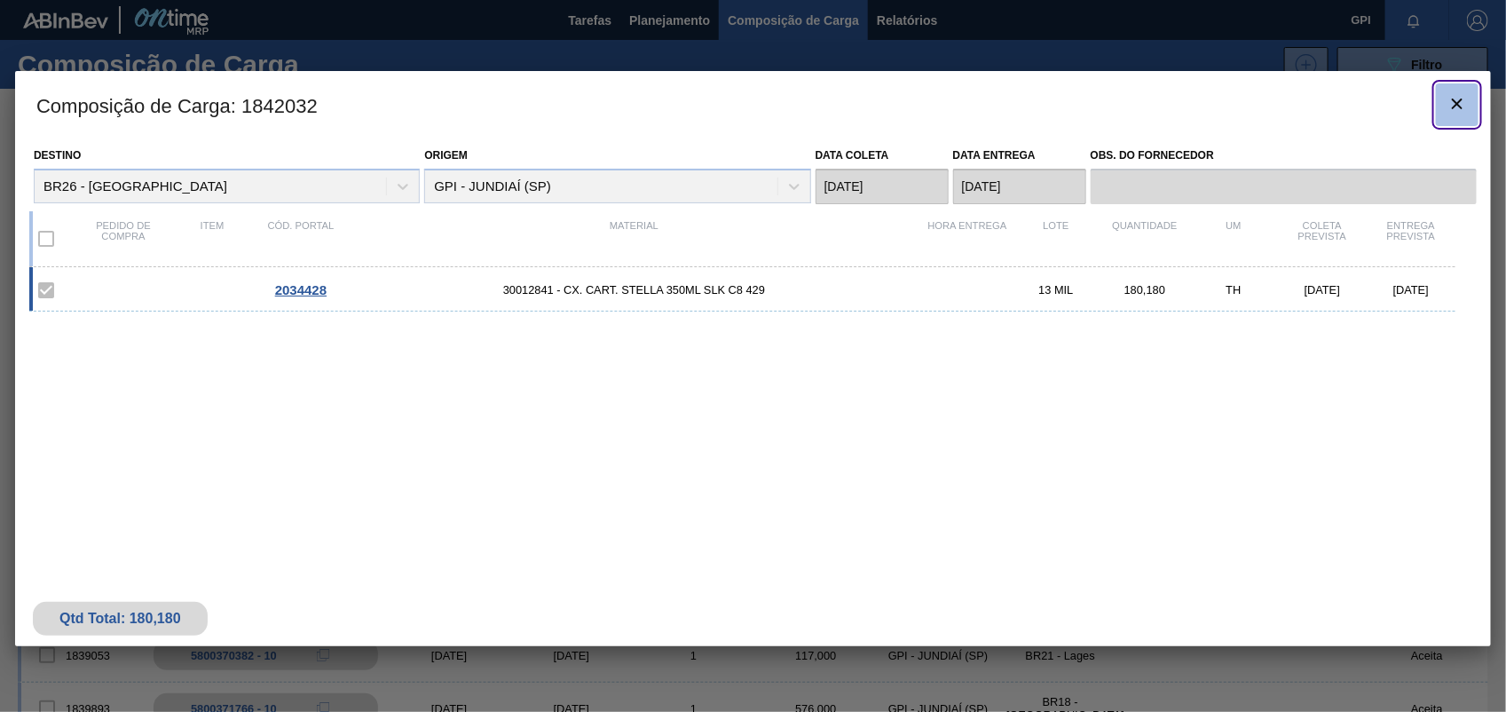
click at [1448, 93] on icon "botão de ícone" at bounding box center [1456, 103] width 21 height 21
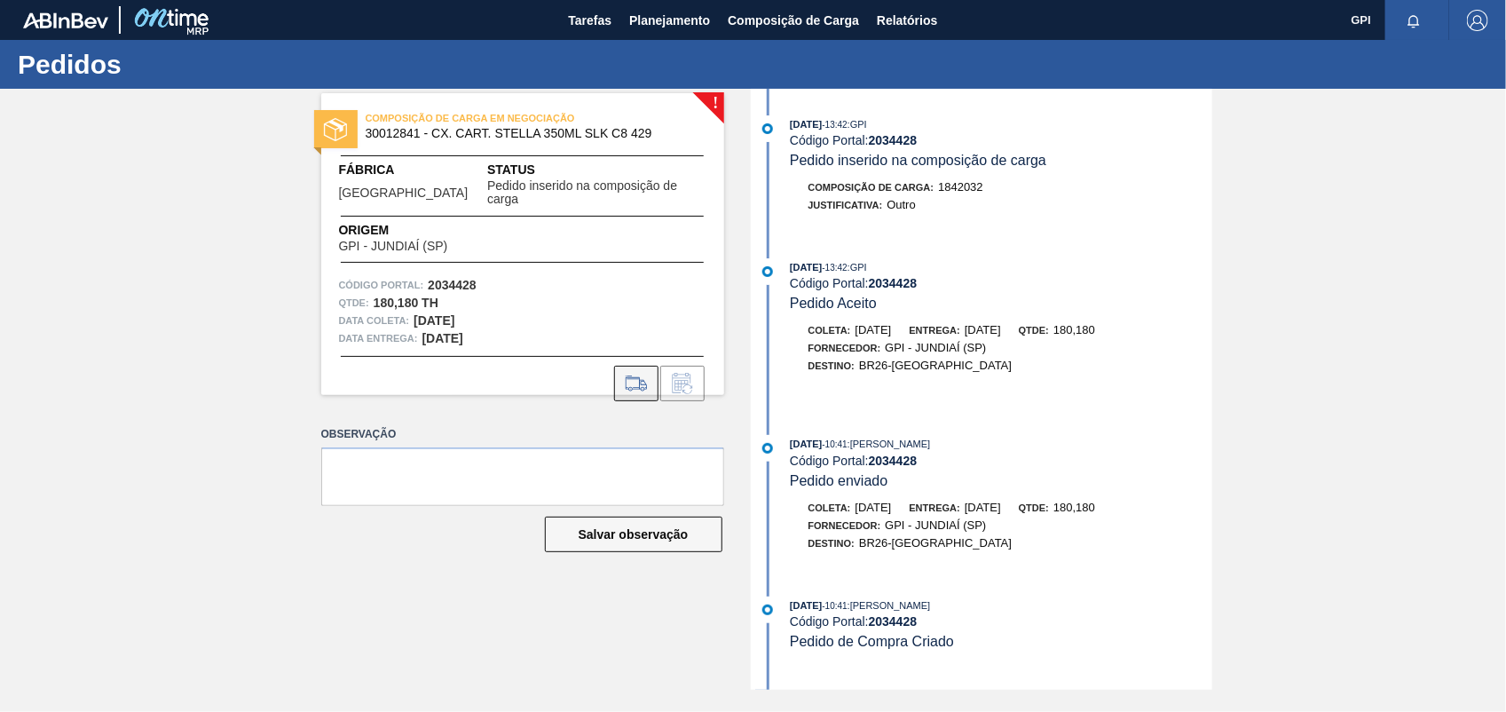
click at [628, 387] on icon at bounding box center [636, 389] width 16 height 4
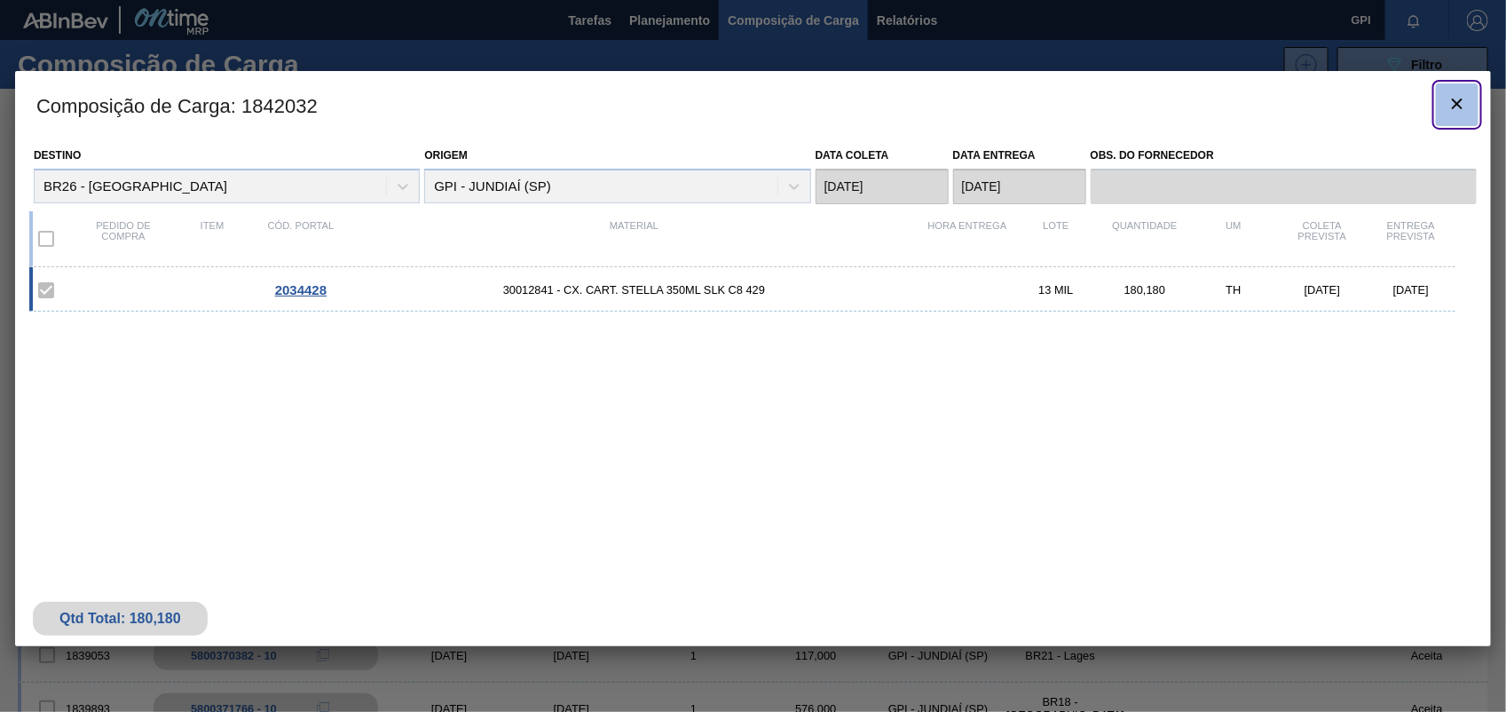
click at [1456, 98] on icon "botão de ícone" at bounding box center [1456, 103] width 21 height 21
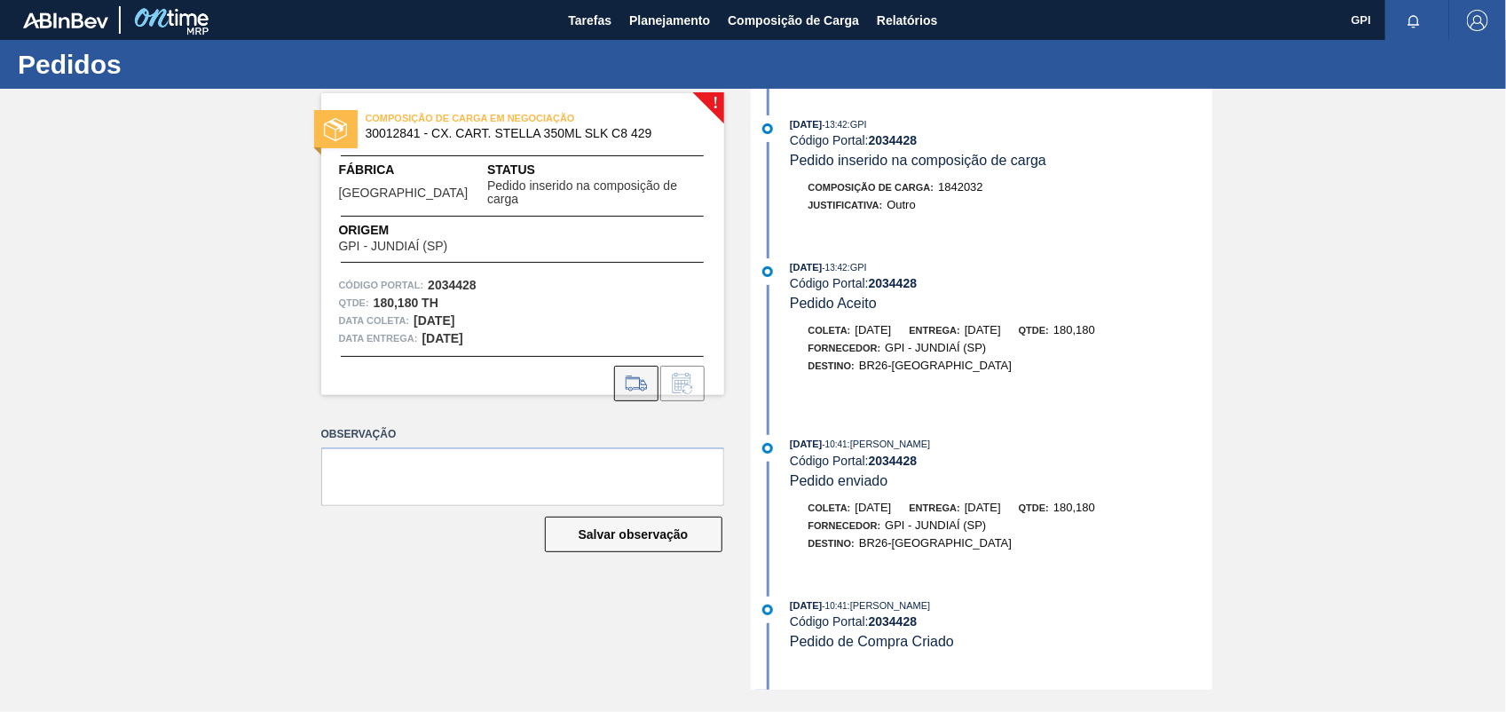
click at [631, 373] on icon at bounding box center [636, 383] width 28 height 21
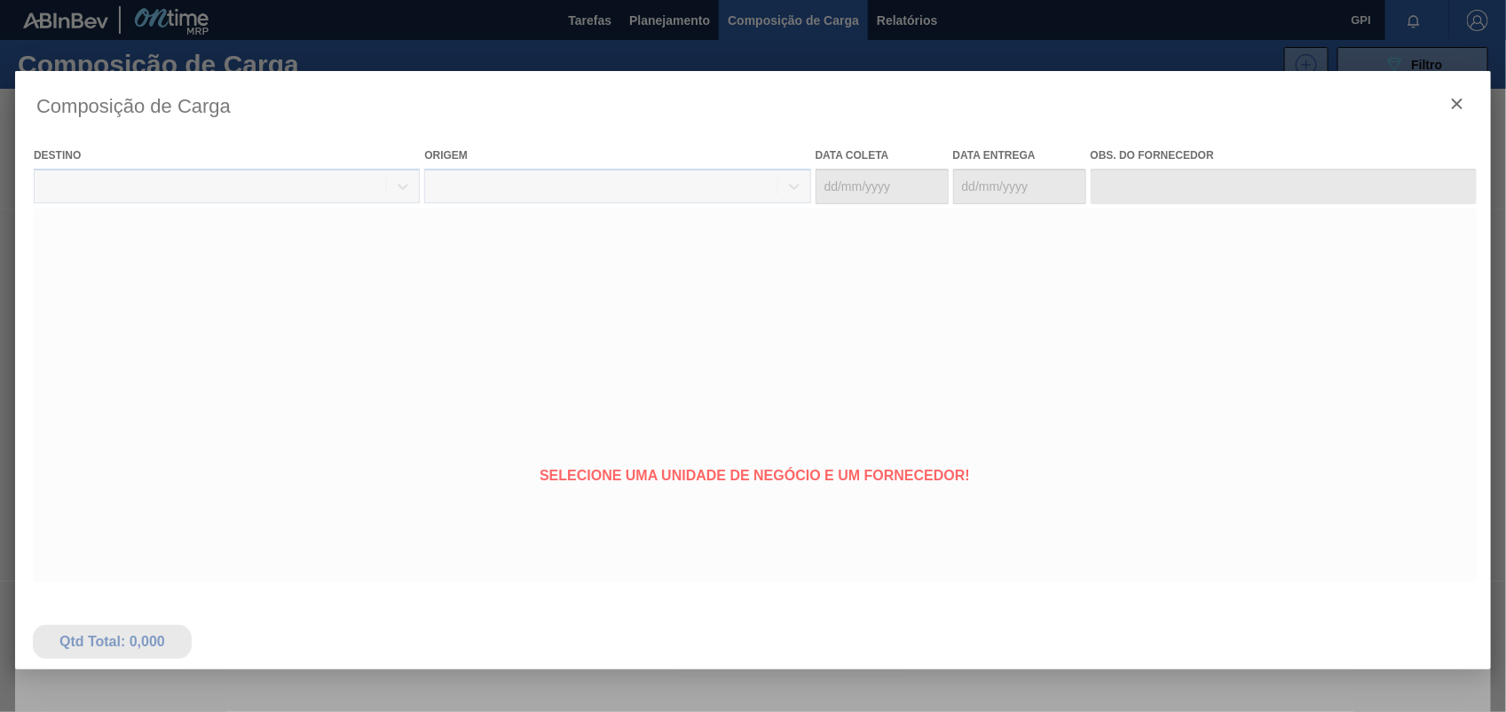
type coleta "28/10/2025"
type entrega "31/10/2025"
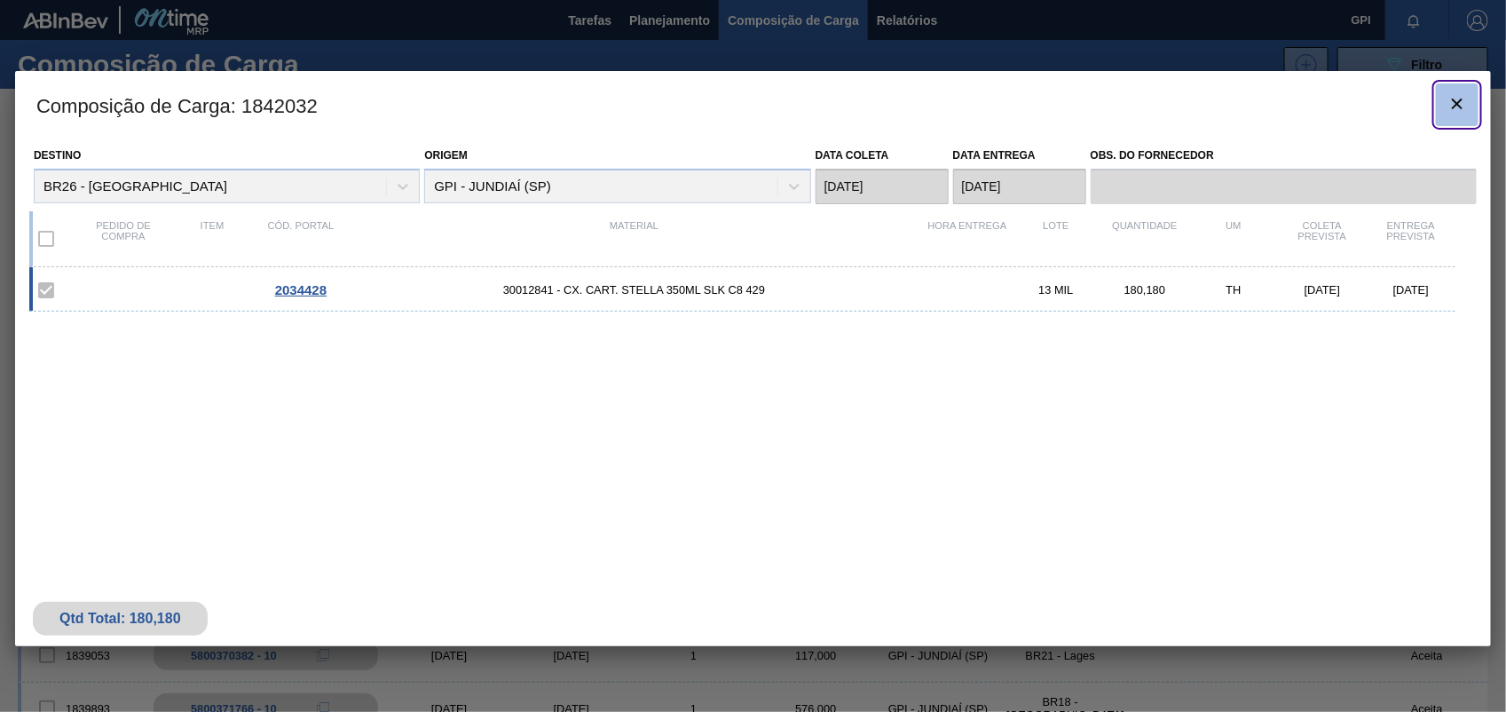
click at [1461, 100] on icon "botão de ícone" at bounding box center [1456, 103] width 21 height 21
